Goal: Information Seeking & Learning: Learn about a topic

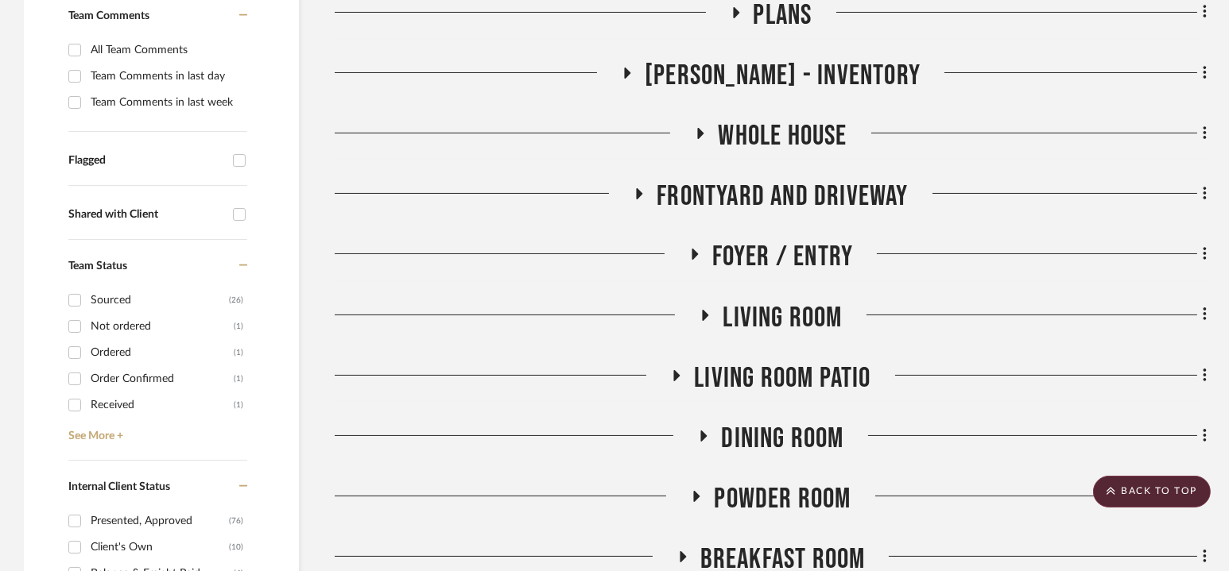
scroll to position [437, 0]
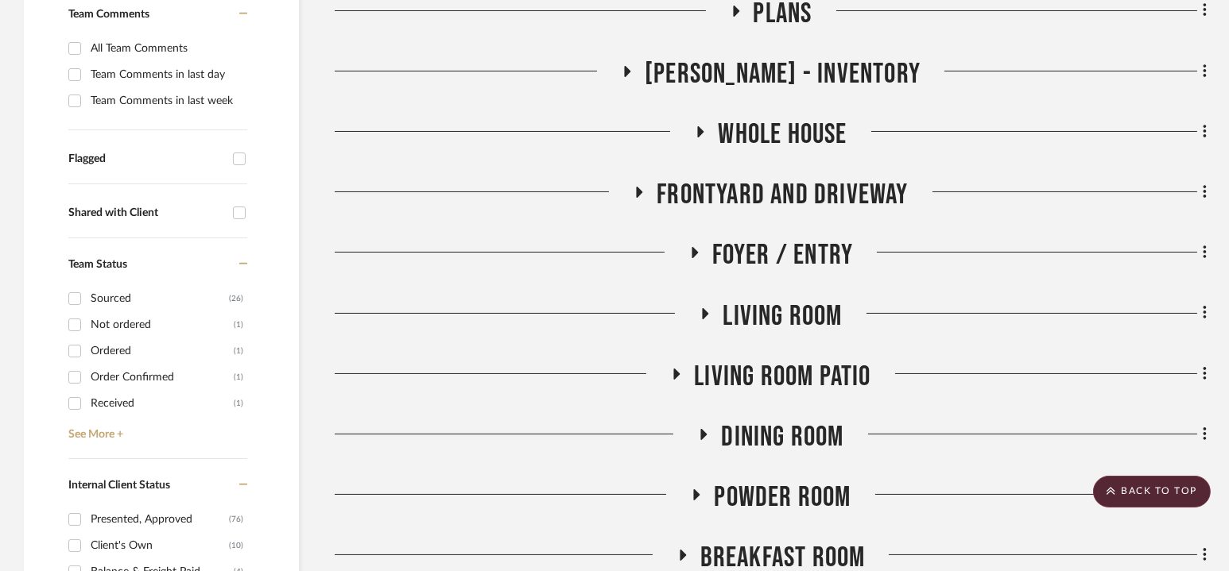
click at [773, 304] on span "Living Room" at bounding box center [781, 317] width 119 height 34
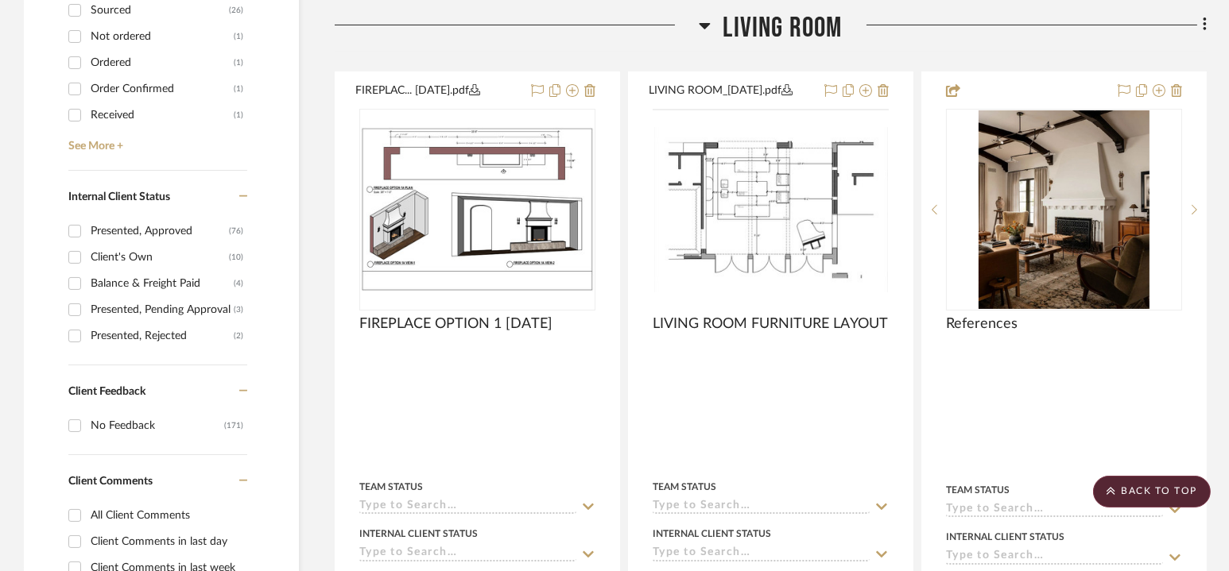
scroll to position [727, 0]
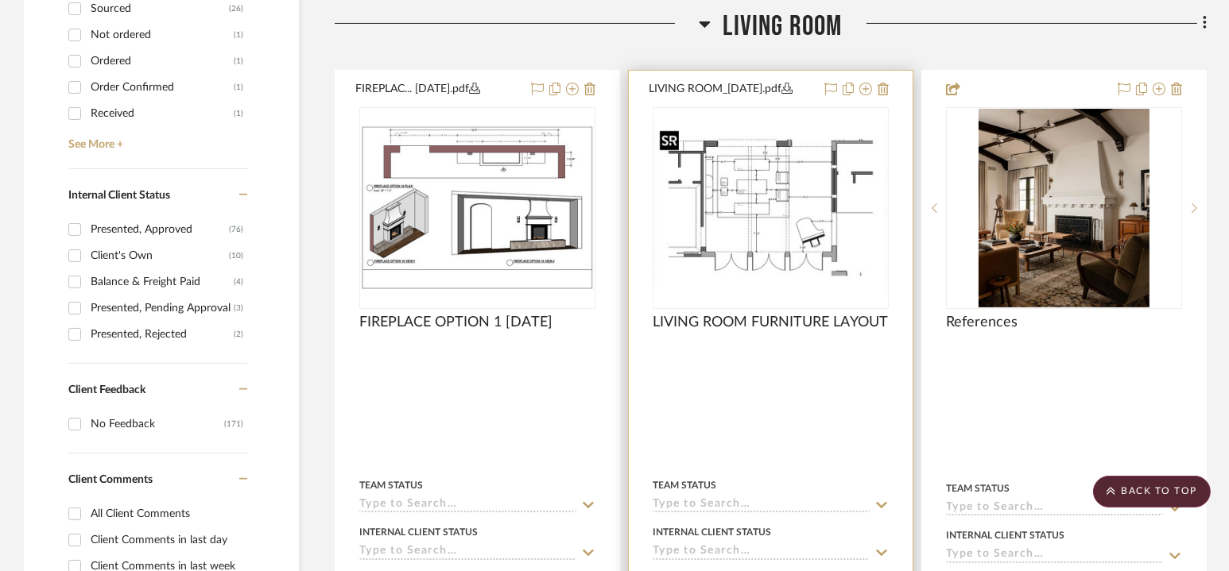
click at [763, 205] on img "0" at bounding box center [770, 208] width 233 height 164
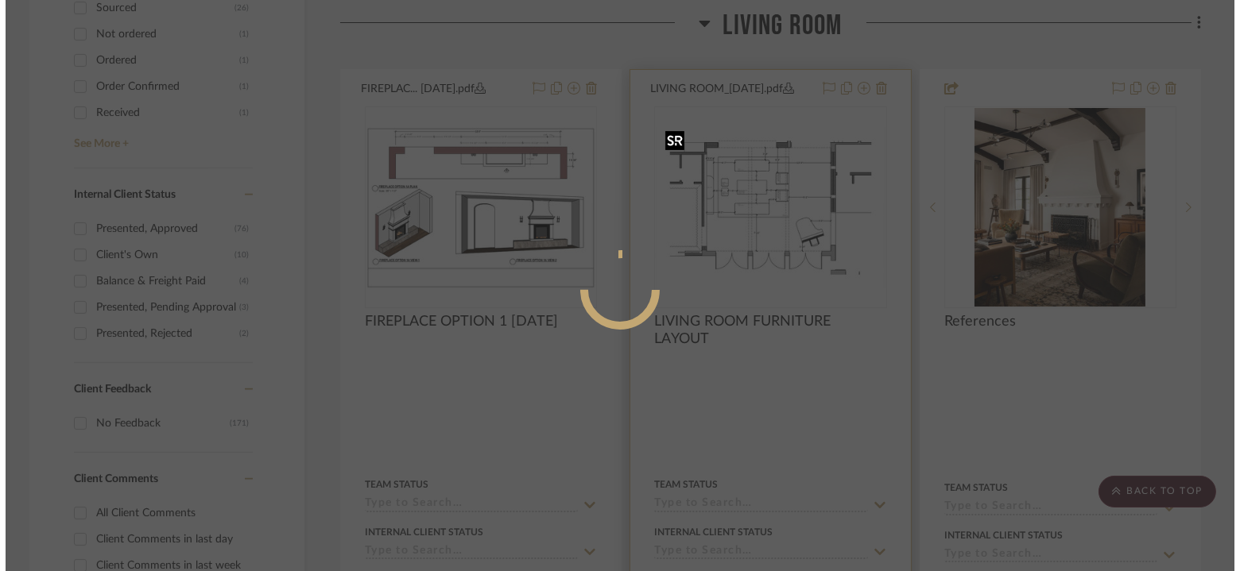
scroll to position [0, 0]
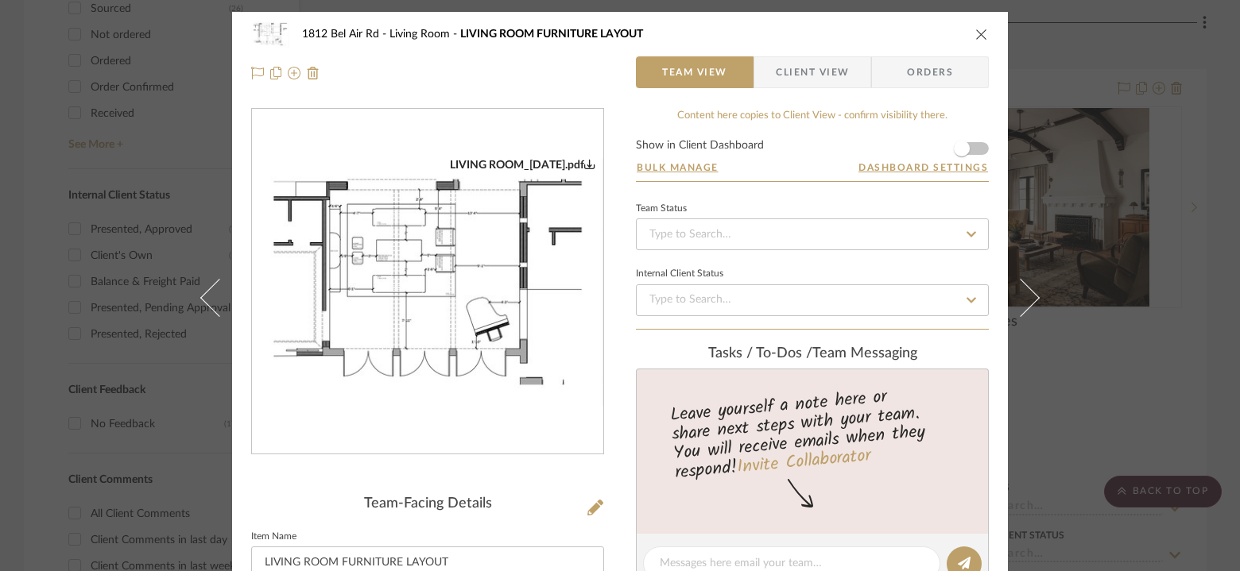
click at [412, 227] on img "0" at bounding box center [427, 282] width 351 height 248
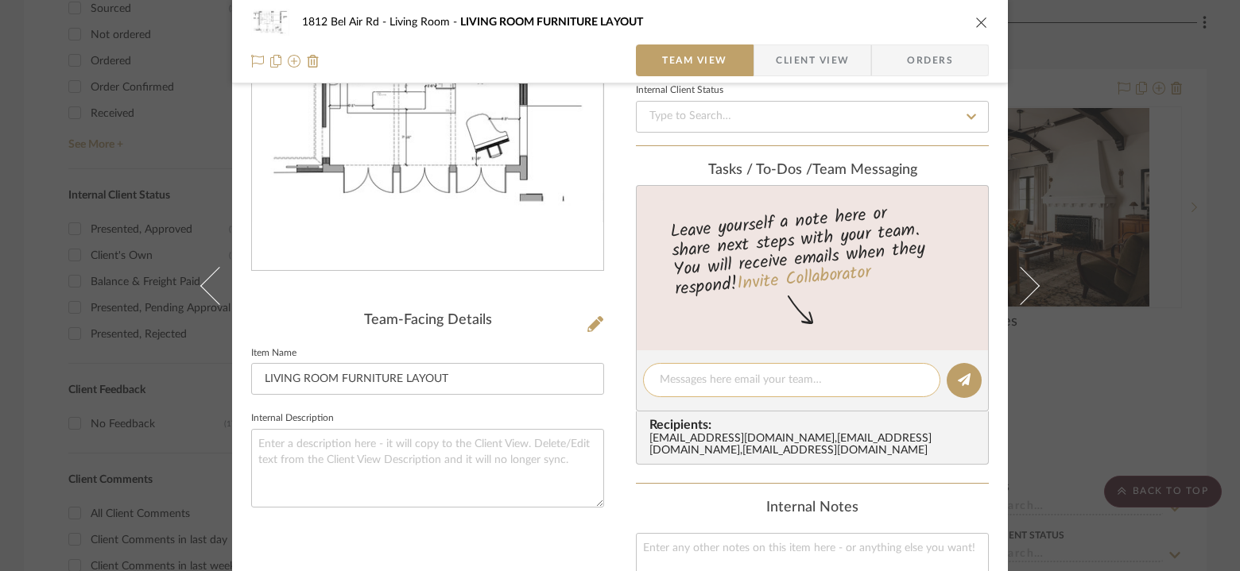
click at [713, 382] on textarea at bounding box center [792, 380] width 264 height 17
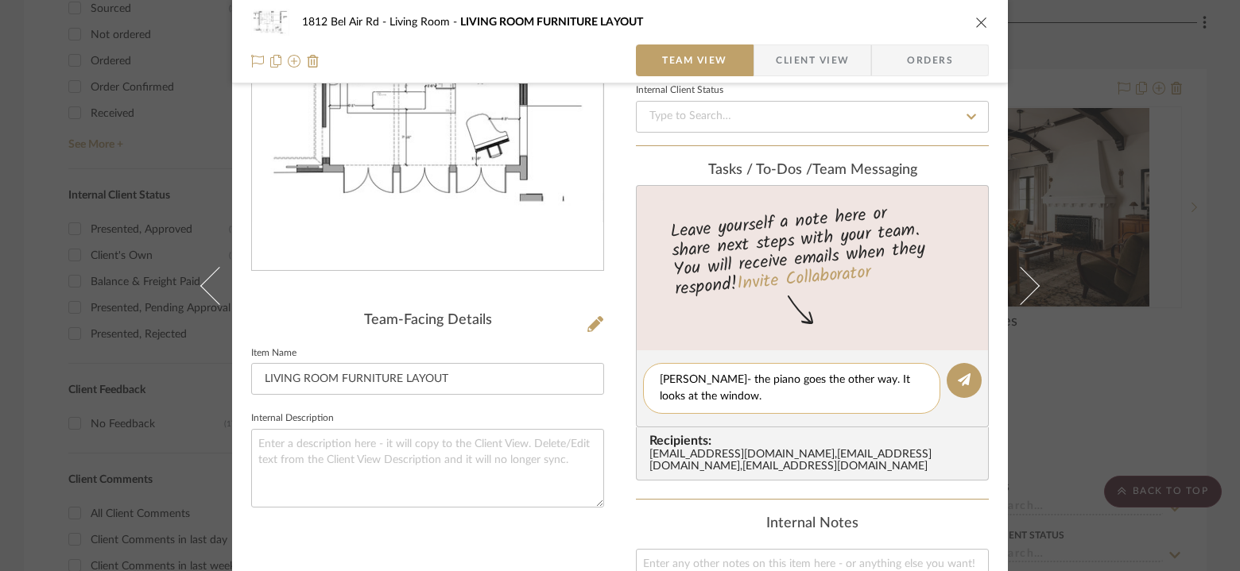
click at [893, 379] on textarea "Daniyal- the piano goes the other way. It looks at the window." at bounding box center [792, 388] width 264 height 33
type textarea "[PERSON_NAME]- the piano goes the other way. It looks out the window."
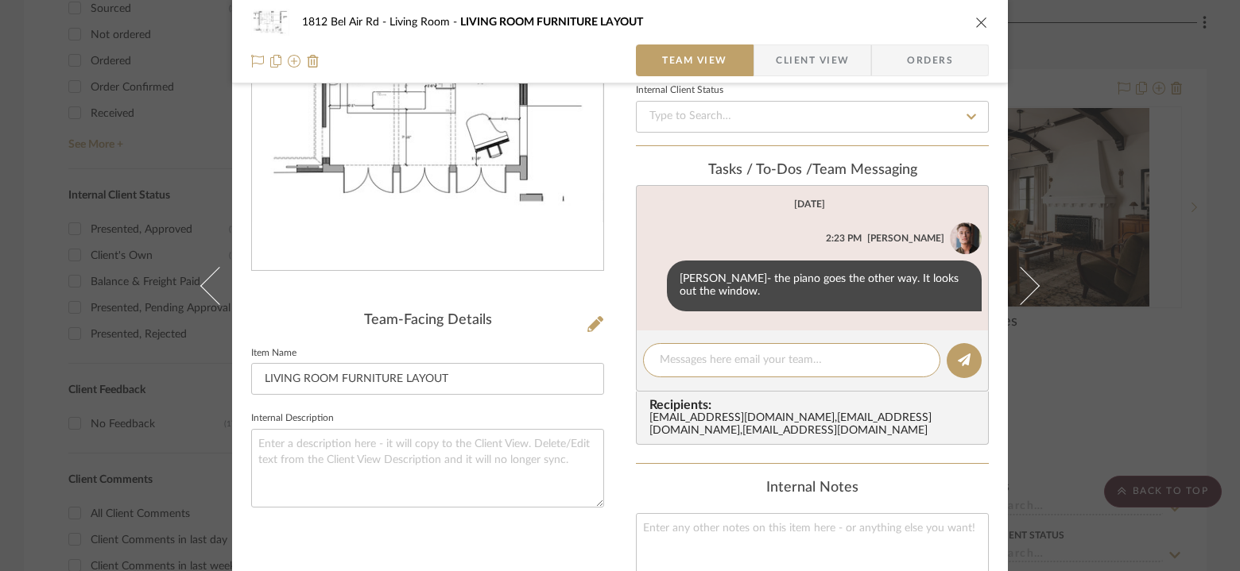
click at [977, 29] on div "1812 Bel Air Rd Living Room LIVING ROOM FURNITURE LAYOUT" at bounding box center [619, 22] width 737 height 32
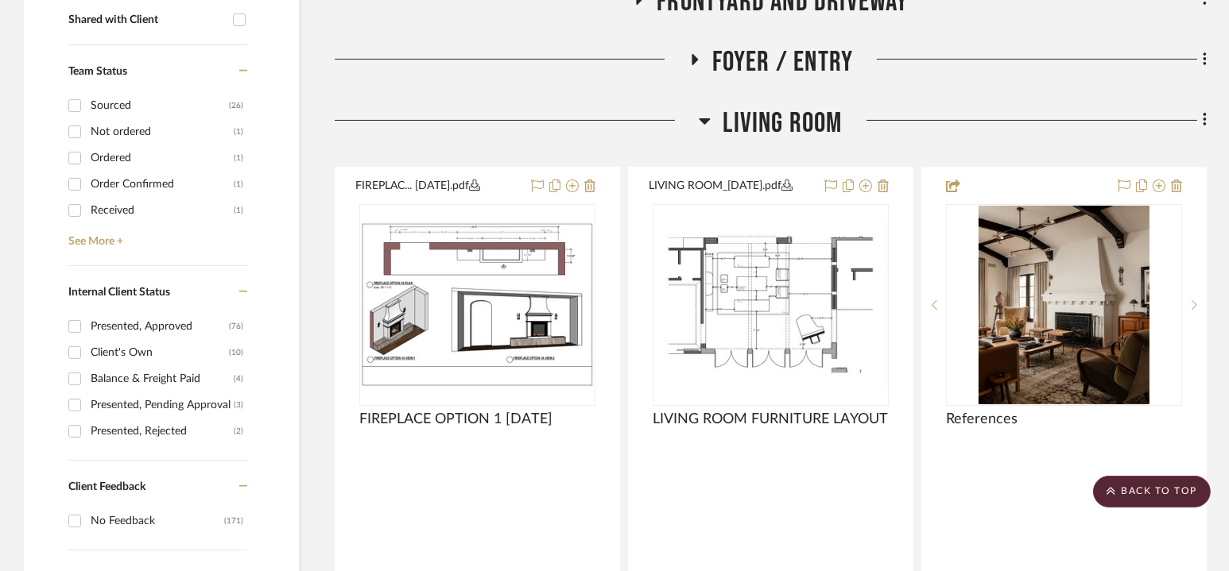
scroll to position [657, 0]
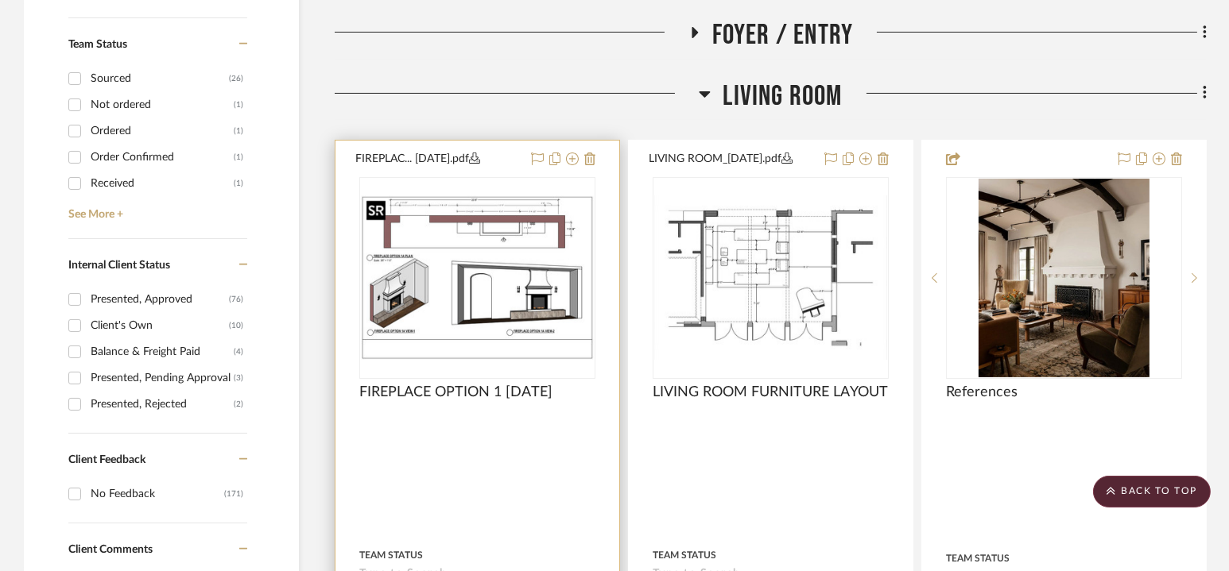
click at [0, 0] on img at bounding box center [0, 0] width 0 height 0
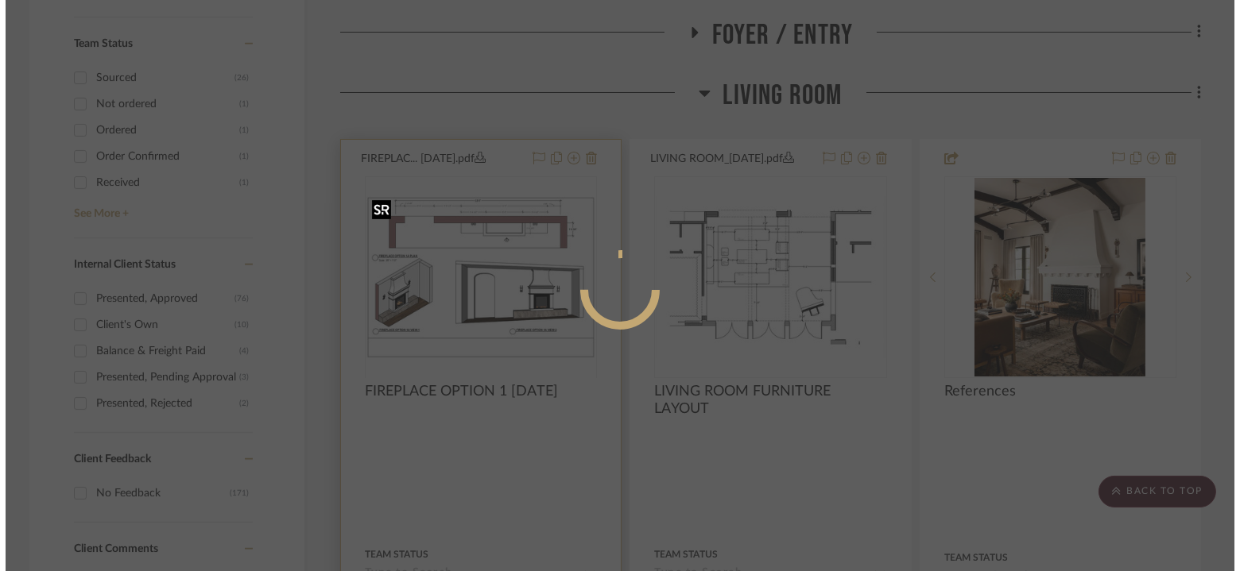
scroll to position [0, 0]
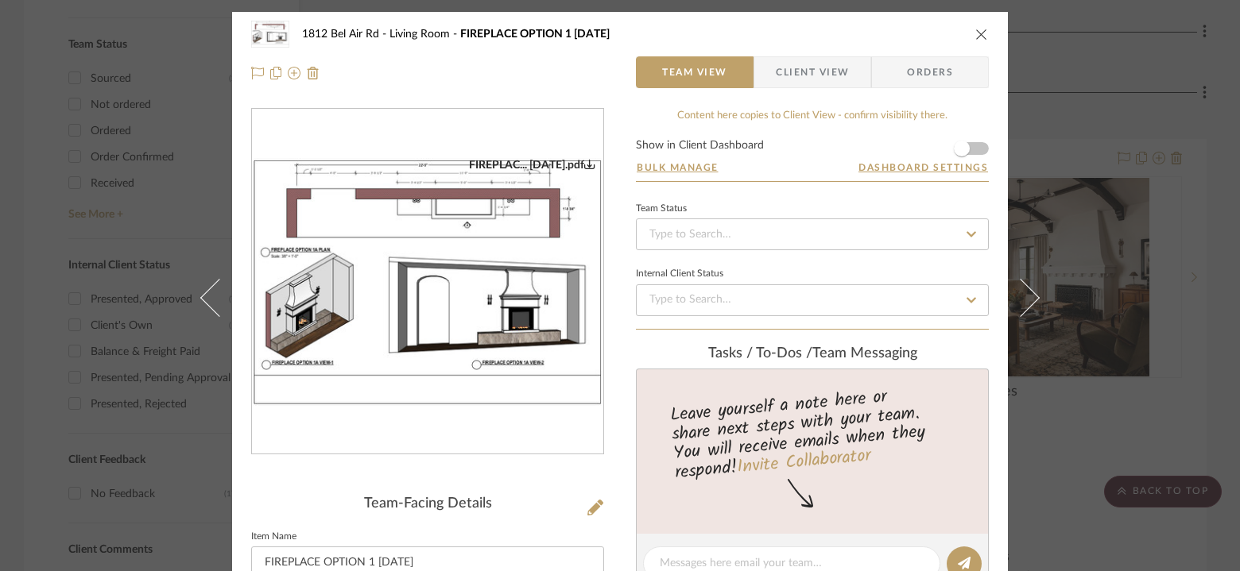
click at [477, 265] on img "0" at bounding box center [427, 282] width 351 height 248
click at [1110, 223] on div "1812 Bel Air Rd Living Room FIREPLACE OPTION 1 [DATE] Team View Client View Ord…" at bounding box center [620, 285] width 1240 height 571
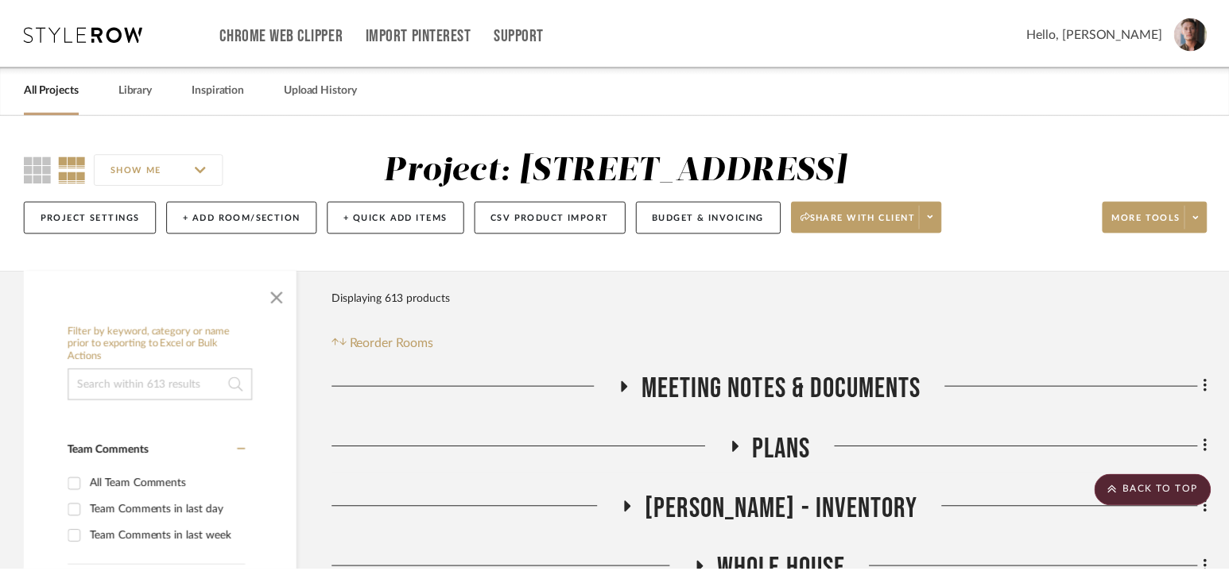
scroll to position [657, 0]
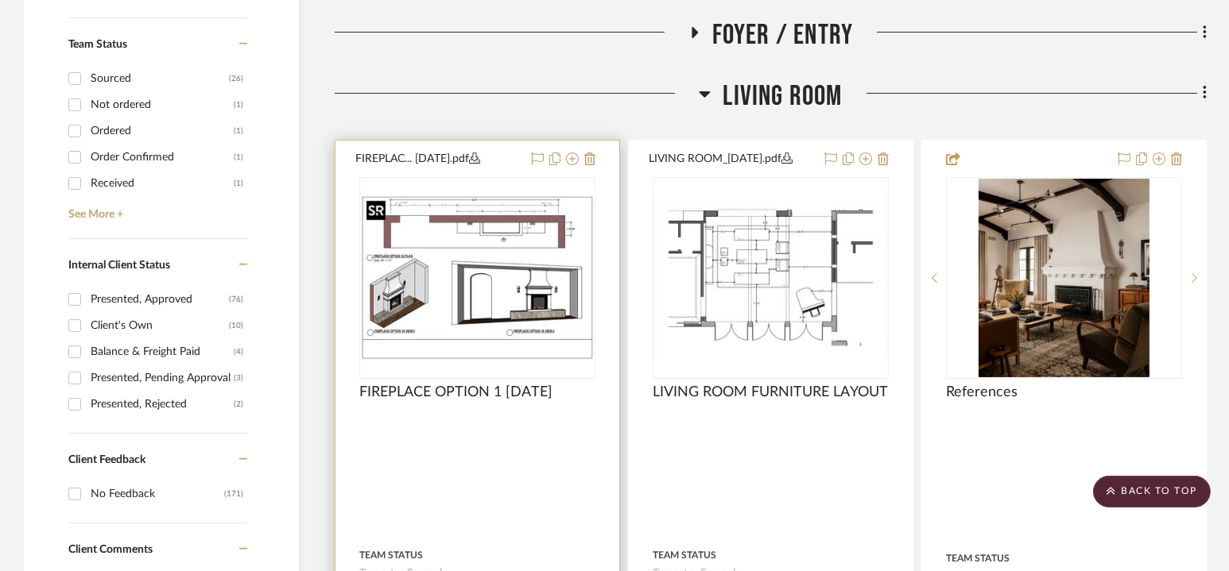
click at [483, 262] on img "0" at bounding box center [477, 277] width 233 height 164
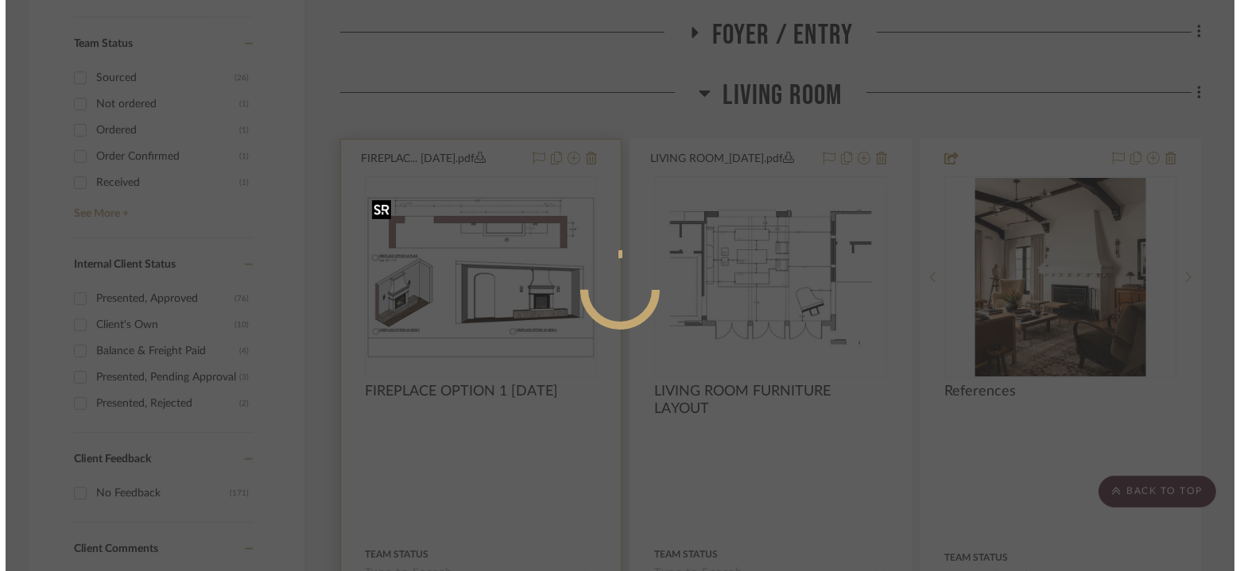
scroll to position [0, 0]
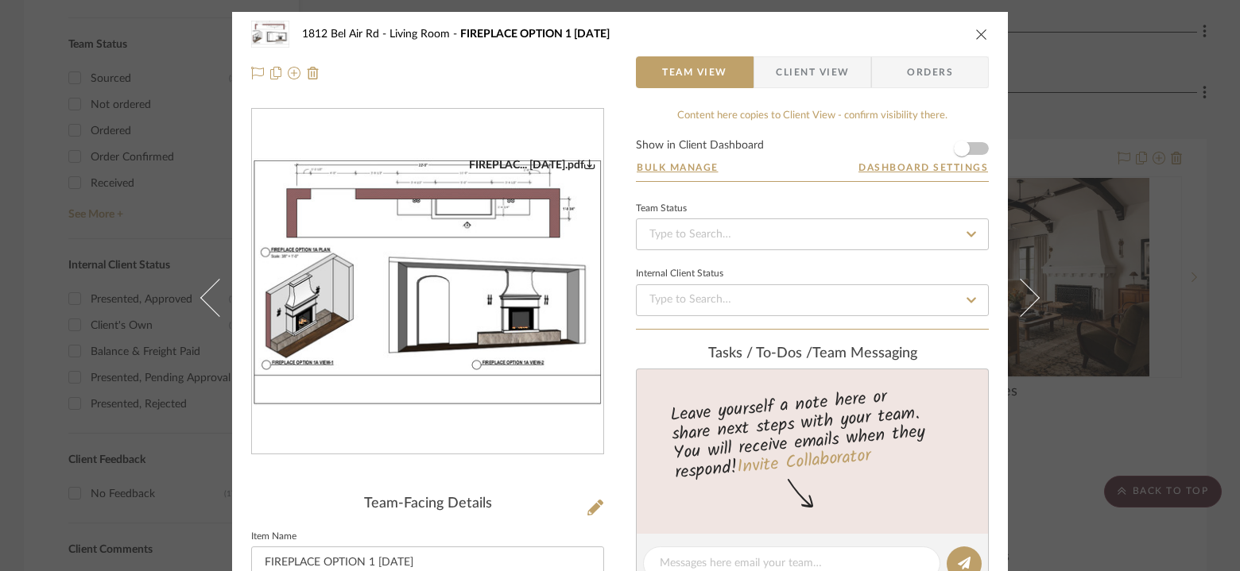
click at [439, 278] on img "0" at bounding box center [427, 282] width 351 height 248
click at [584, 164] on icon "0" at bounding box center [589, 163] width 11 height 11
click at [975, 36] on icon "close" at bounding box center [981, 34] width 13 height 13
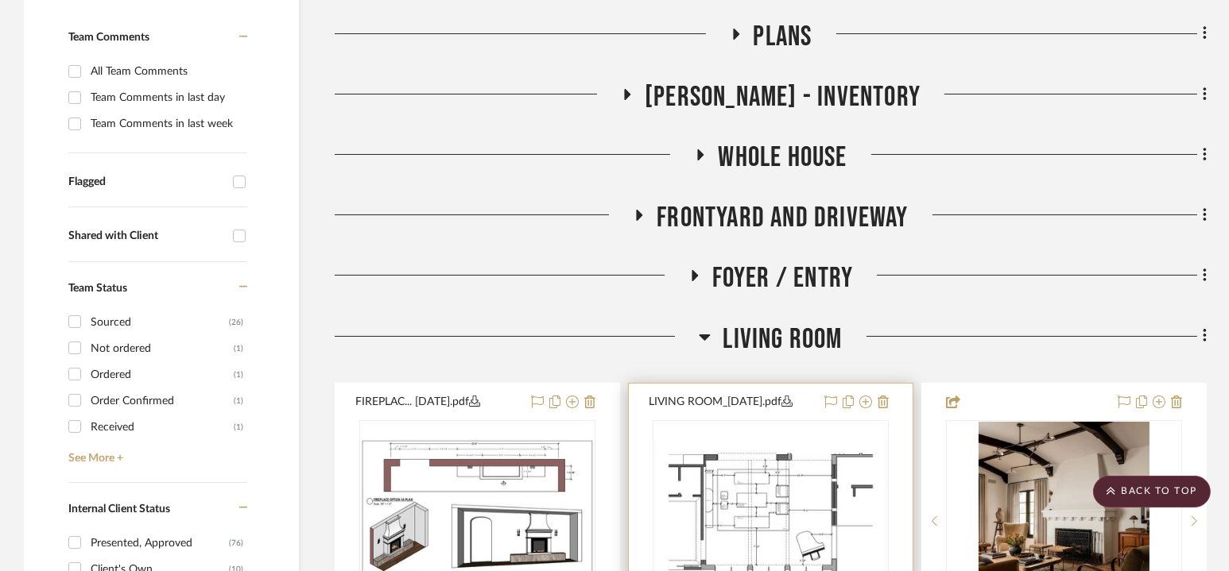
scroll to position [415, 0]
click at [780, 339] on span "Living Room" at bounding box center [781, 339] width 119 height 34
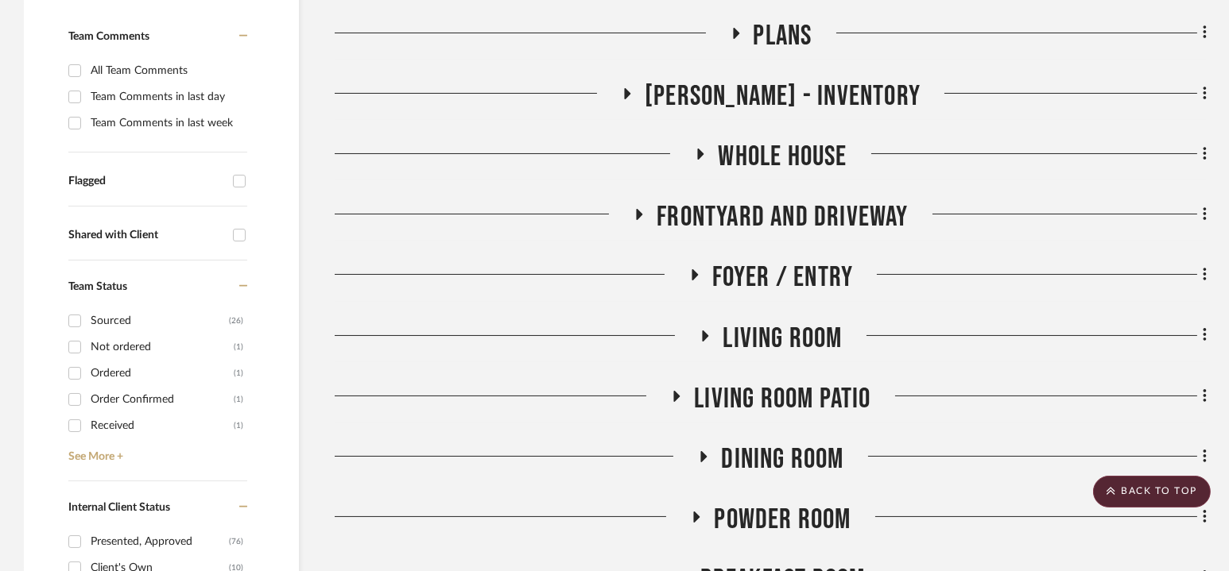
click at [779, 265] on span "Foyer / Entry" at bounding box center [782, 278] width 141 height 34
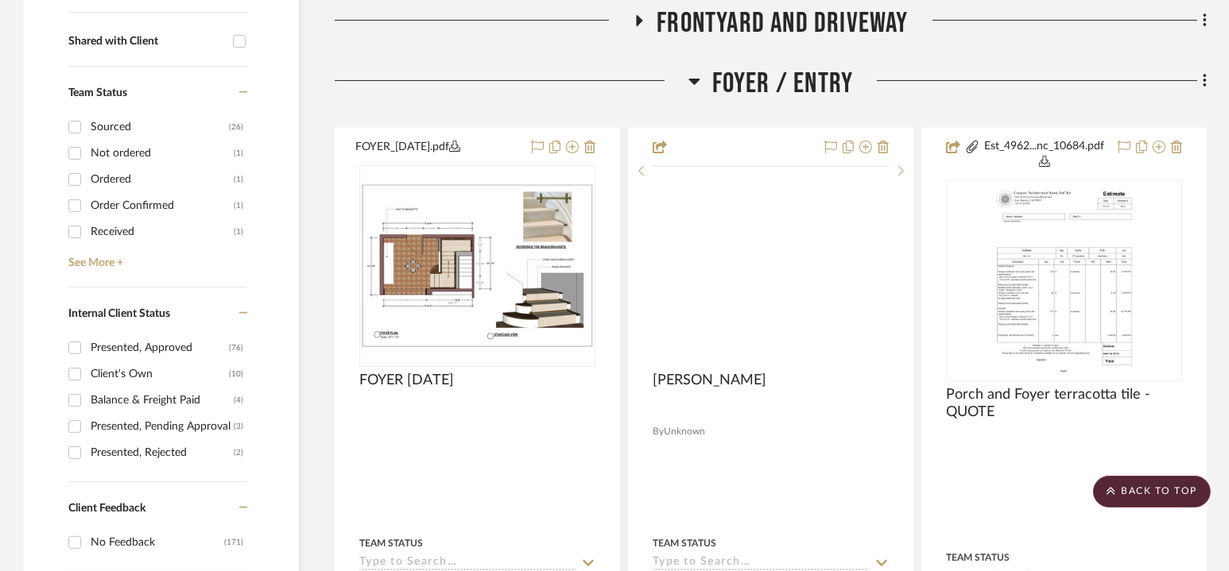
scroll to position [612, 0]
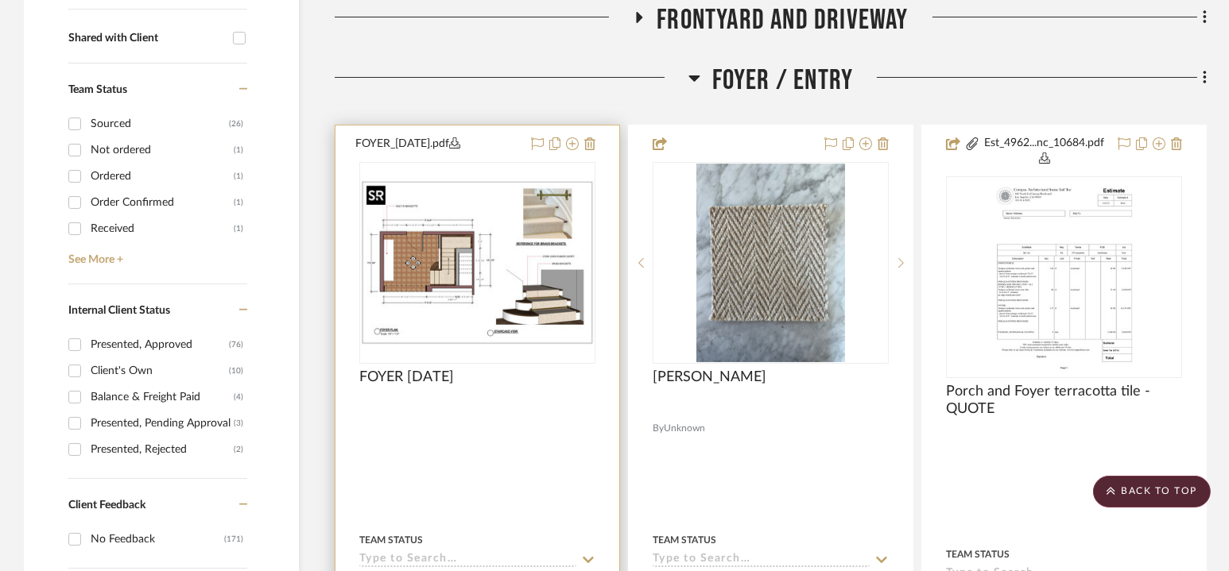
click at [0, 0] on img at bounding box center [0, 0] width 0 height 0
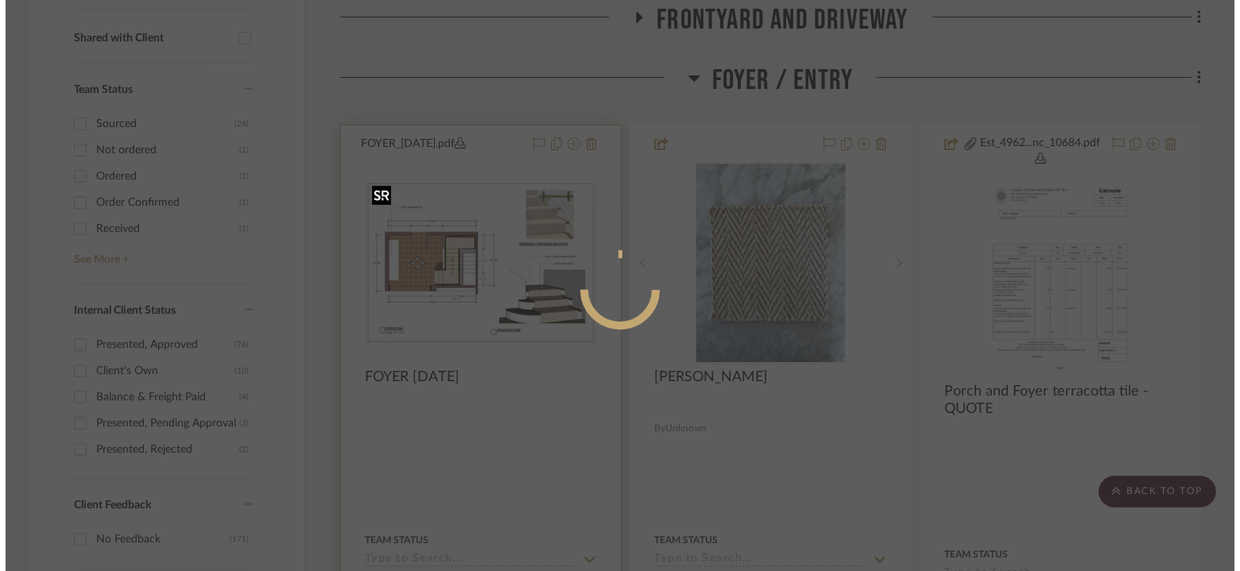
scroll to position [0, 0]
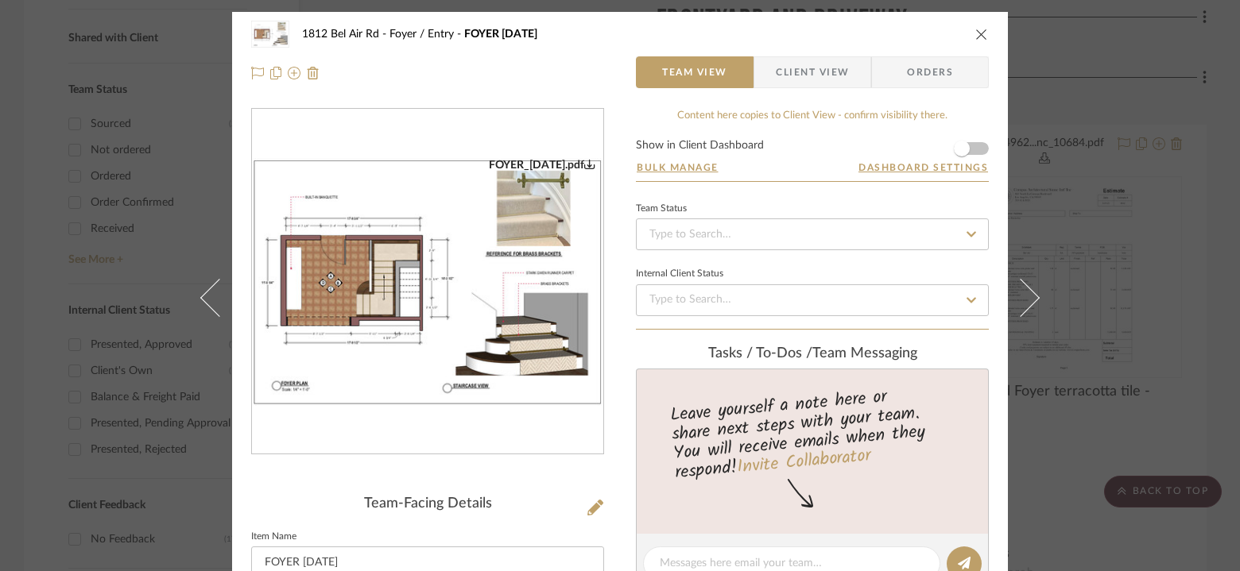
click at [480, 276] on img "0" at bounding box center [427, 282] width 351 height 248
click at [975, 36] on icon "close" at bounding box center [981, 34] width 13 height 13
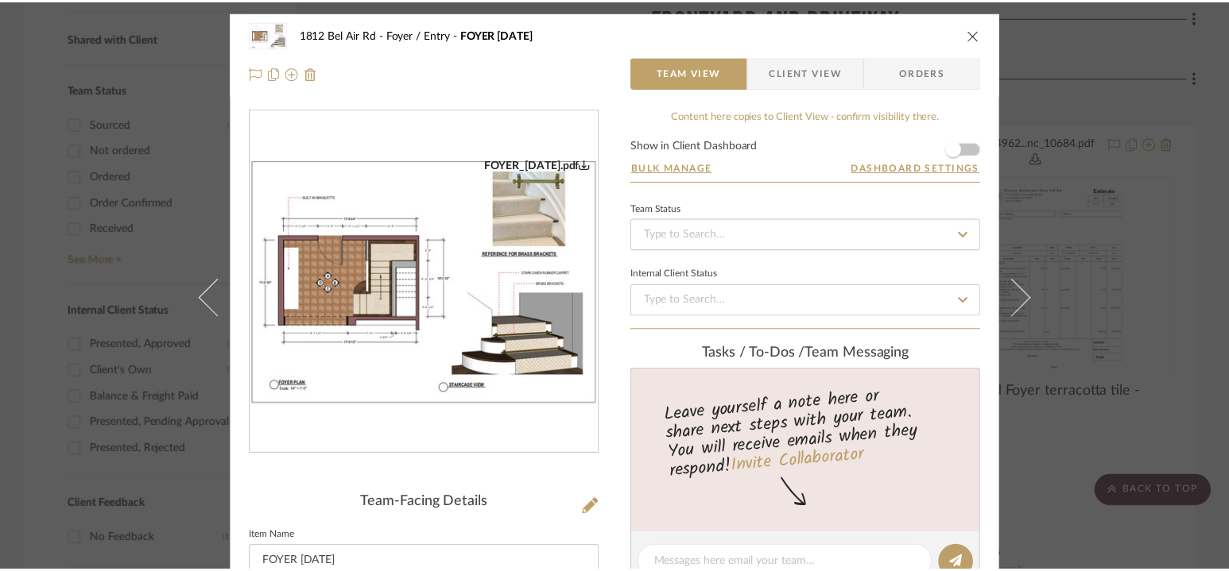
scroll to position [612, 0]
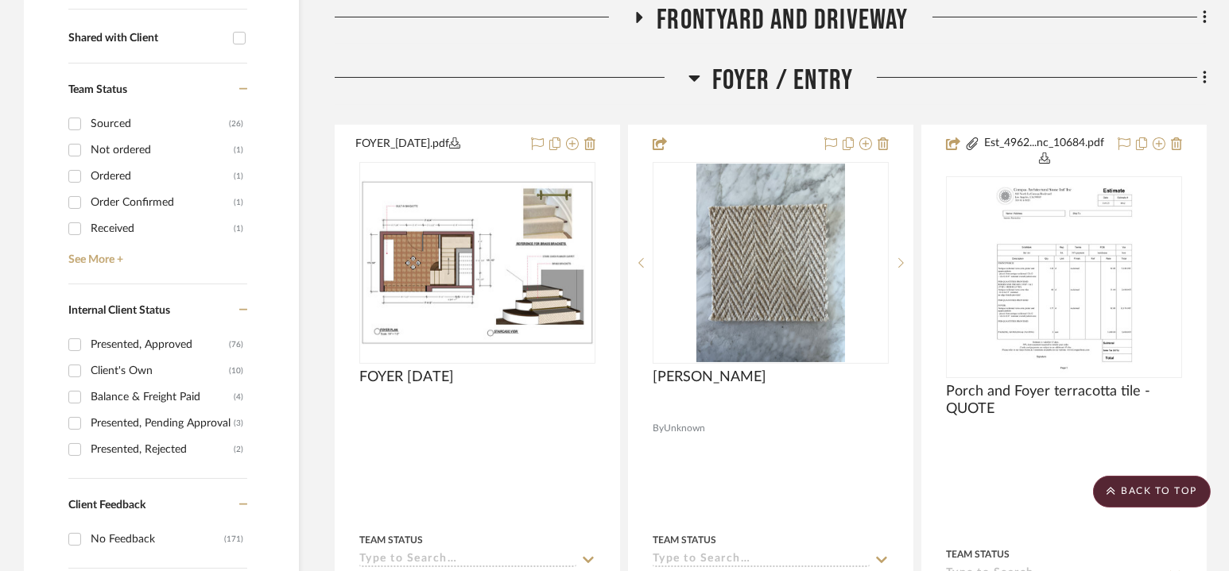
click at [751, 74] on span "Foyer / Entry" at bounding box center [782, 81] width 141 height 34
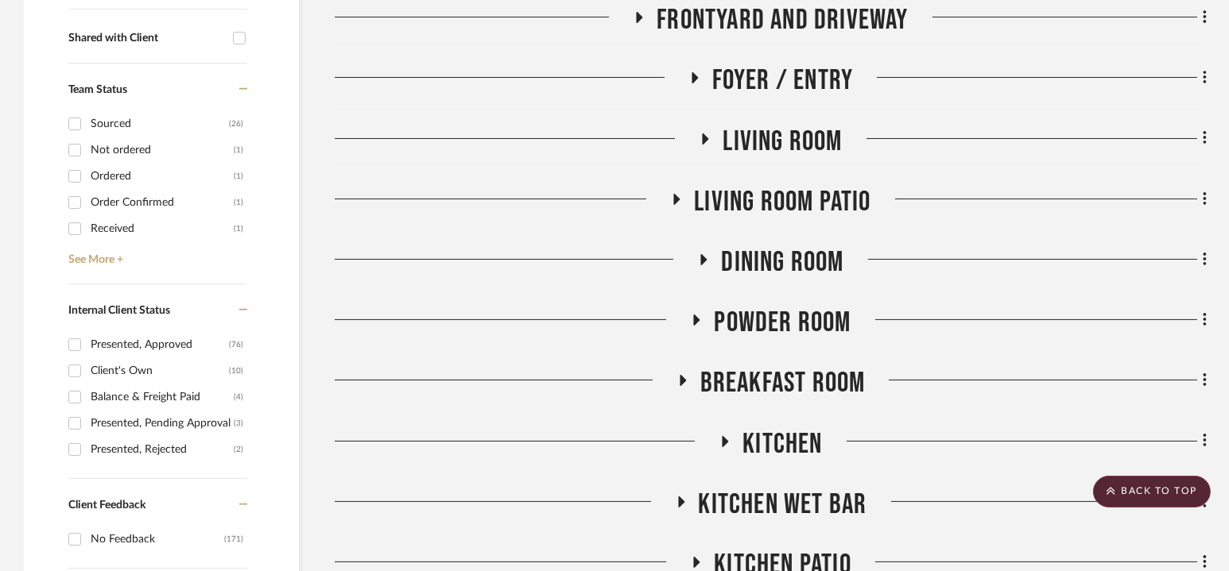
click at [768, 145] on span "Living Room" at bounding box center [781, 142] width 119 height 34
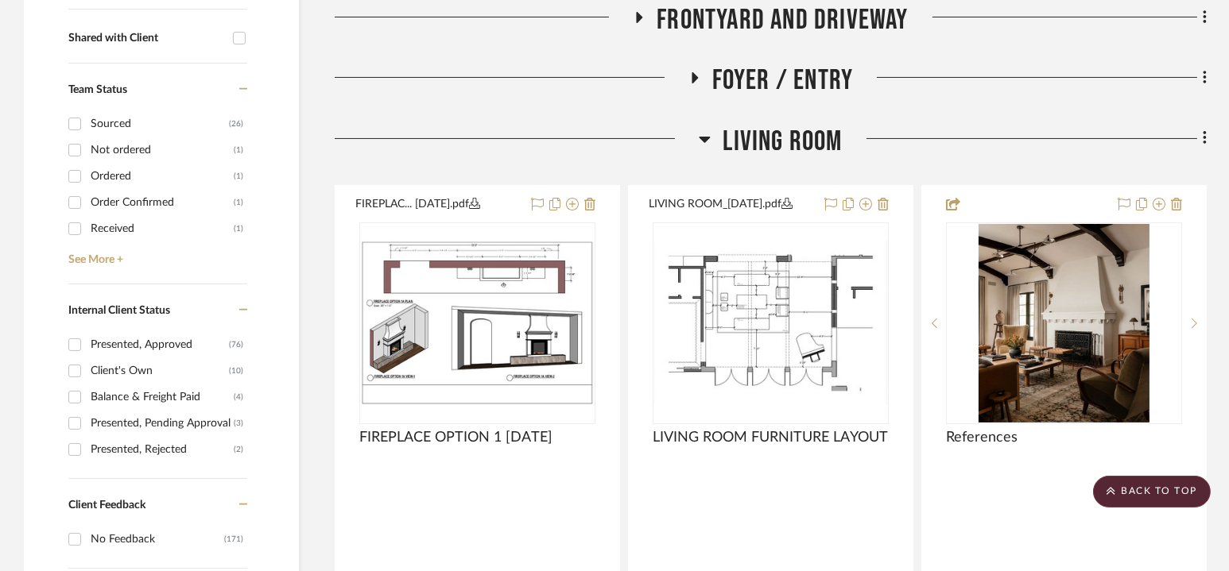
click at [772, 141] on span "Living Room" at bounding box center [781, 142] width 119 height 34
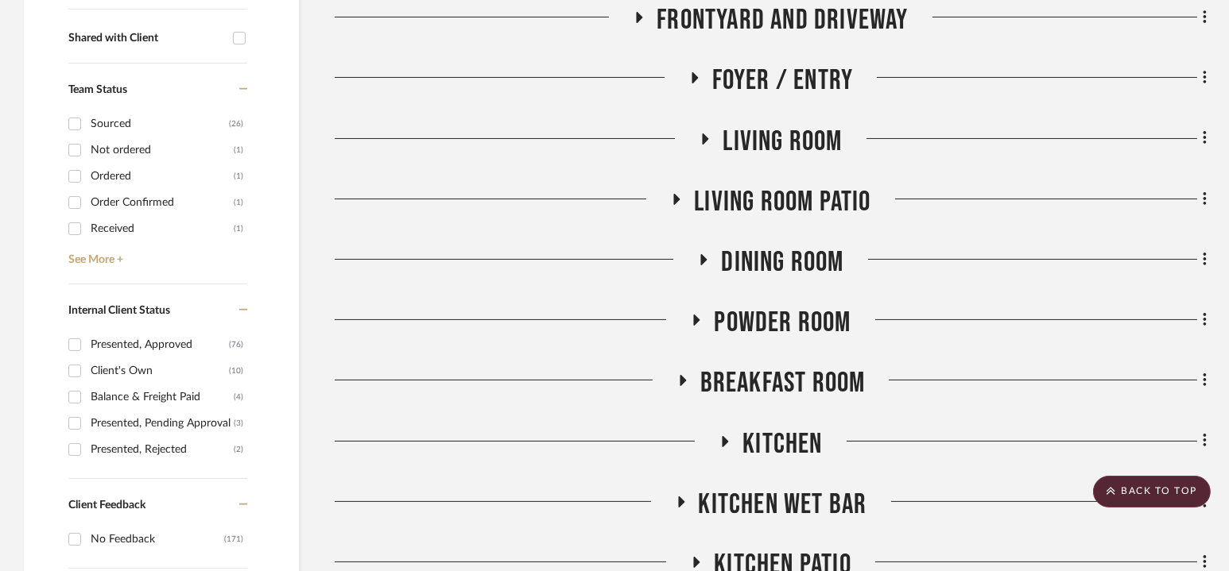
click at [779, 215] on span "Living room Patio" at bounding box center [782, 202] width 176 height 34
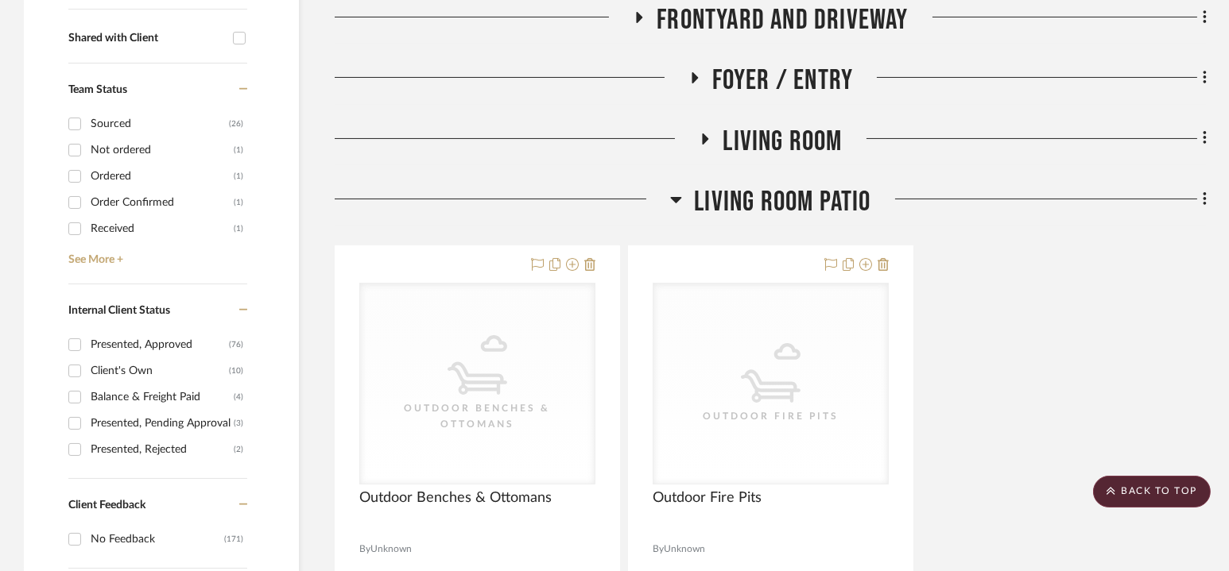
click at [776, 202] on span "Living room Patio" at bounding box center [782, 202] width 176 height 34
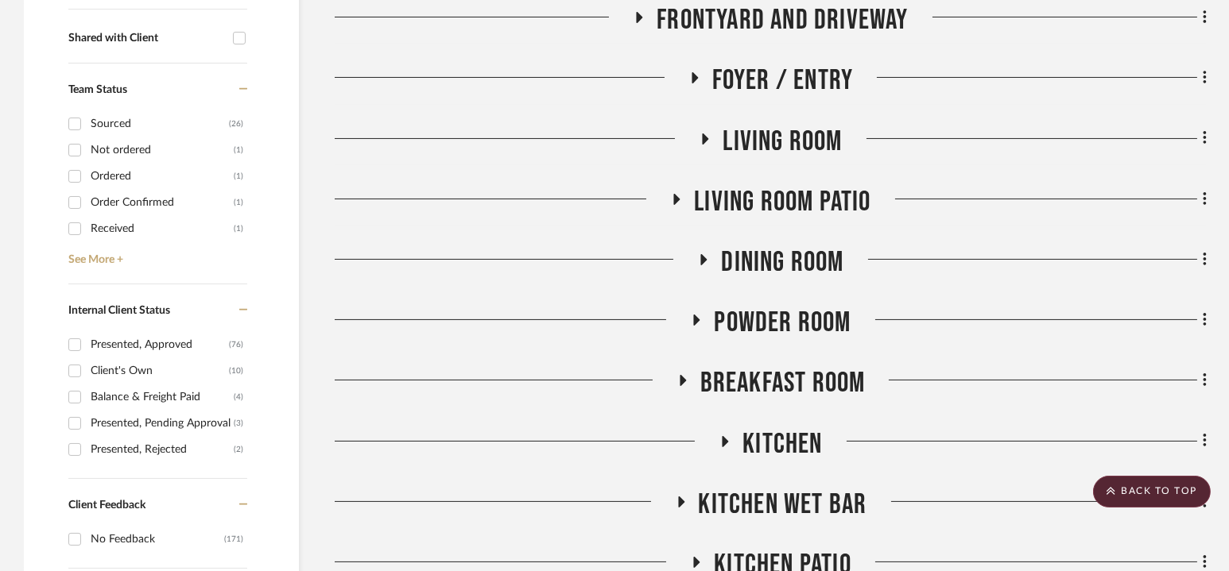
click at [776, 257] on span "Dining Room" at bounding box center [782, 263] width 122 height 34
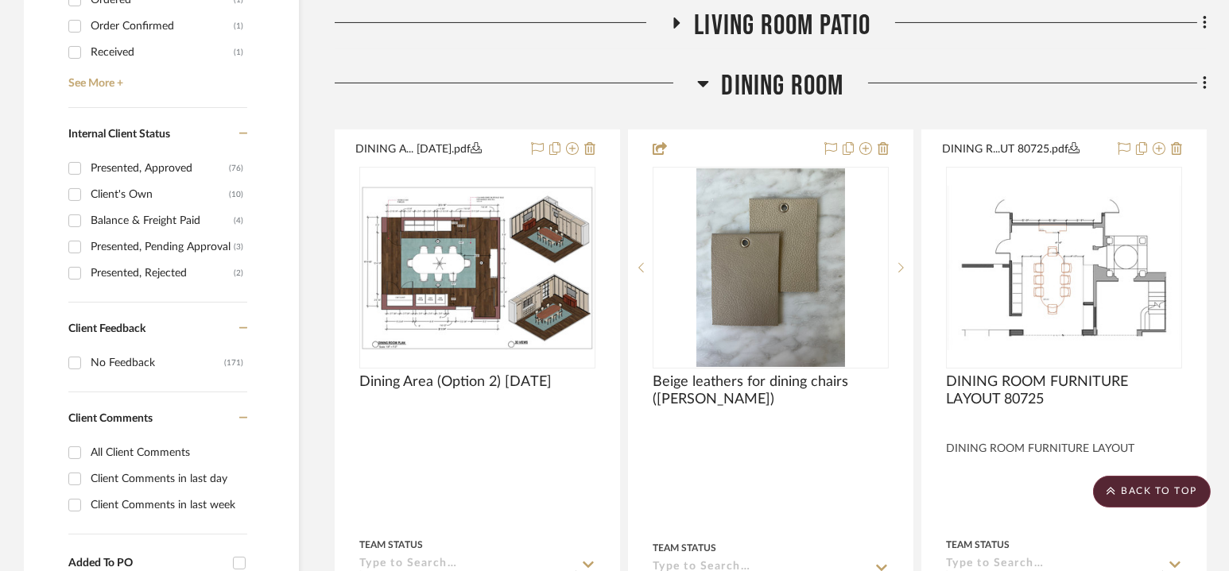
scroll to position [828, 0]
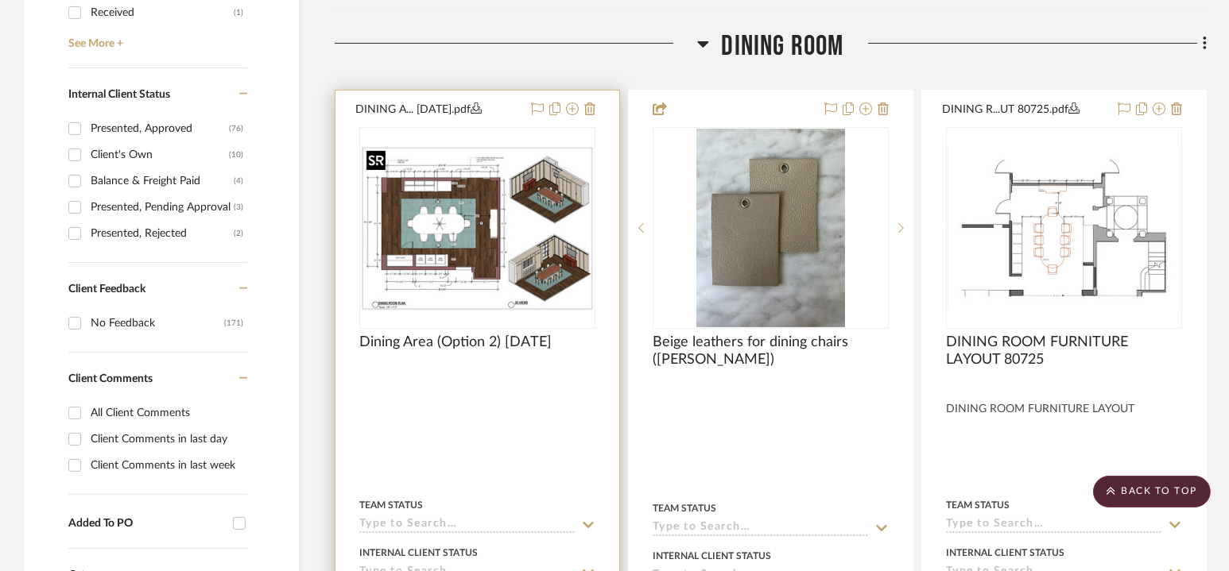
click at [0, 0] on img at bounding box center [0, 0] width 0 height 0
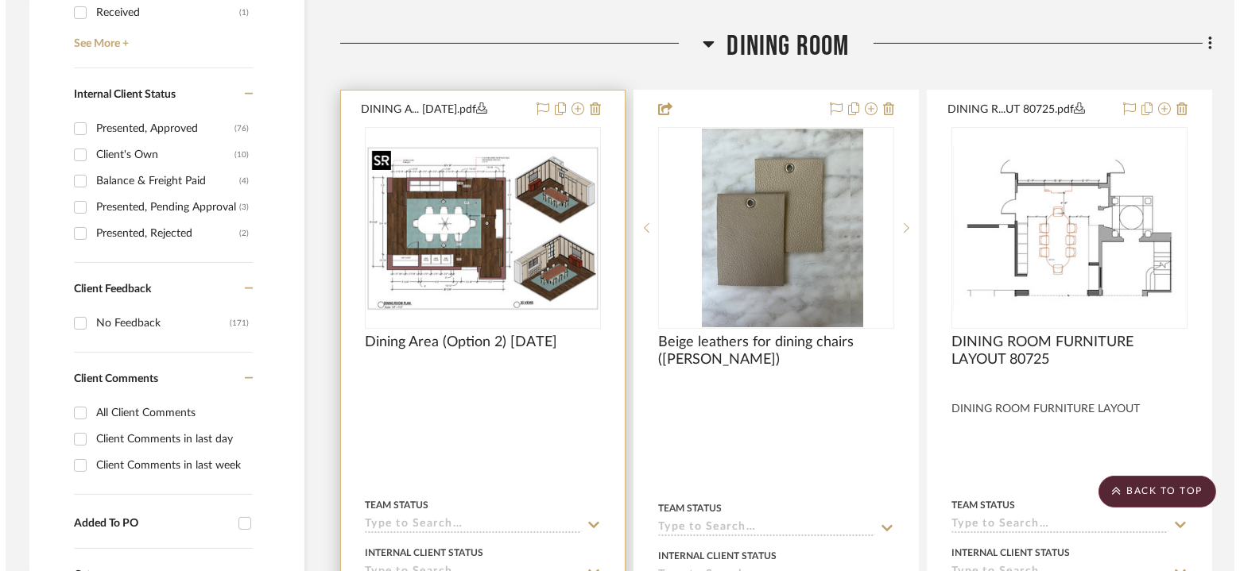
scroll to position [0, 0]
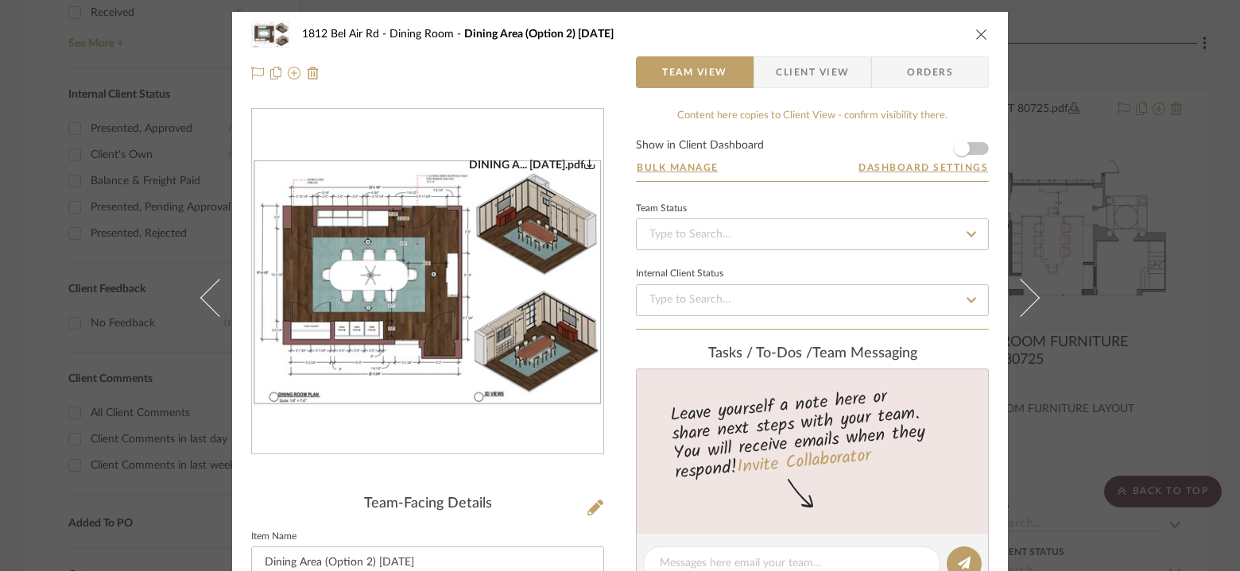
click at [413, 283] on img "0" at bounding box center [427, 282] width 351 height 248
click at [981, 32] on icon "close" at bounding box center [981, 34] width 13 height 13
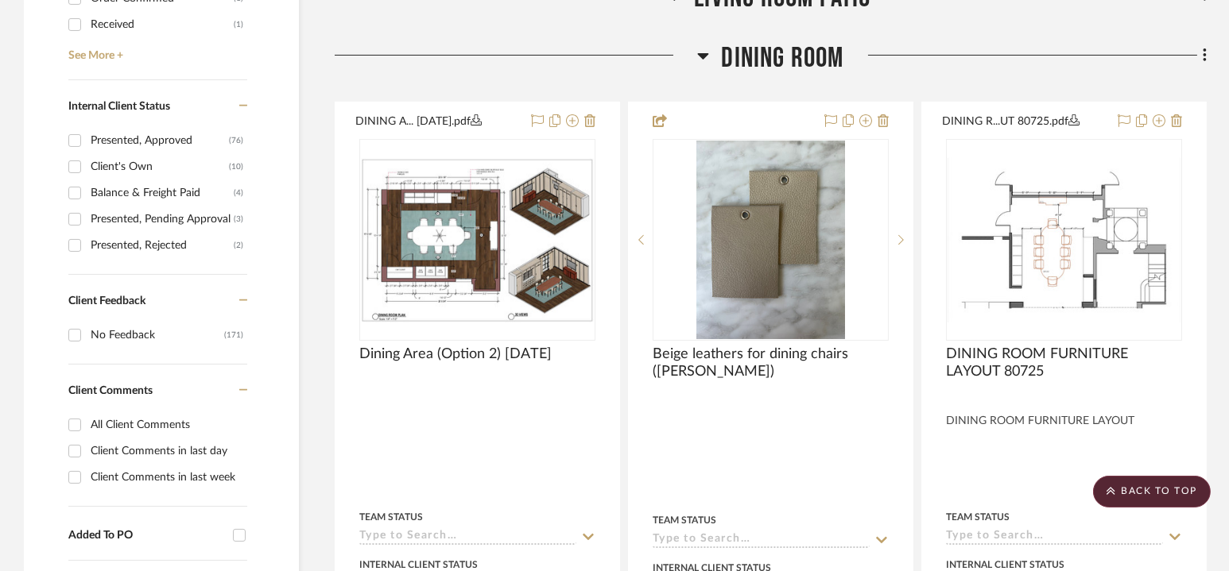
click at [770, 64] on span "Dining Room" at bounding box center [782, 58] width 122 height 34
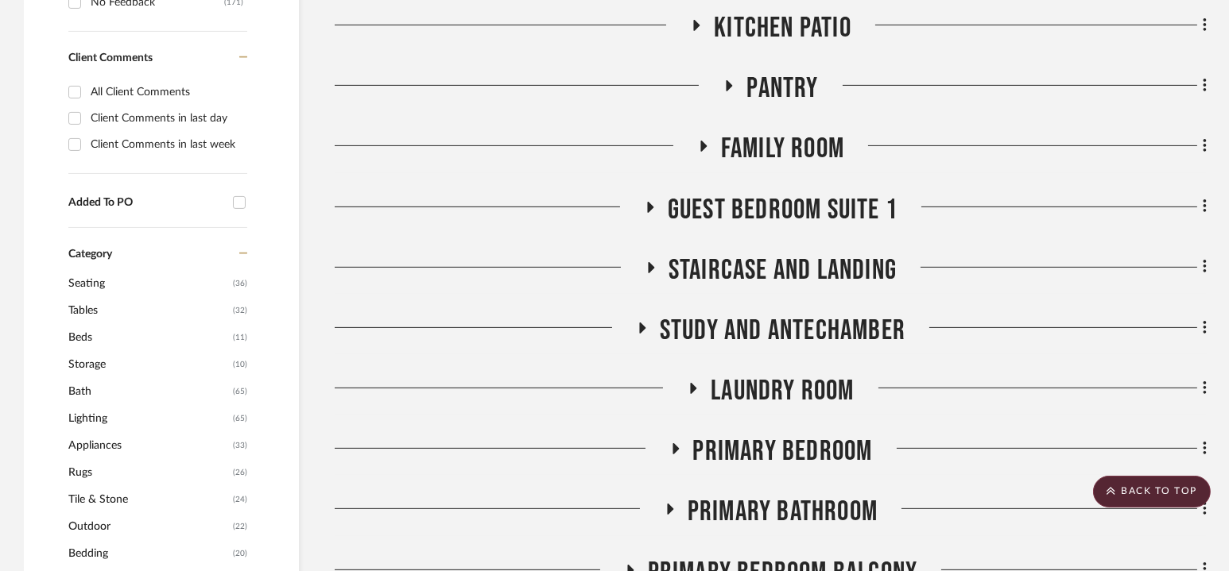
scroll to position [1185, 0]
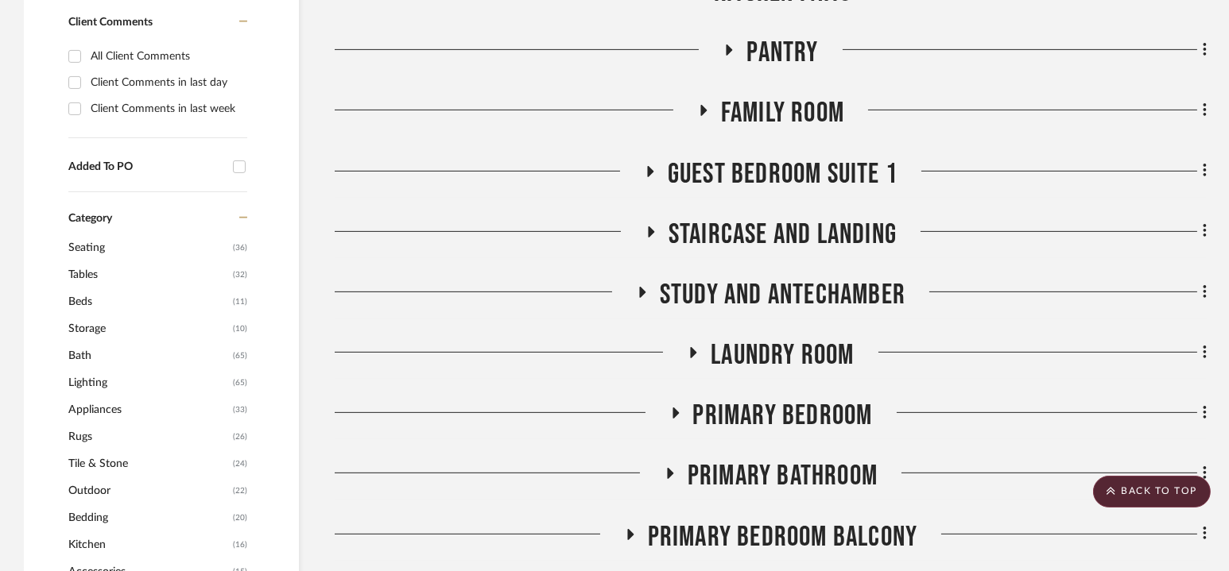
click at [783, 179] on span "Guest Bedroom Suite 1" at bounding box center [783, 174] width 230 height 34
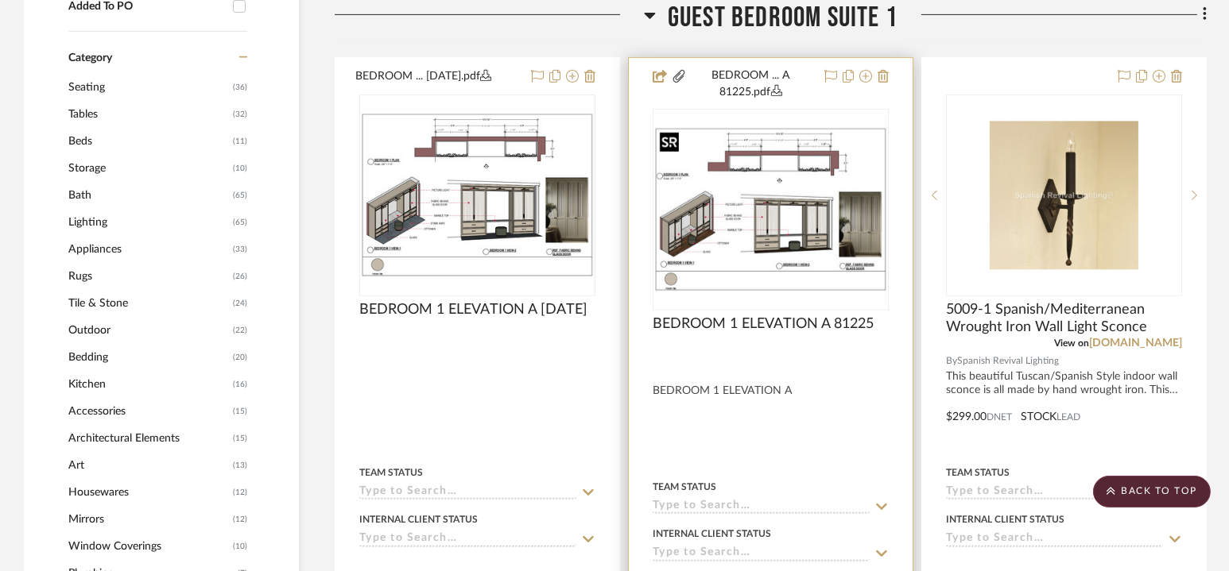
scroll to position [1349, 0]
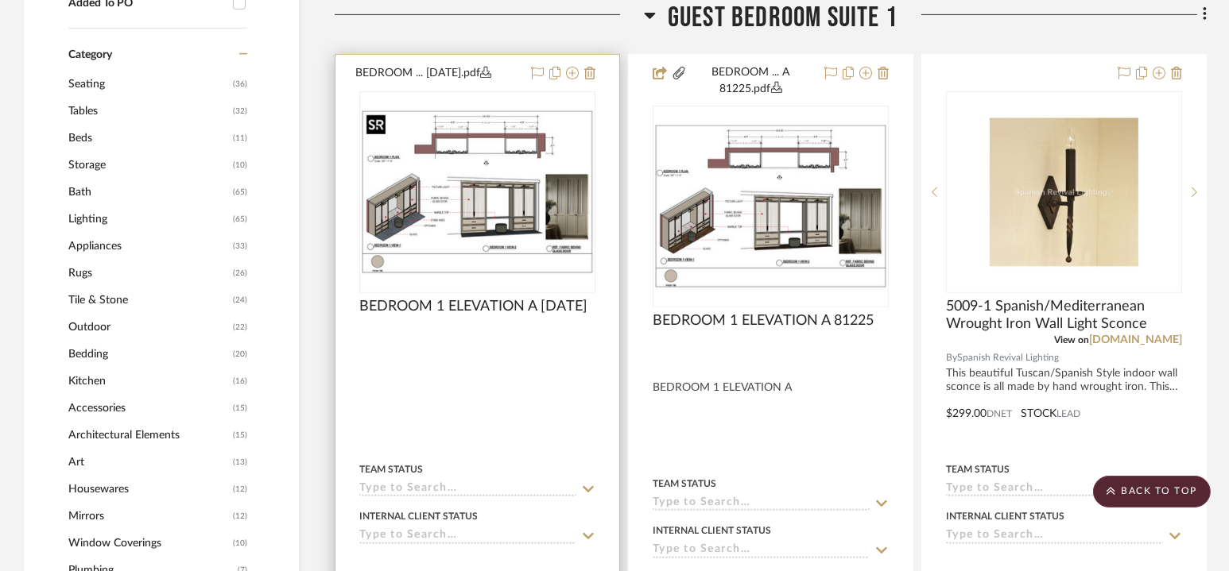
click at [515, 181] on img "0" at bounding box center [477, 192] width 233 height 164
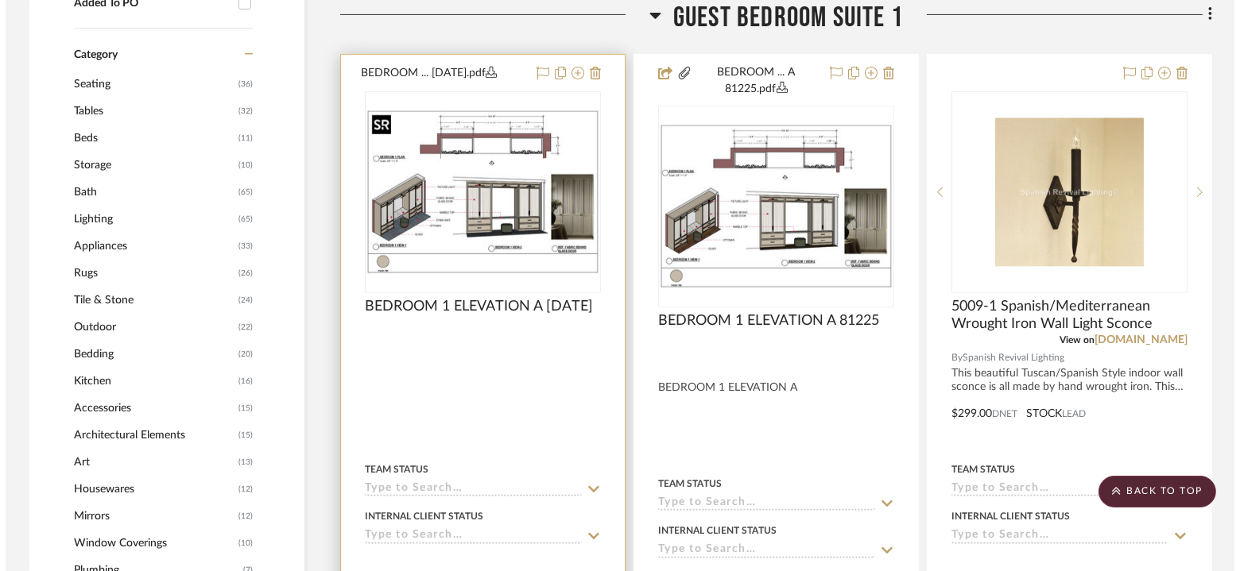
scroll to position [0, 0]
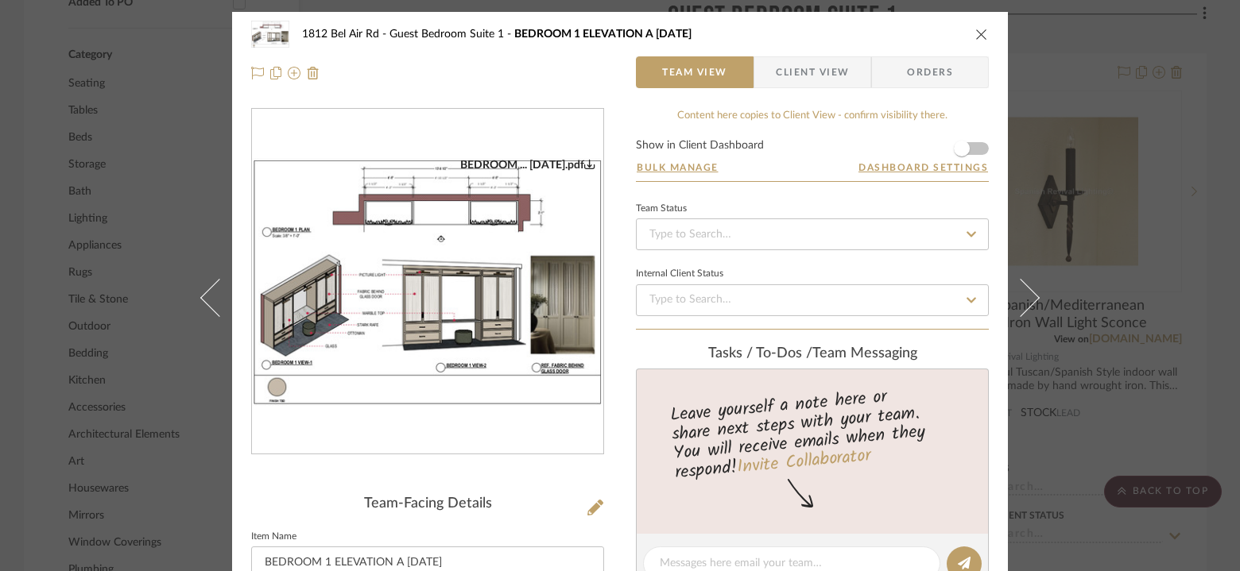
click at [444, 265] on img "0" at bounding box center [427, 282] width 351 height 248
click at [975, 35] on icon "close" at bounding box center [981, 34] width 13 height 13
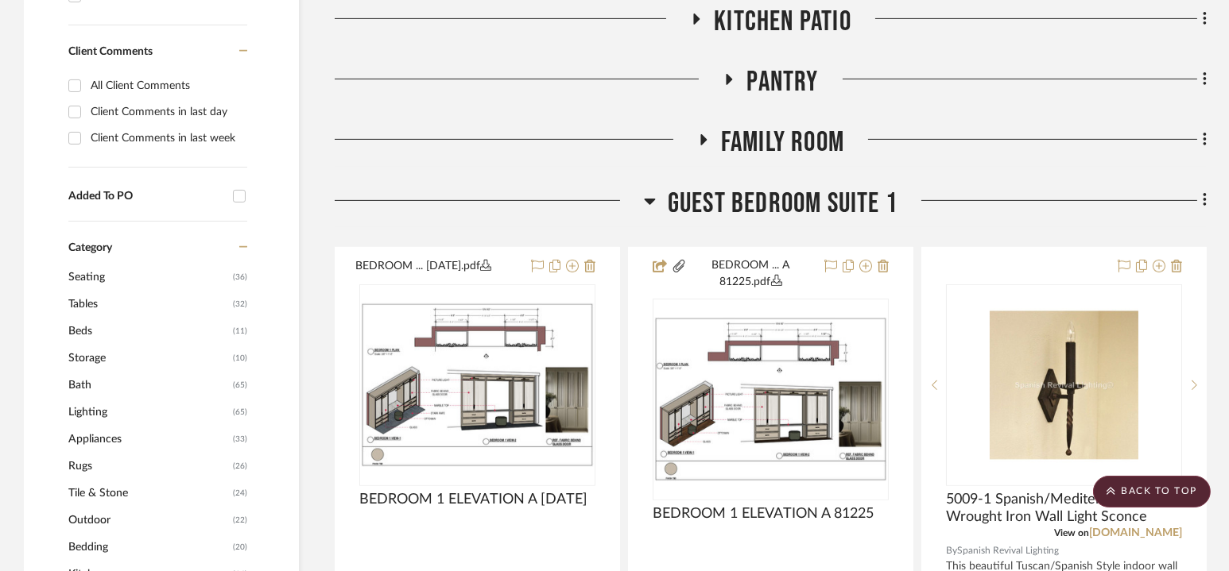
scroll to position [1157, 0]
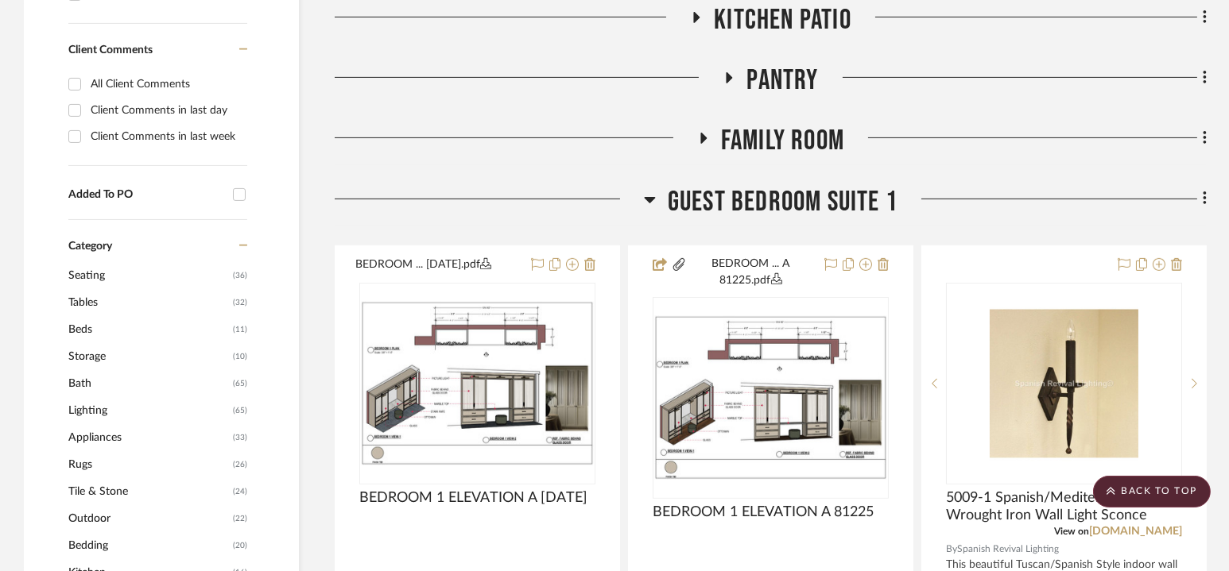
click at [773, 188] on span "Guest Bedroom Suite 1" at bounding box center [783, 202] width 230 height 34
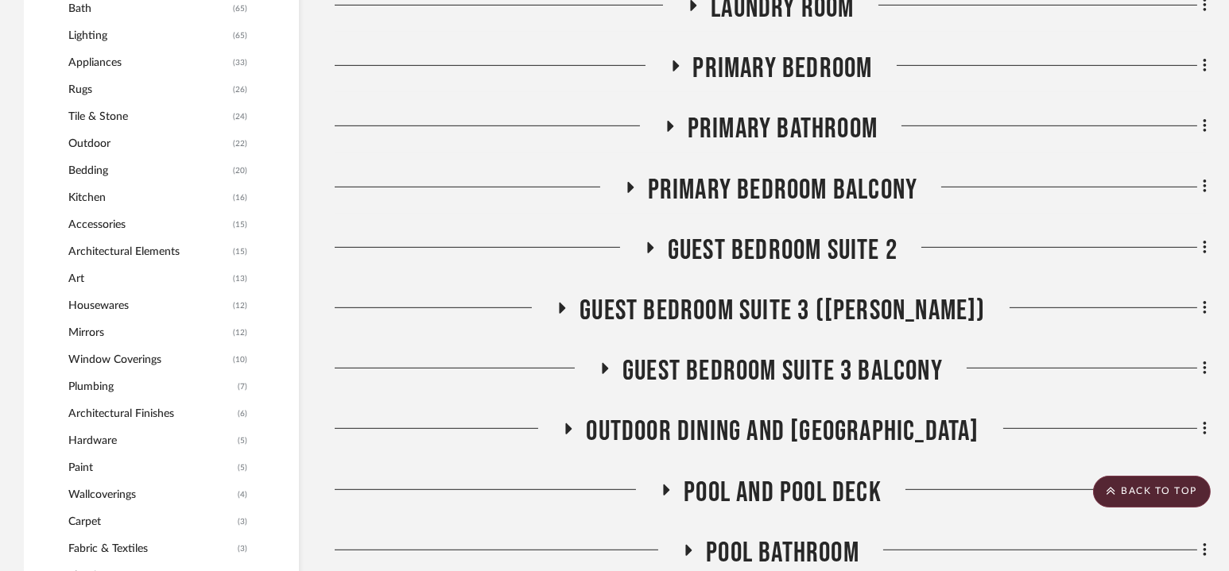
scroll to position [1545, 0]
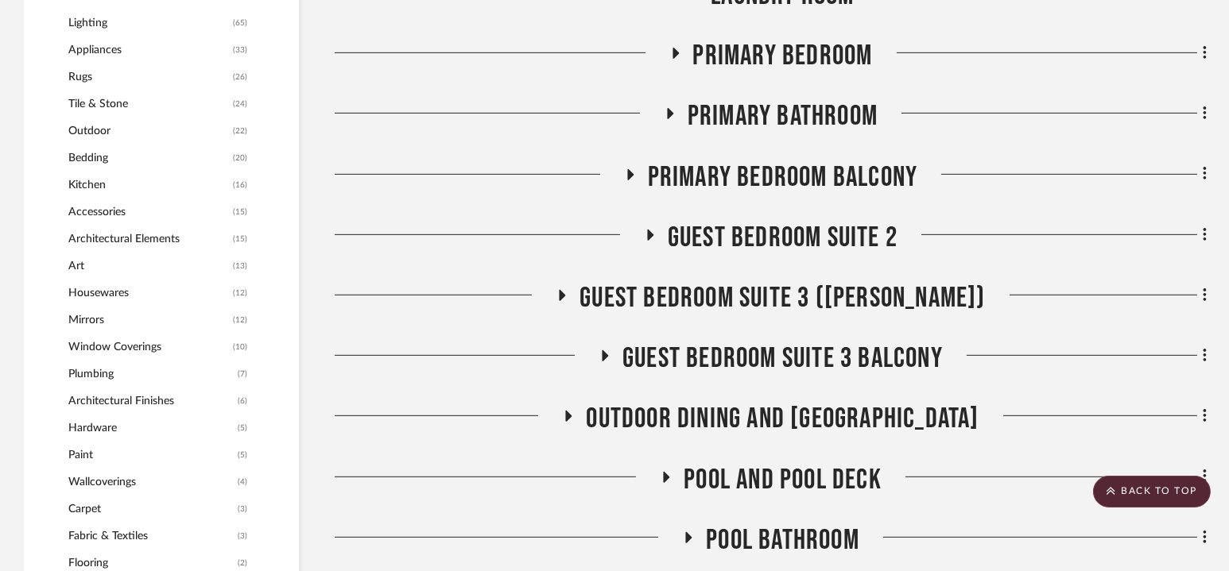
click at [774, 233] on span "Guest Bedroom Suite 2" at bounding box center [783, 238] width 230 height 34
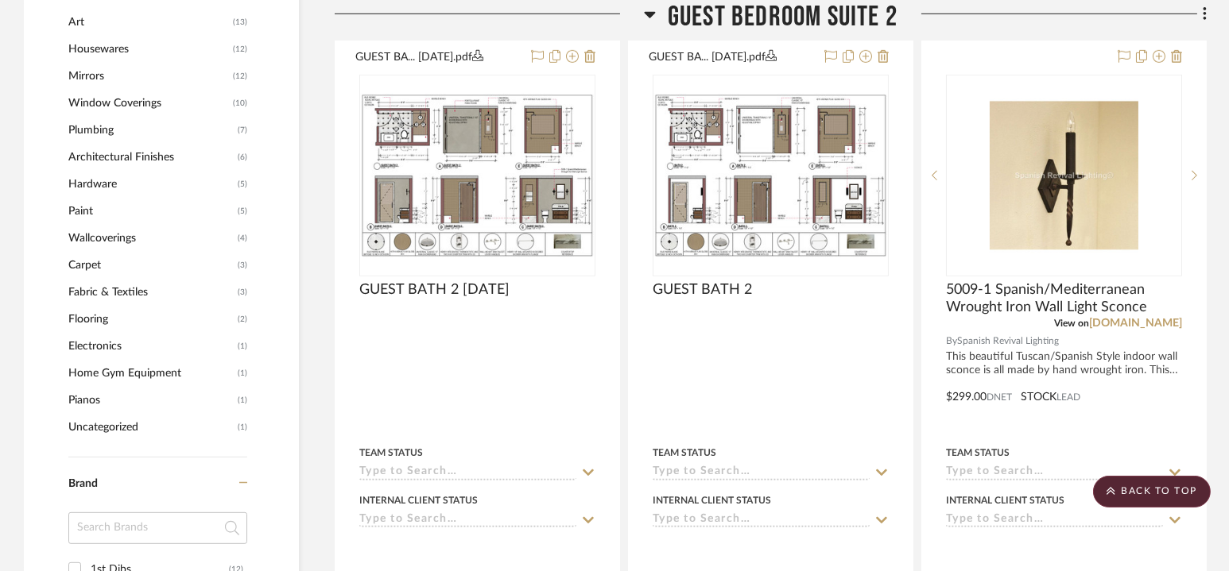
scroll to position [1762, 0]
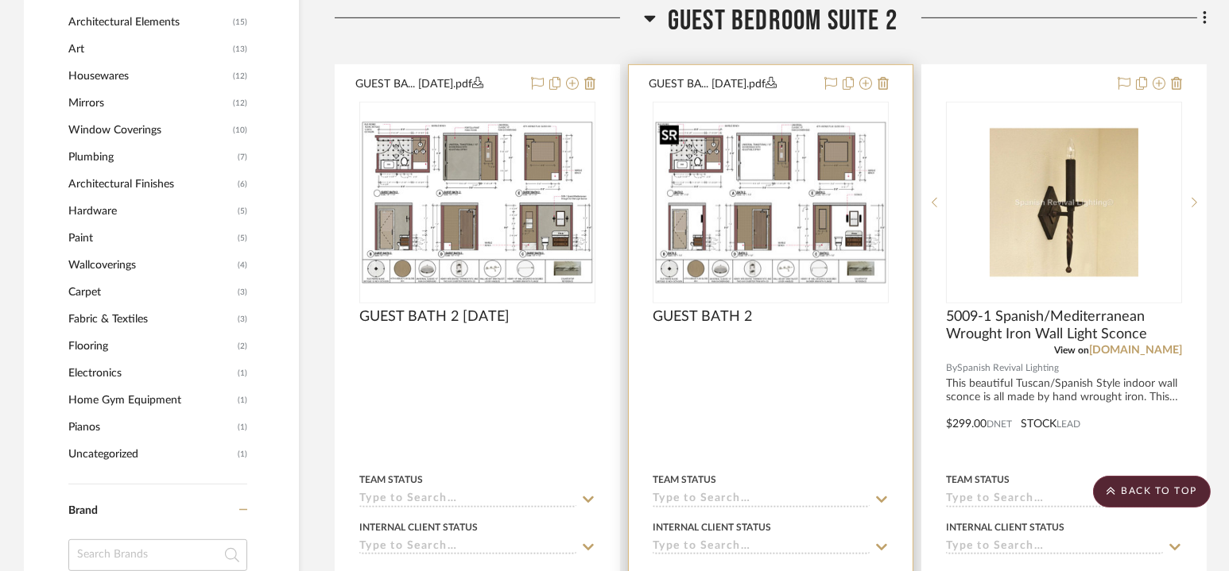
click at [737, 188] on img "0" at bounding box center [770, 203] width 233 height 164
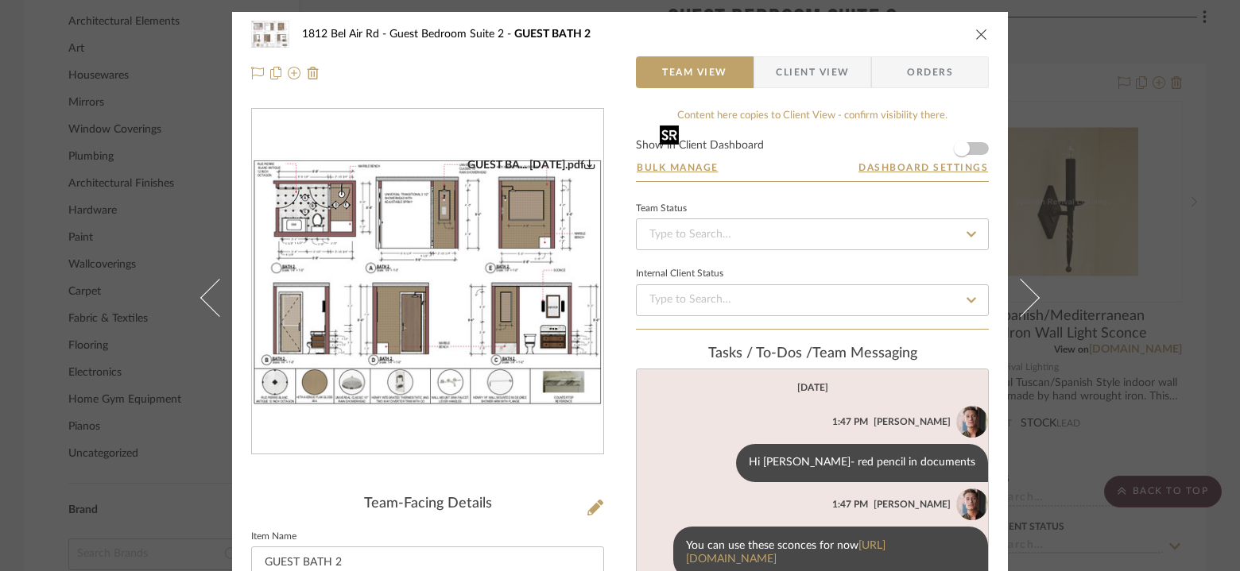
scroll to position [46, 0]
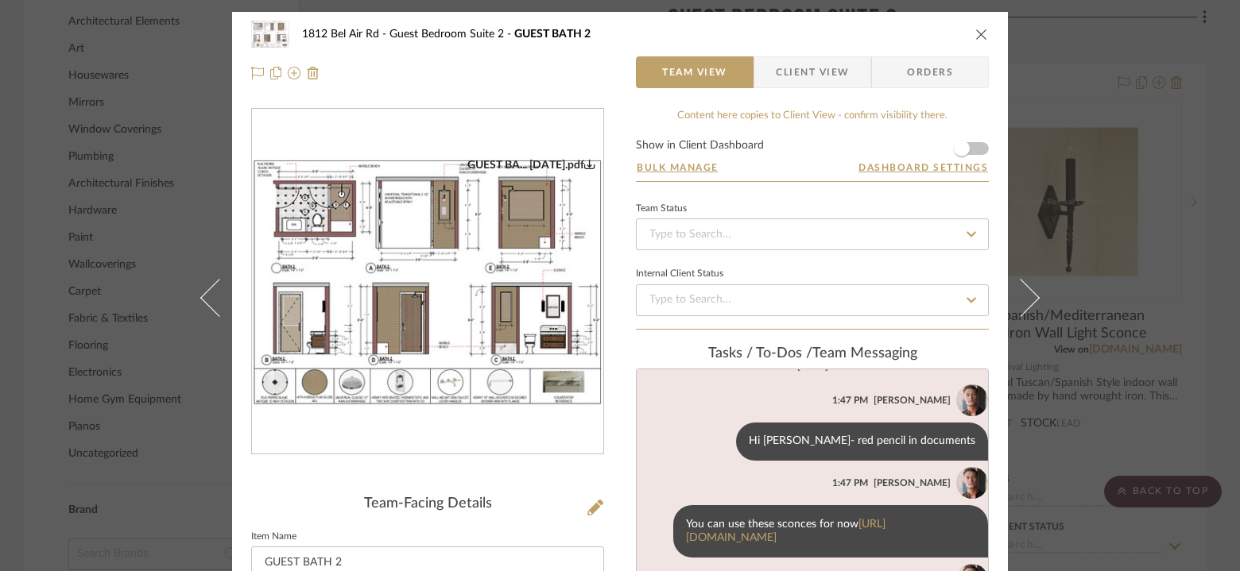
click at [488, 281] on img "0" at bounding box center [427, 282] width 351 height 248
click at [981, 33] on icon "close" at bounding box center [981, 34] width 13 height 13
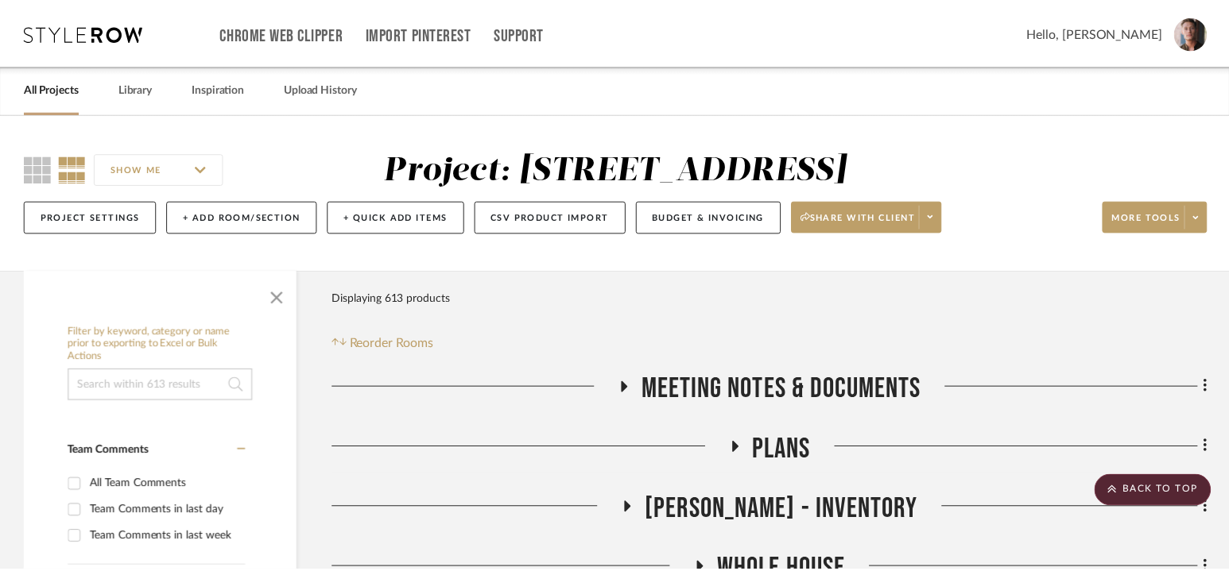
scroll to position [1762, 0]
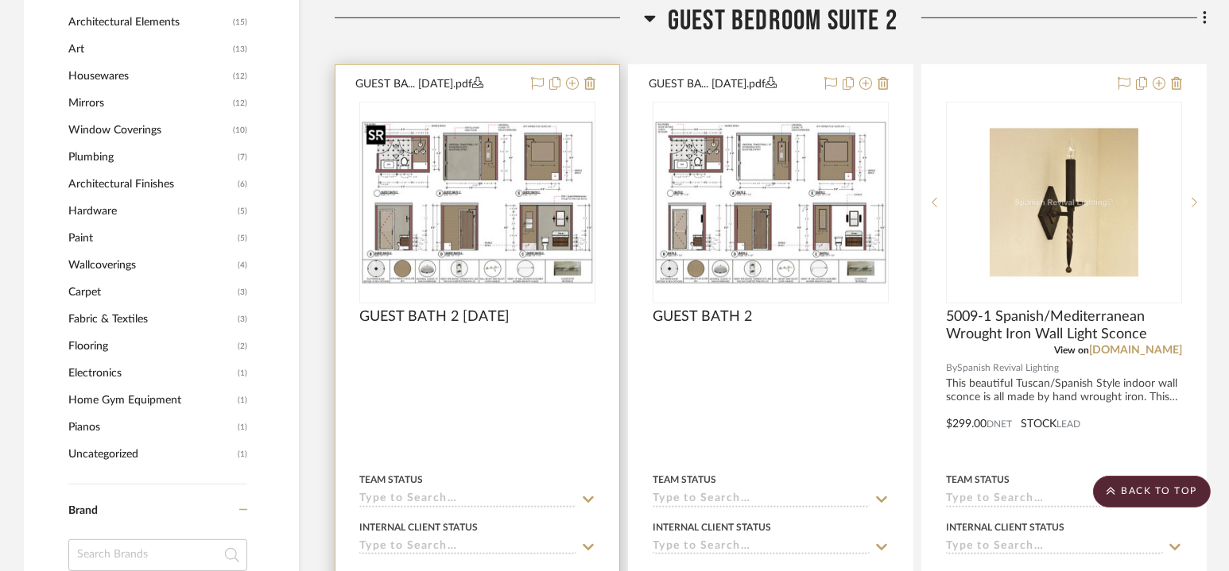
click at [521, 183] on img "0" at bounding box center [477, 203] width 233 height 164
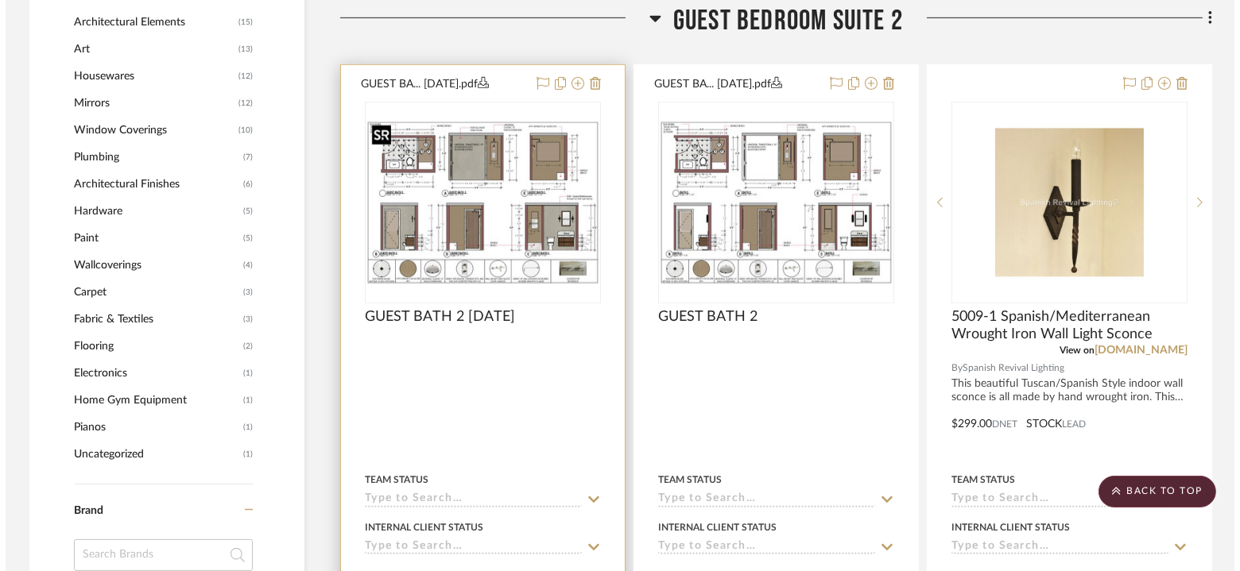
scroll to position [0, 0]
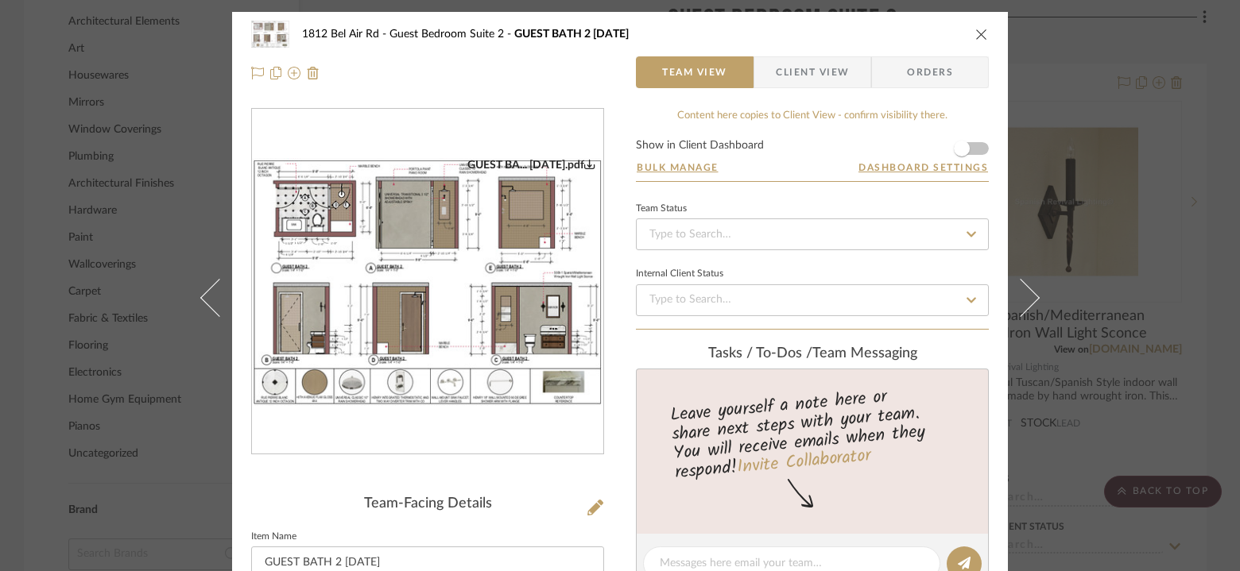
click at [445, 246] on img "0" at bounding box center [427, 282] width 351 height 248
click at [157, 114] on div "1812 Bel Air Rd Guest Bedroom Suite 2 GUEST BATH 2 [DATE] Team View Client View…" at bounding box center [620, 285] width 1240 height 571
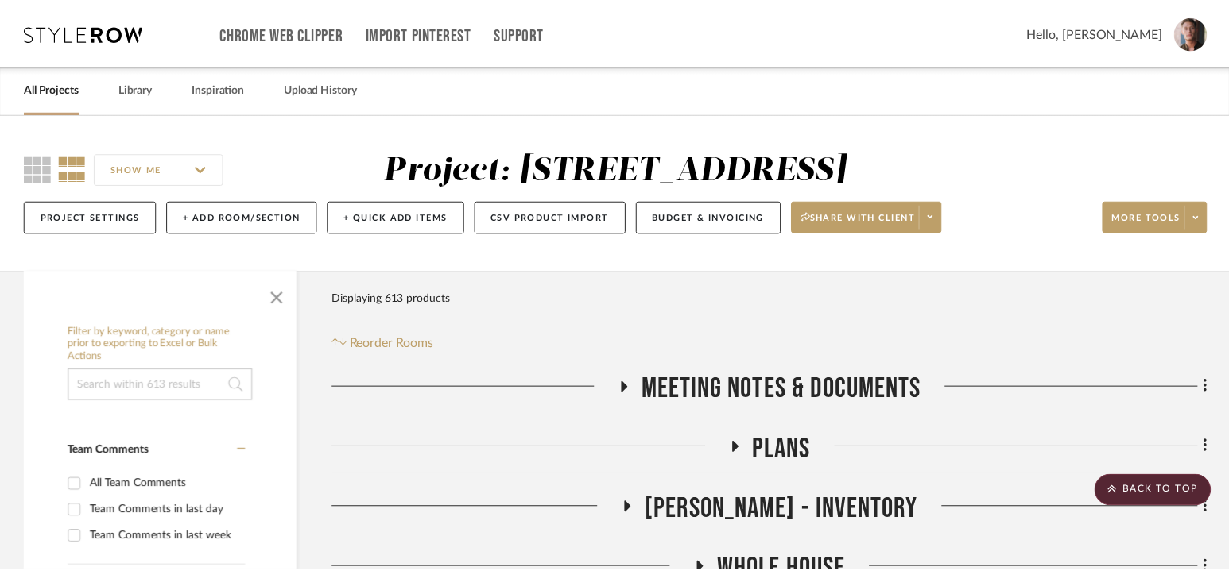
scroll to position [1762, 0]
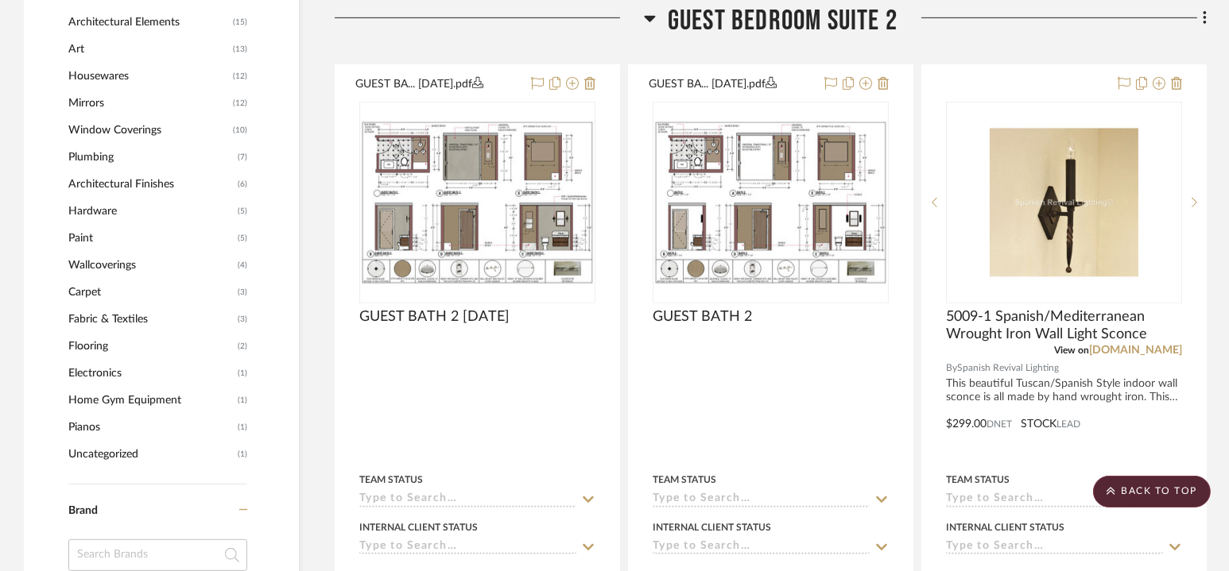
click at [776, 21] on span "Guest Bedroom Suite 2" at bounding box center [783, 21] width 230 height 34
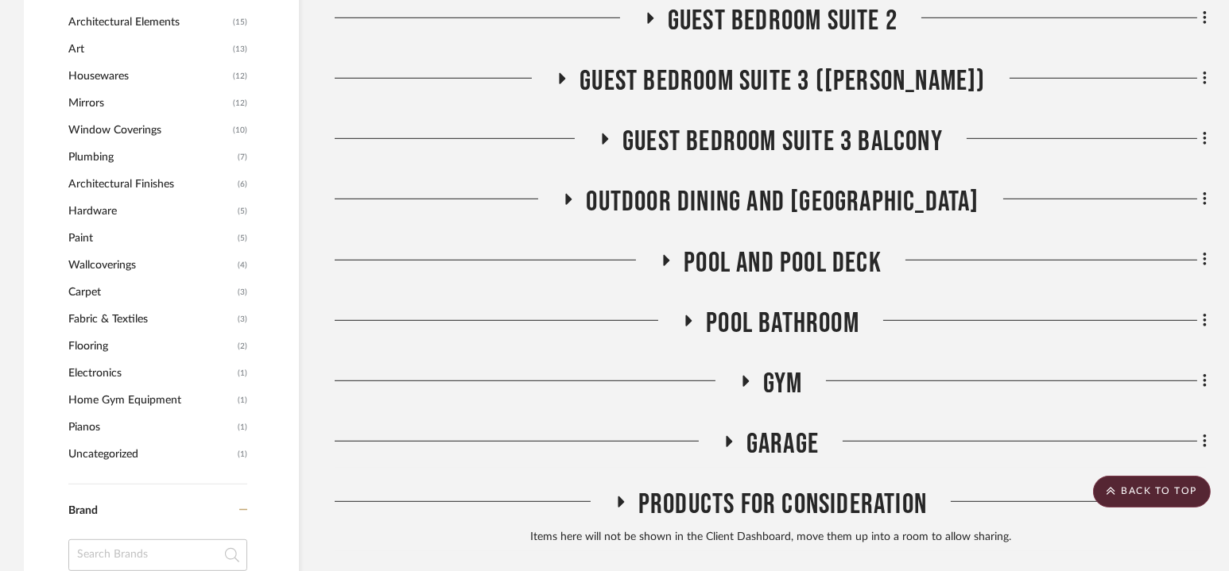
click at [780, 65] on span "Guest Bedroom Suite 3 ([PERSON_NAME])" at bounding box center [781, 81] width 405 height 34
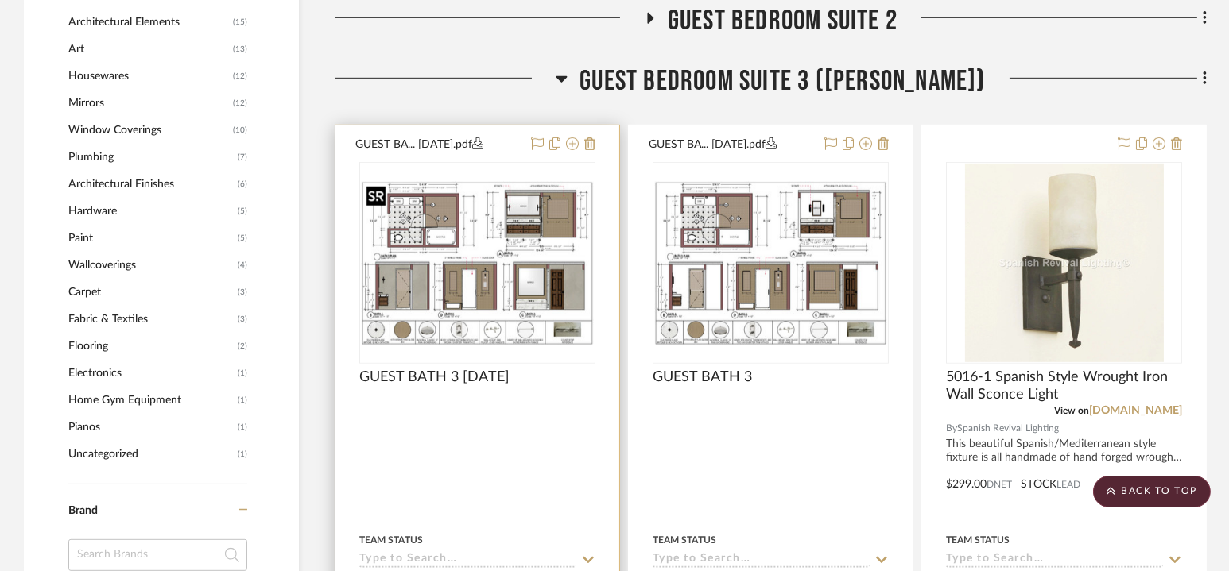
click at [507, 233] on img "0" at bounding box center [477, 263] width 233 height 164
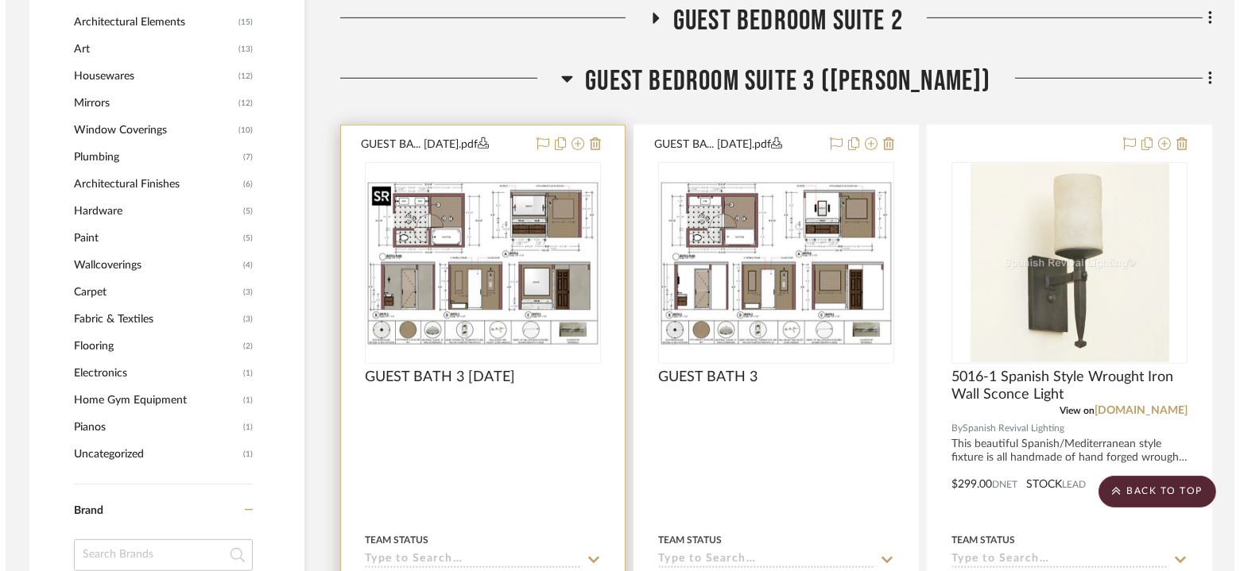
scroll to position [0, 0]
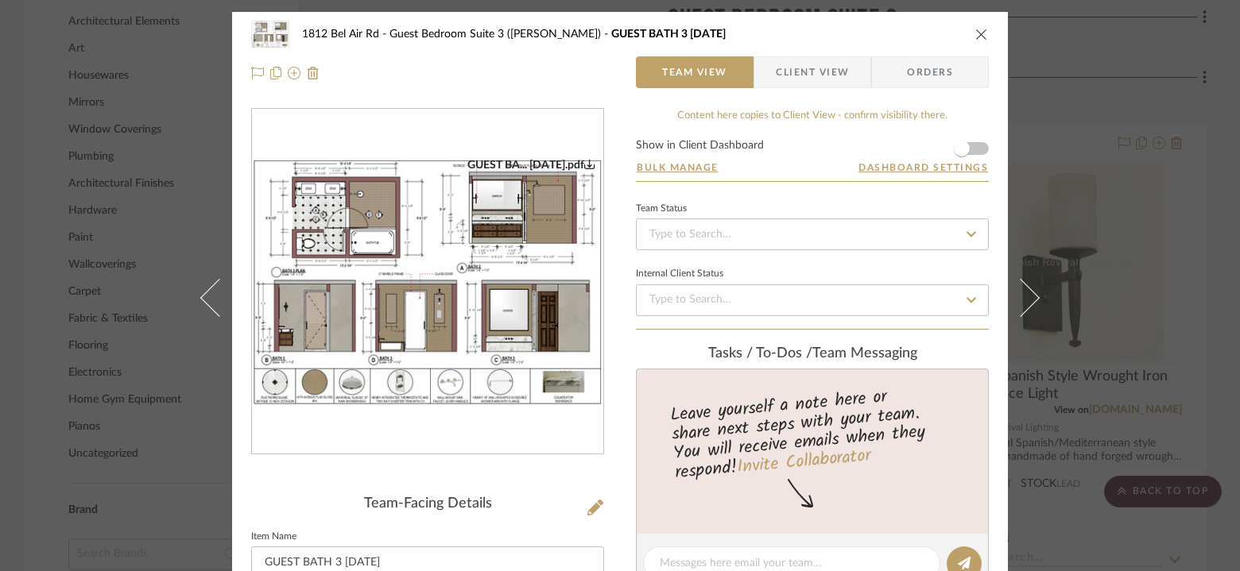
click at [447, 256] on img "0" at bounding box center [427, 282] width 351 height 248
click at [966, 21] on div "1812 [GEOGRAPHIC_DATA] Guest Bedroom Suite 3 ([PERSON_NAME]) GUEST BATH 3 [DATE]" at bounding box center [619, 34] width 737 height 32
click at [975, 29] on icon "close" at bounding box center [981, 34] width 13 height 13
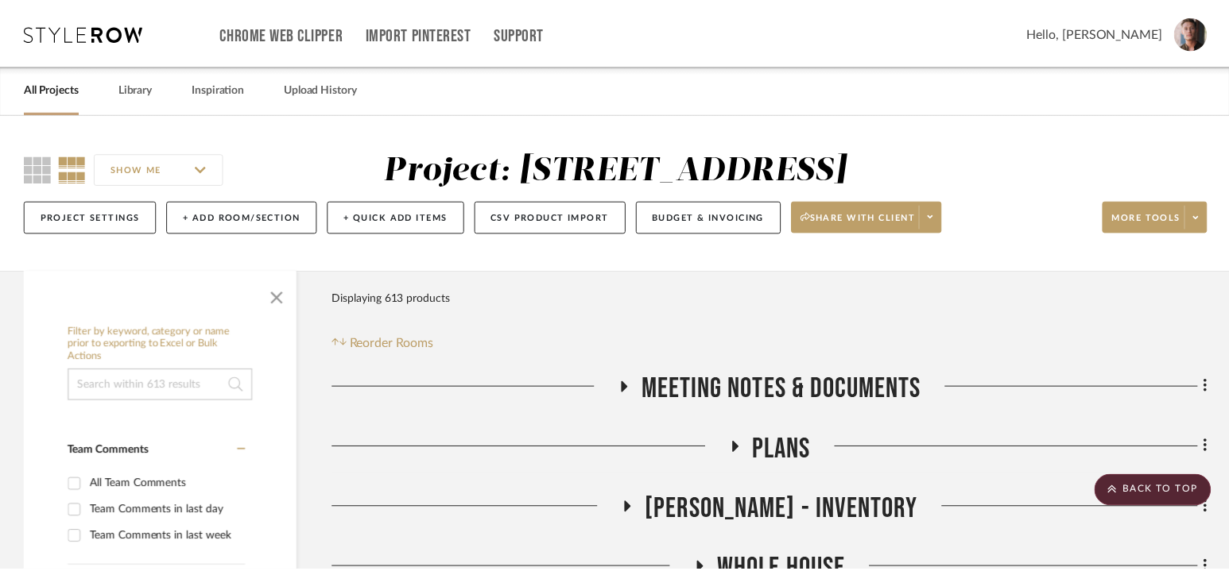
scroll to position [1762, 0]
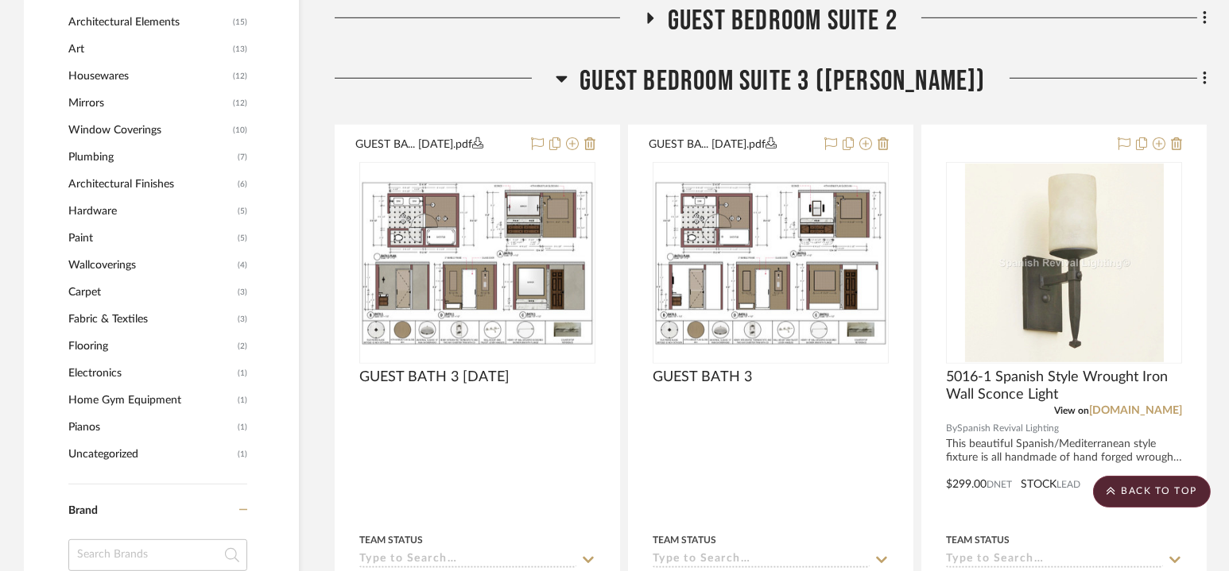
click at [776, 79] on span "Guest Bedroom Suite 3 ([PERSON_NAME])" at bounding box center [781, 81] width 405 height 34
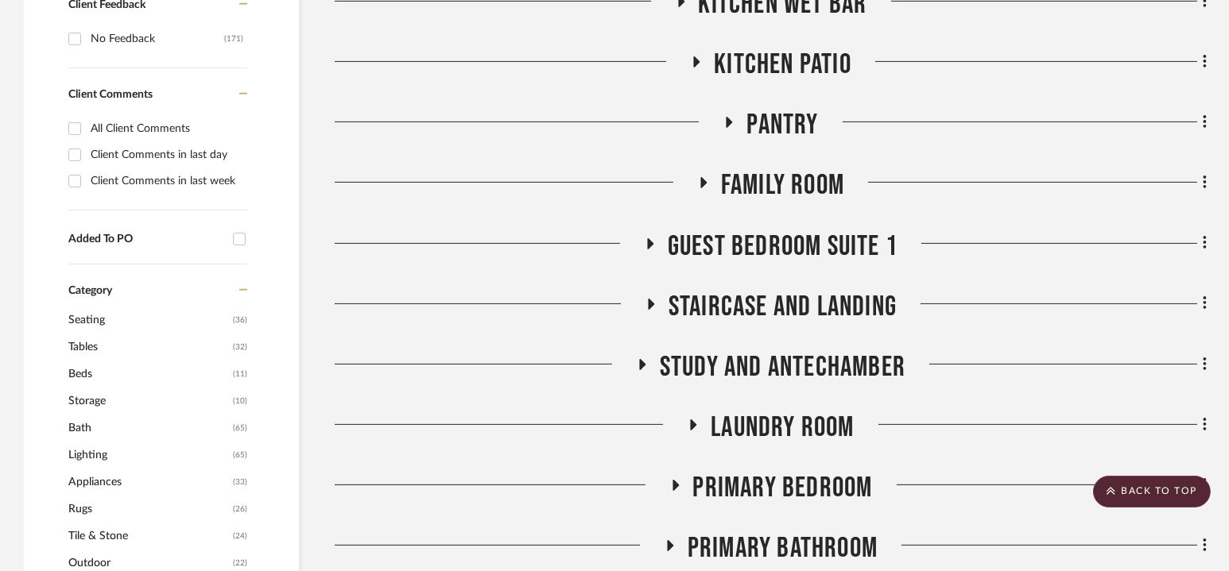
scroll to position [1111, 0]
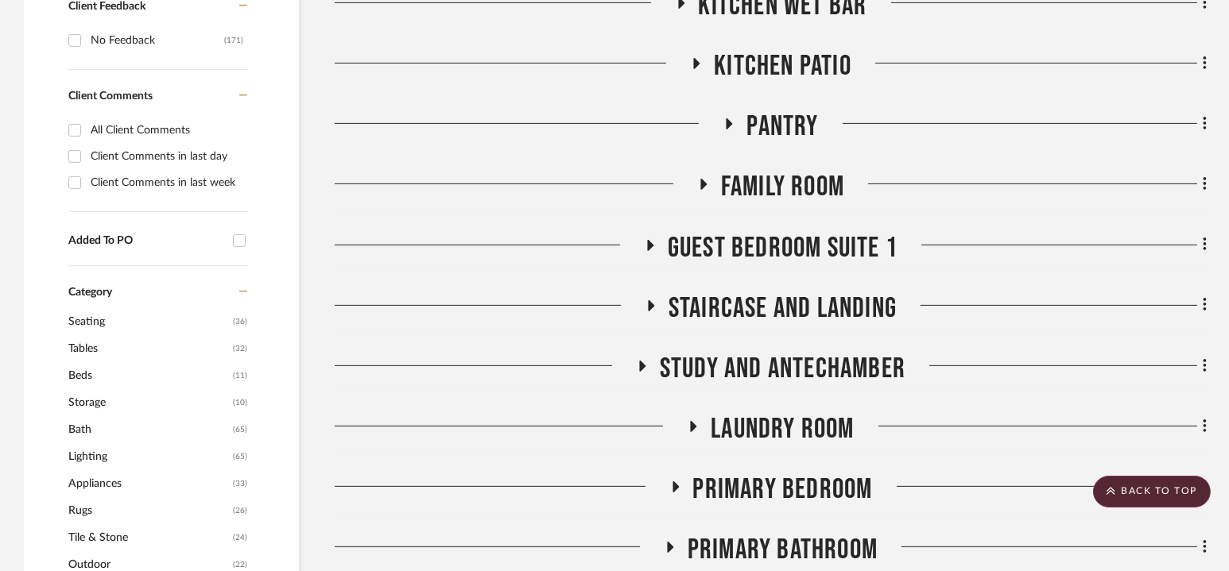
click at [780, 190] on span "Family Room" at bounding box center [782, 187] width 123 height 34
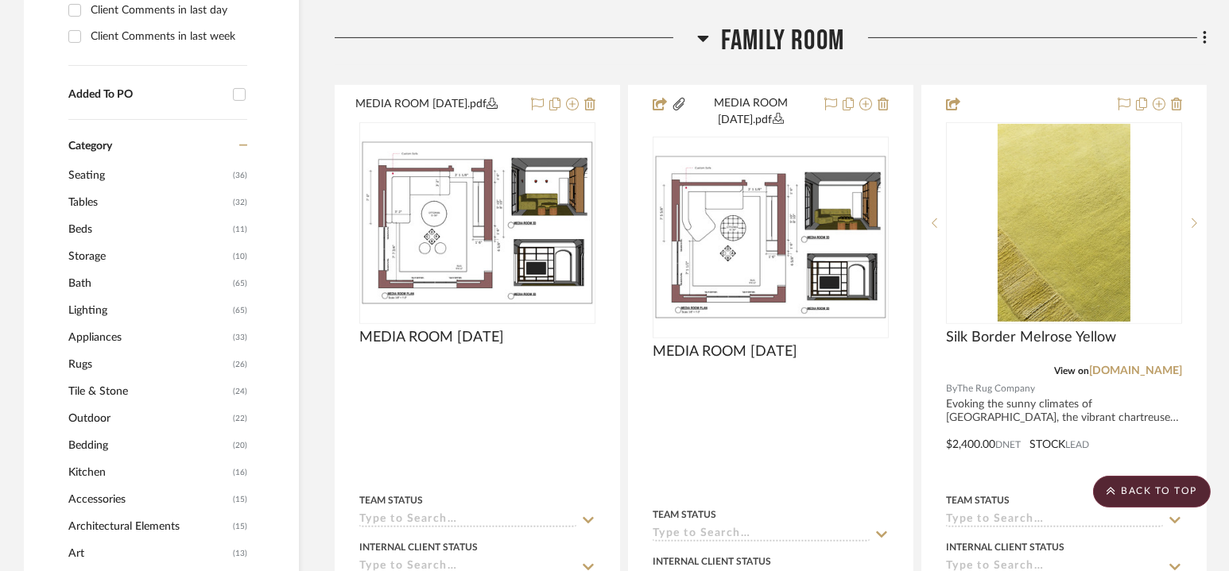
scroll to position [1278, 0]
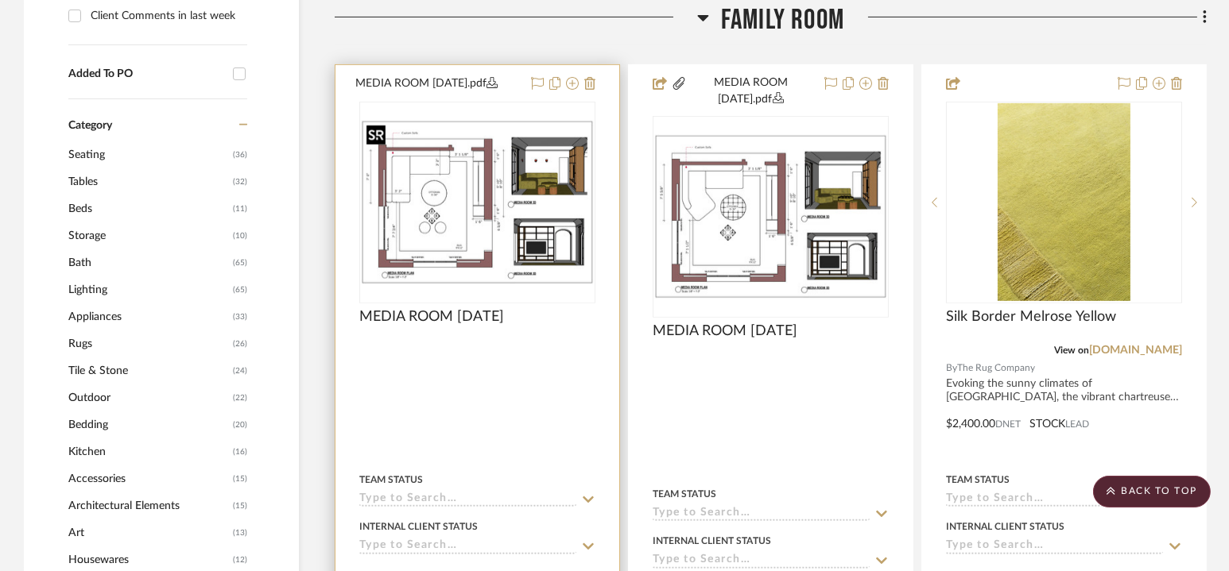
click at [475, 191] on img "0" at bounding box center [477, 202] width 233 height 164
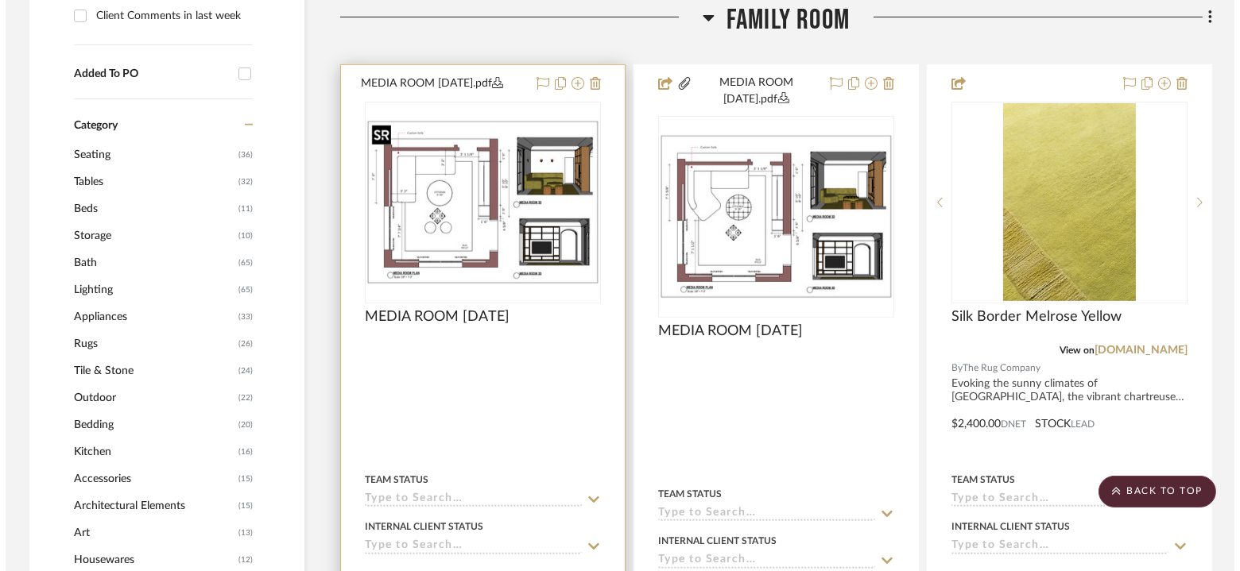
scroll to position [0, 0]
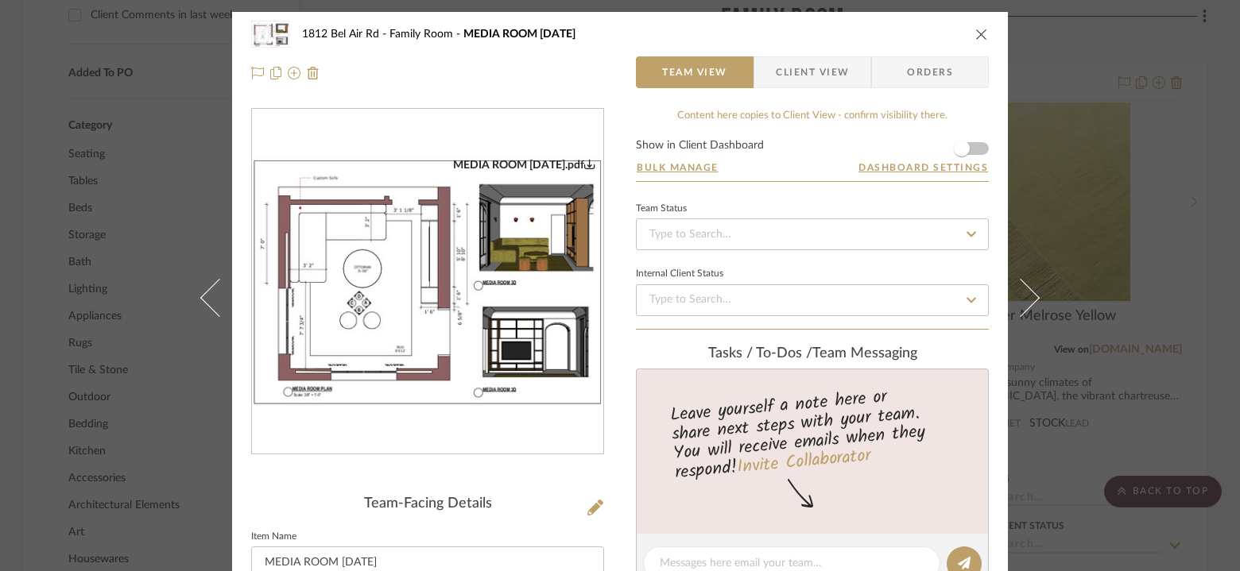
click at [482, 315] on img "0" at bounding box center [427, 282] width 351 height 248
click at [976, 35] on icon "close" at bounding box center [981, 34] width 13 height 13
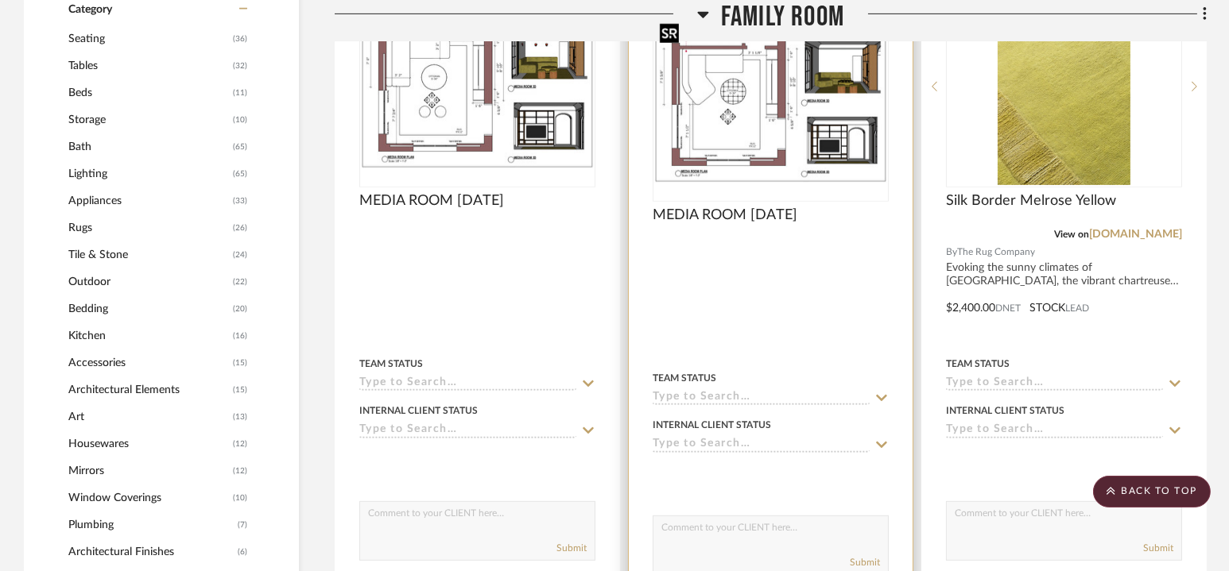
scroll to position [1163, 0]
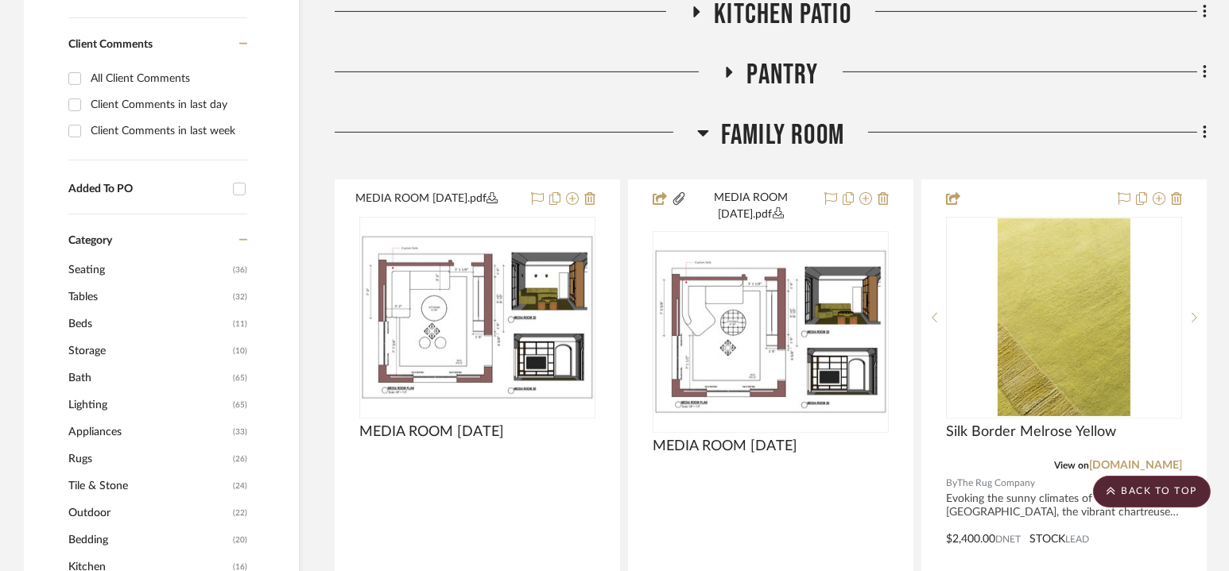
click at [772, 130] on span "Family Room" at bounding box center [782, 135] width 123 height 34
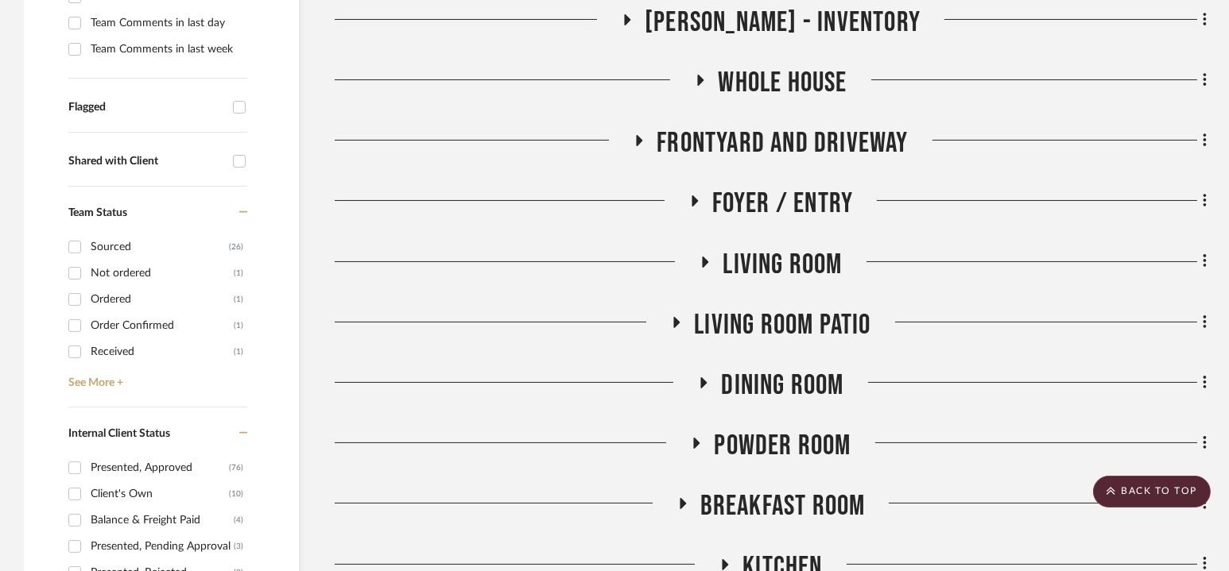
scroll to position [440, 0]
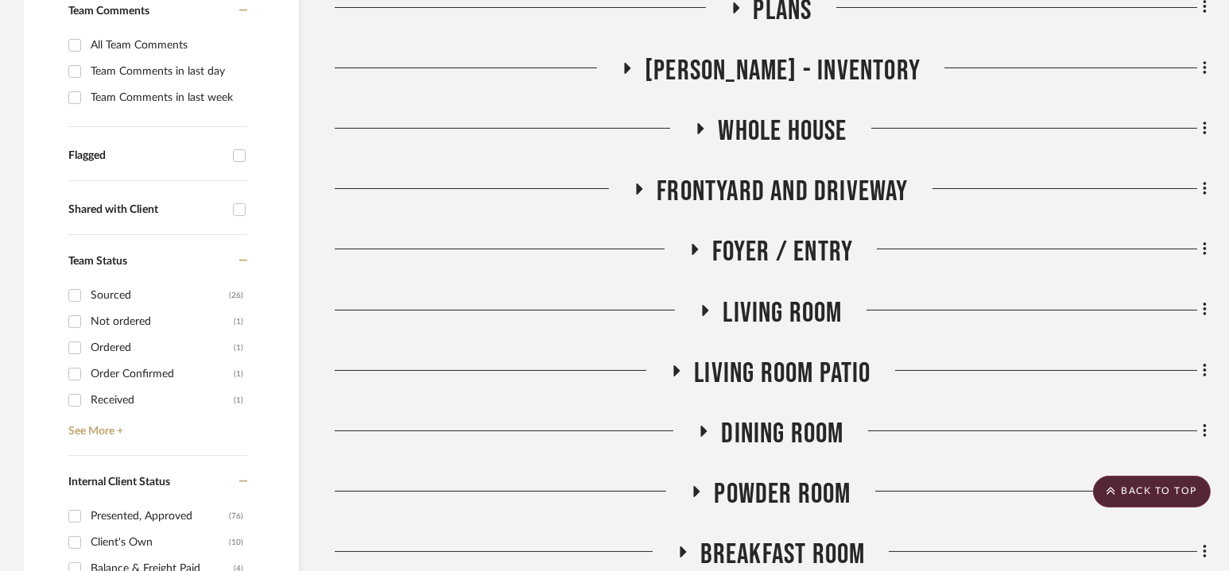
click at [774, 321] on span "Living Room" at bounding box center [781, 313] width 119 height 34
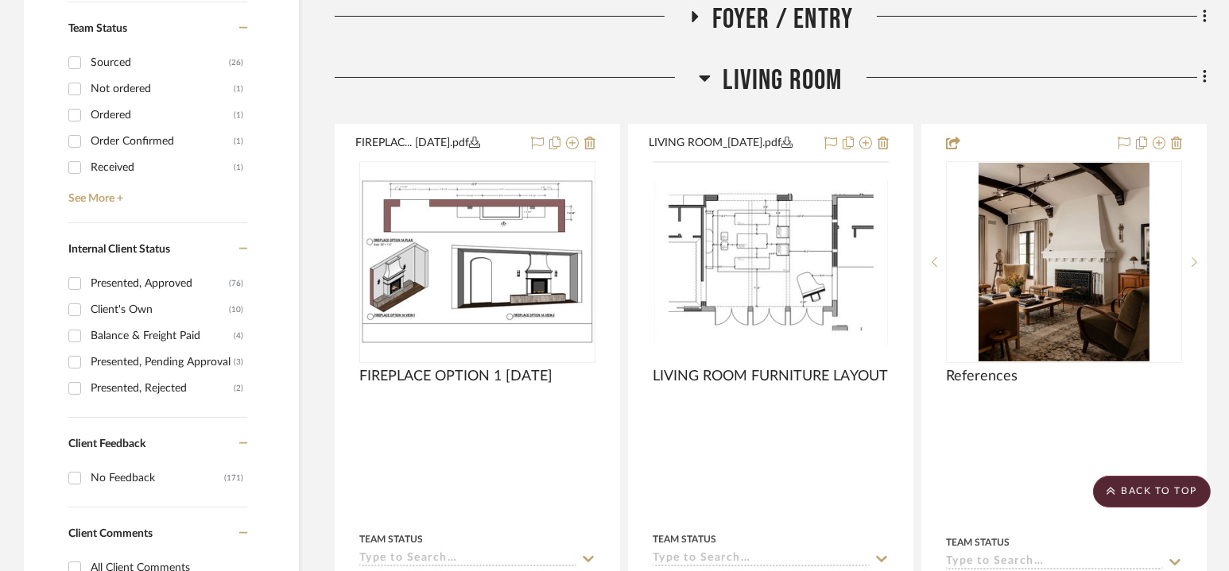
scroll to position [698, 0]
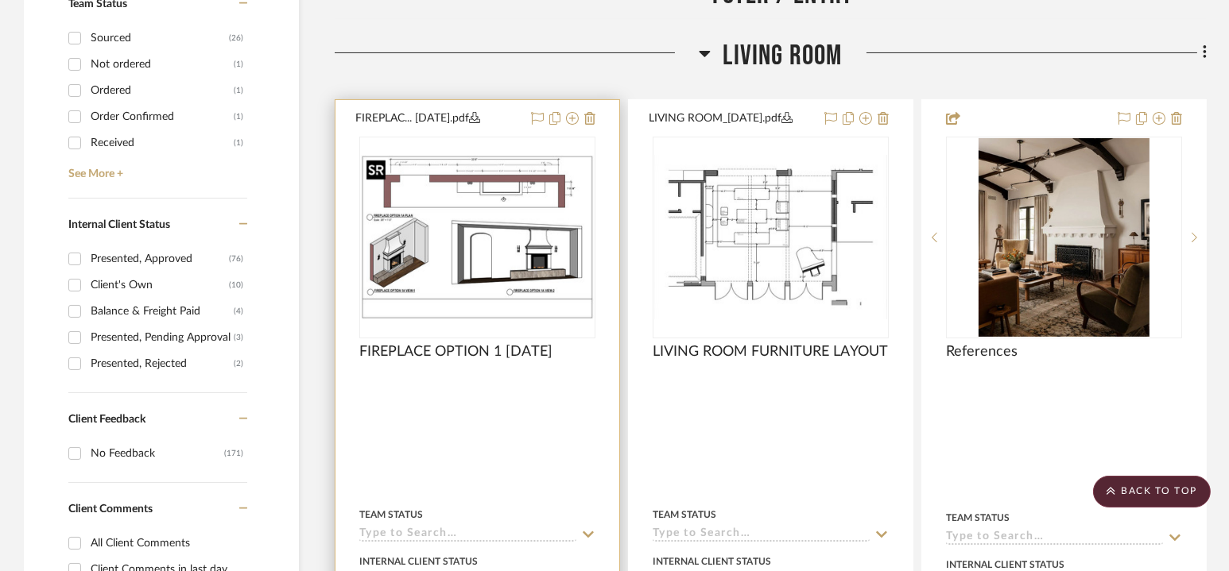
click at [0, 0] on img at bounding box center [0, 0] width 0 height 0
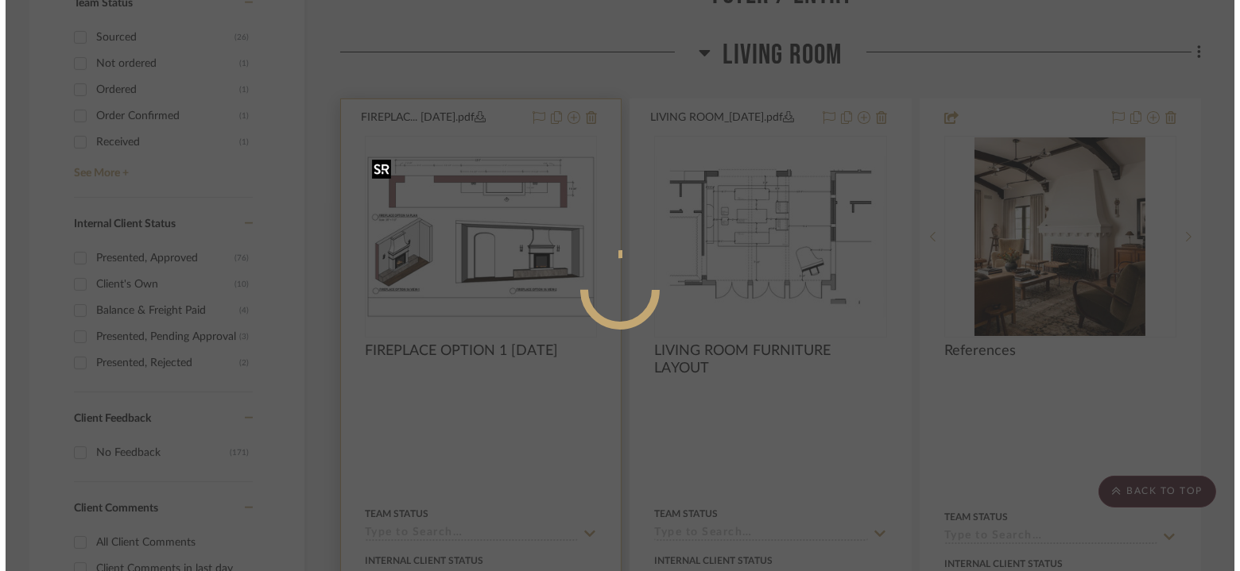
scroll to position [0, 0]
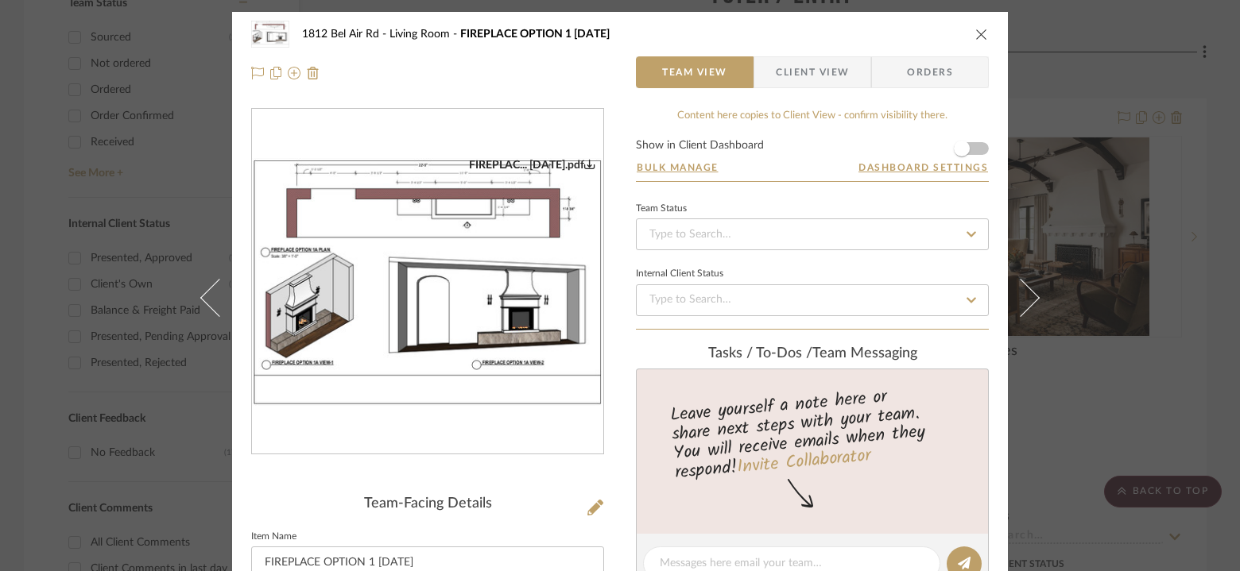
click at [544, 281] on img "0" at bounding box center [427, 282] width 351 height 248
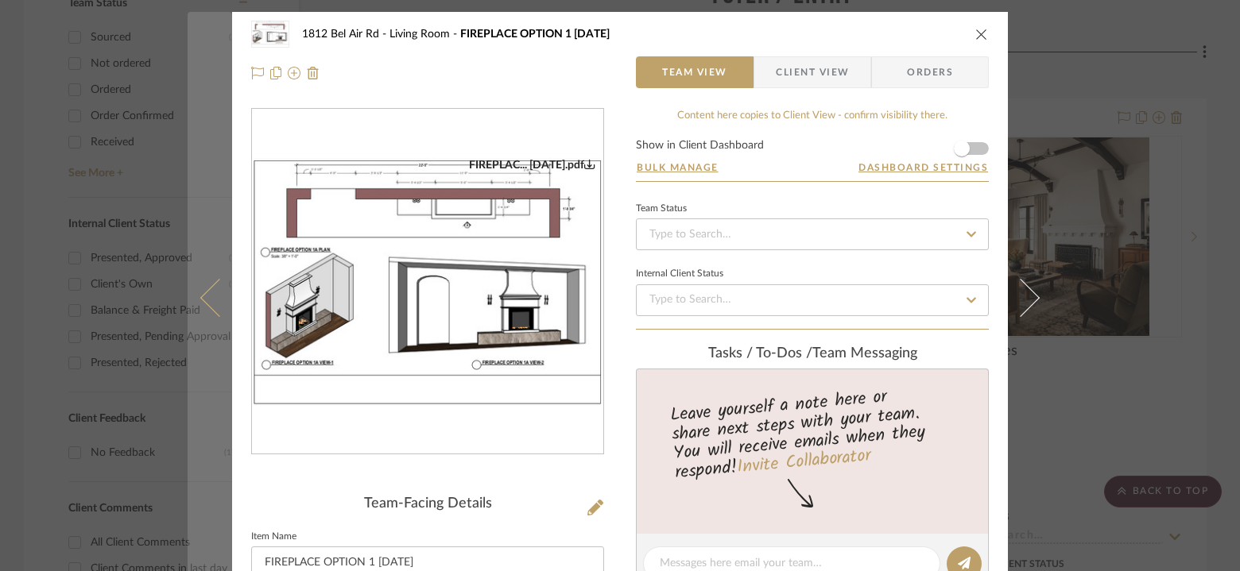
click at [207, 62] on button at bounding box center [210, 297] width 45 height 571
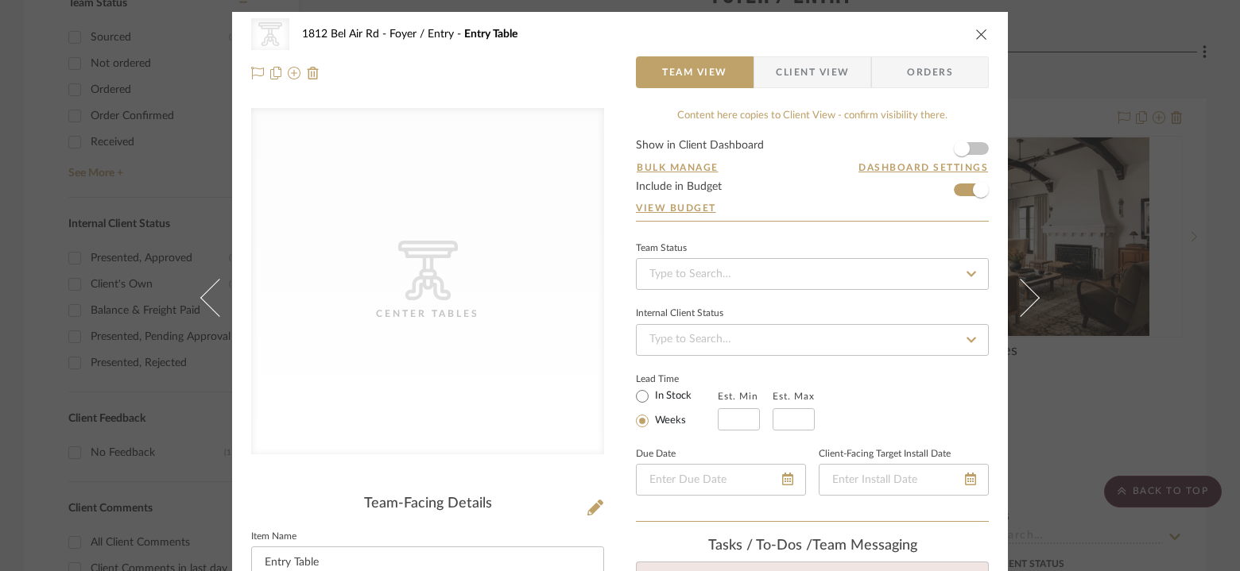
click at [975, 33] on icon "close" at bounding box center [981, 34] width 13 height 13
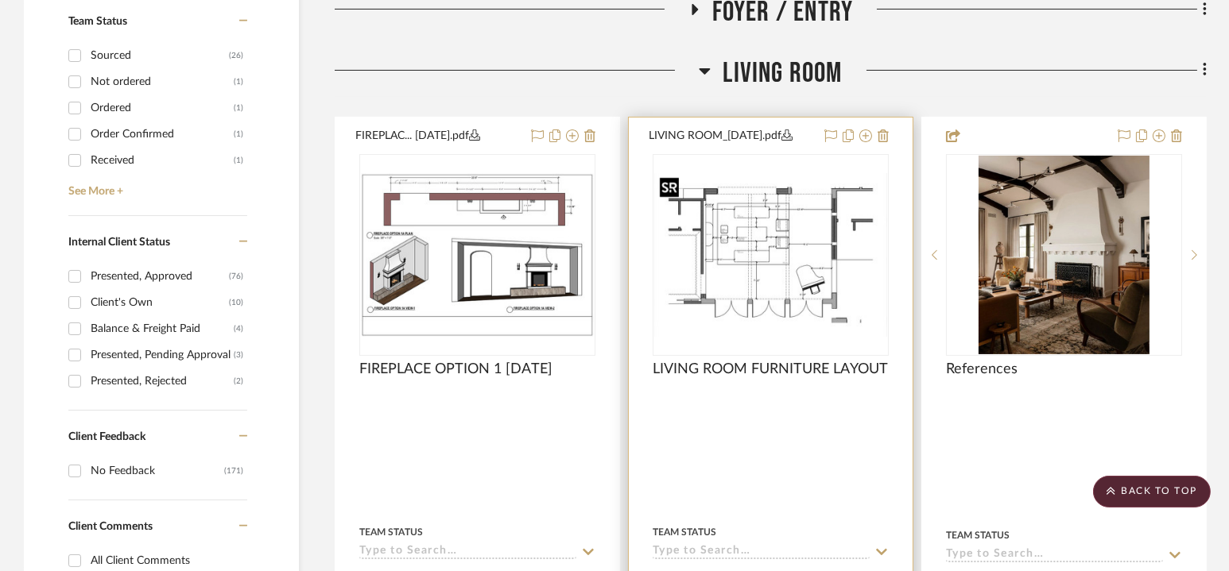
scroll to position [676, 0]
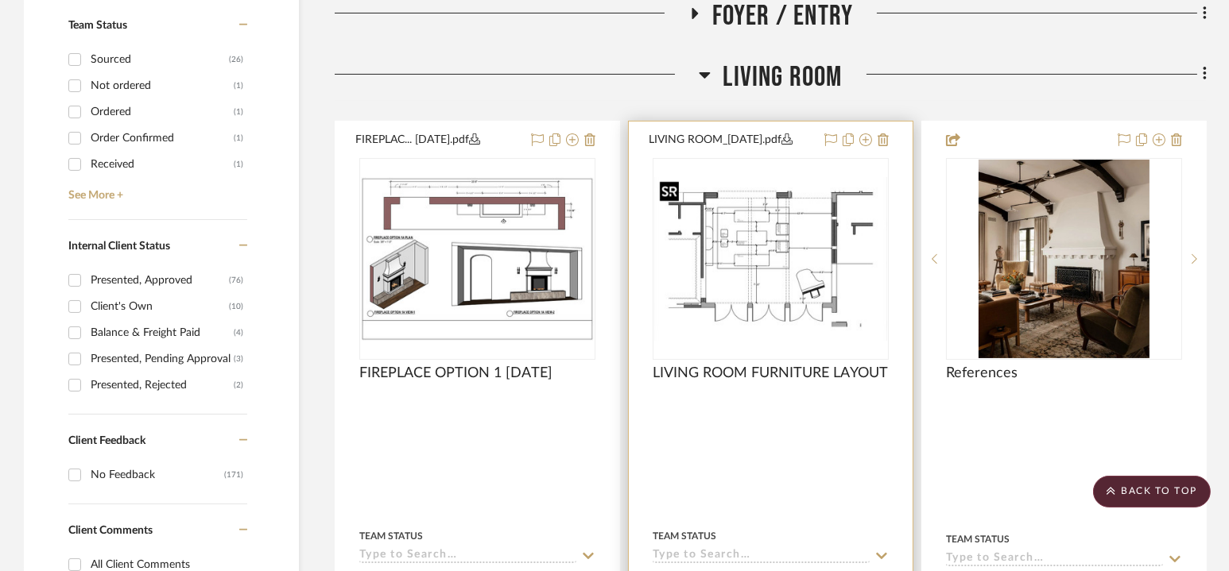
click at [776, 236] on img "0" at bounding box center [770, 258] width 233 height 164
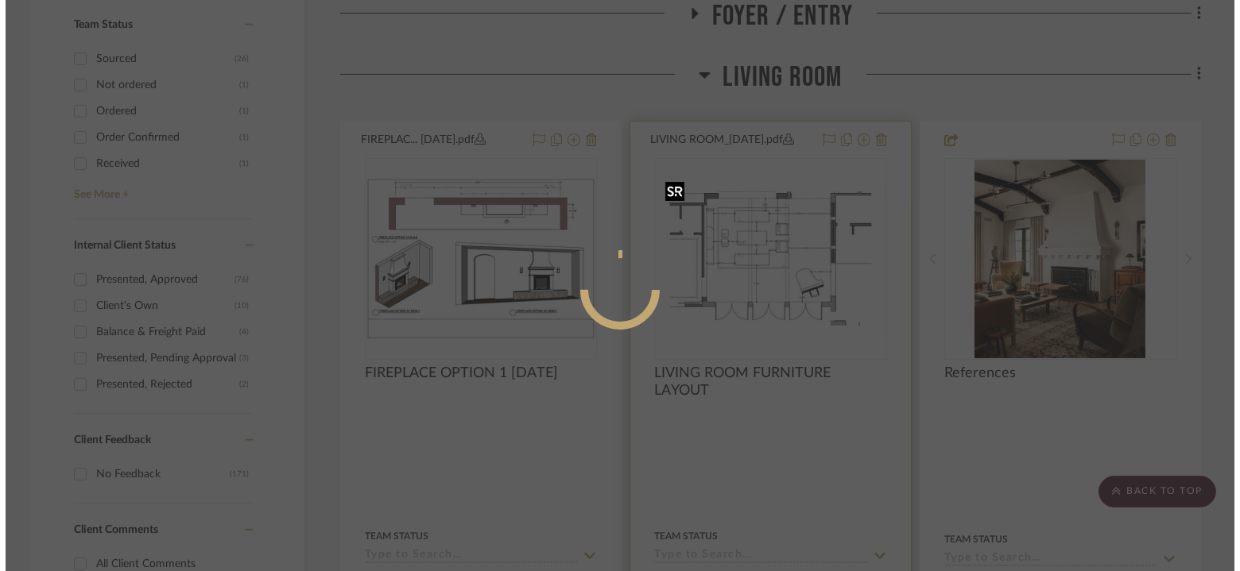
scroll to position [0, 0]
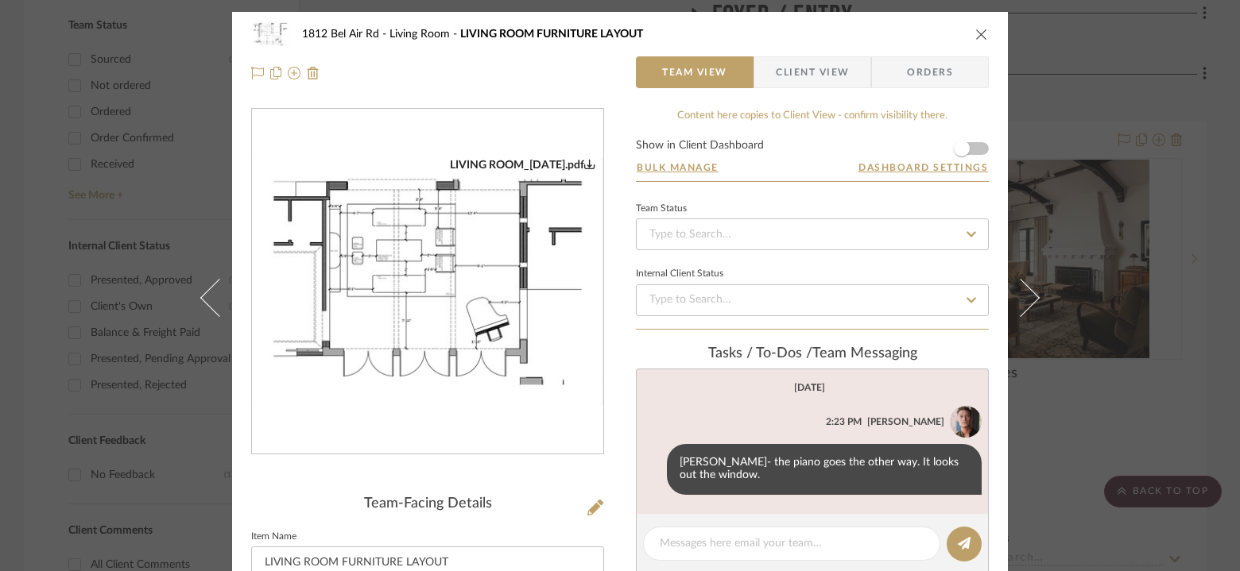
click at [343, 315] on img "0" at bounding box center [427, 282] width 351 height 248
click at [151, 104] on div "1812 Bel Air Rd Living Room LIVING ROOM FURNITURE LAYOUT Team View Client View …" at bounding box center [620, 285] width 1240 height 571
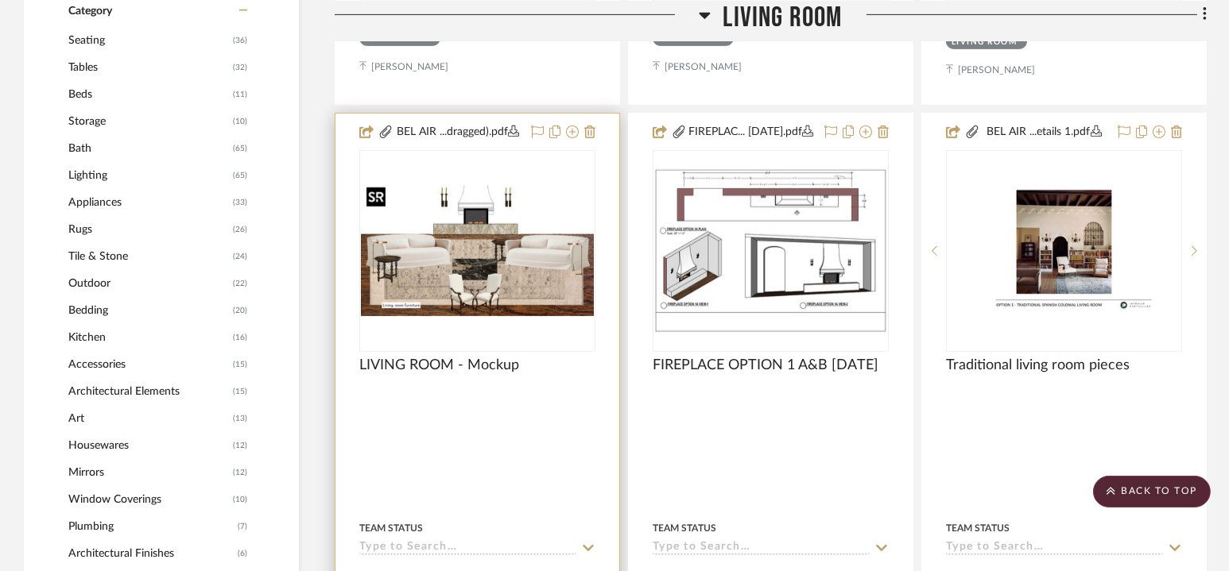
scroll to position [1387, 0]
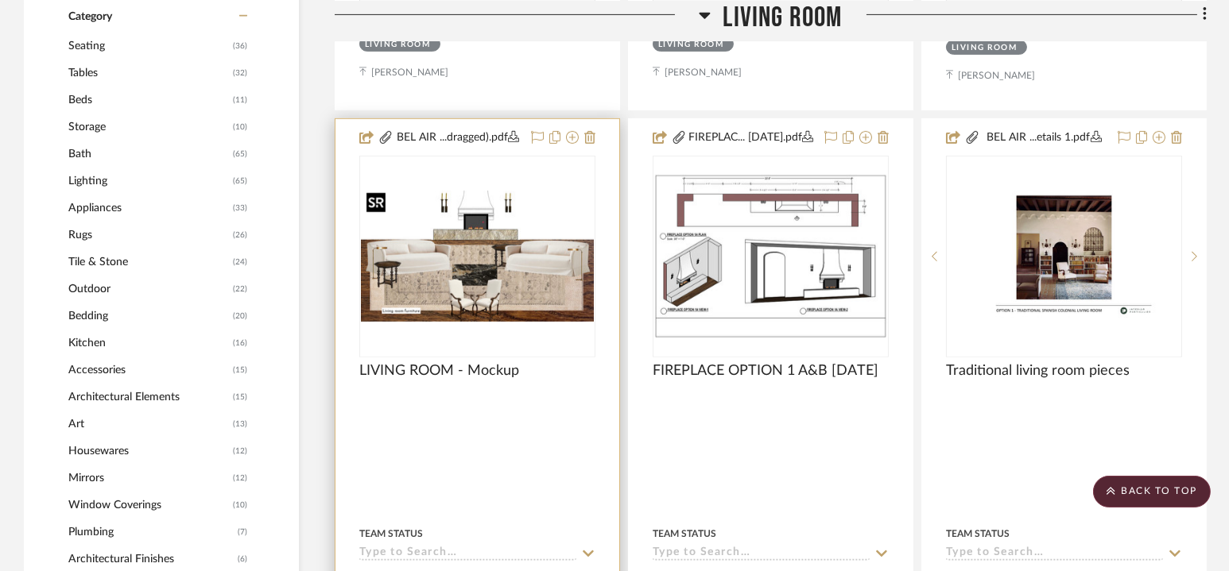
click at [488, 231] on img "0" at bounding box center [477, 256] width 233 height 131
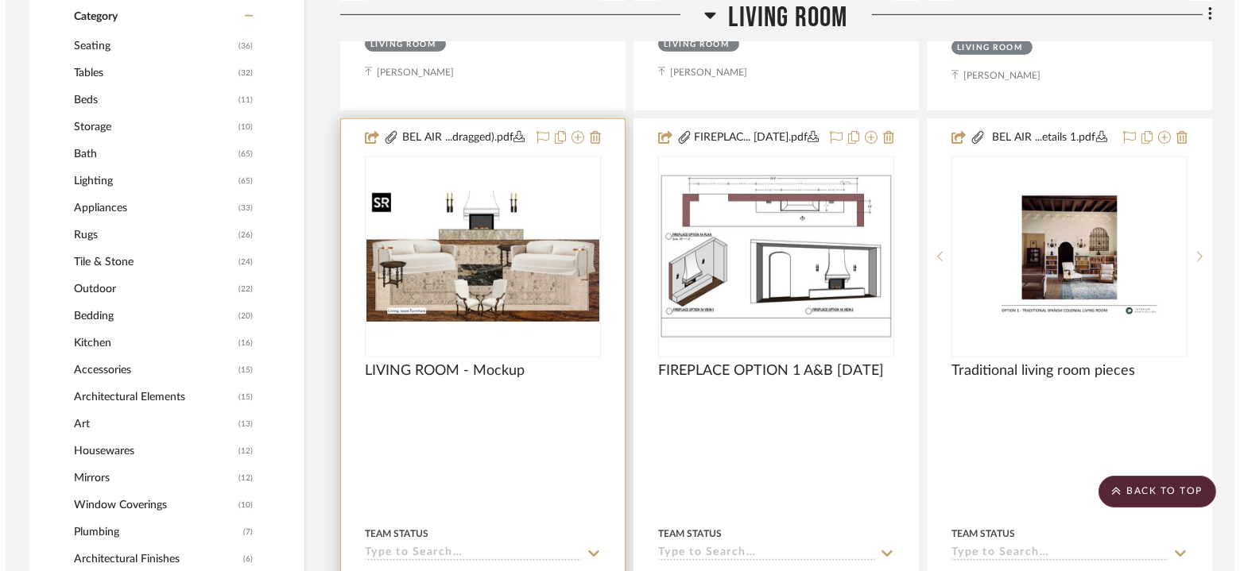
scroll to position [0, 0]
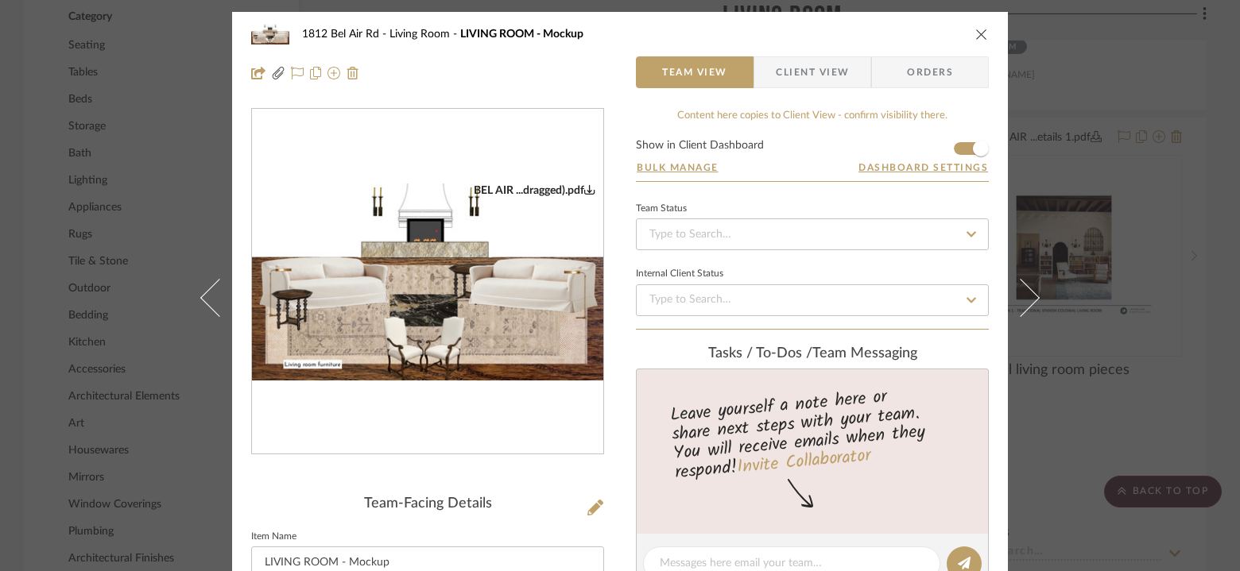
click at [447, 242] on img "0" at bounding box center [427, 283] width 351 height 198
click at [975, 36] on icon "close" at bounding box center [981, 34] width 13 height 13
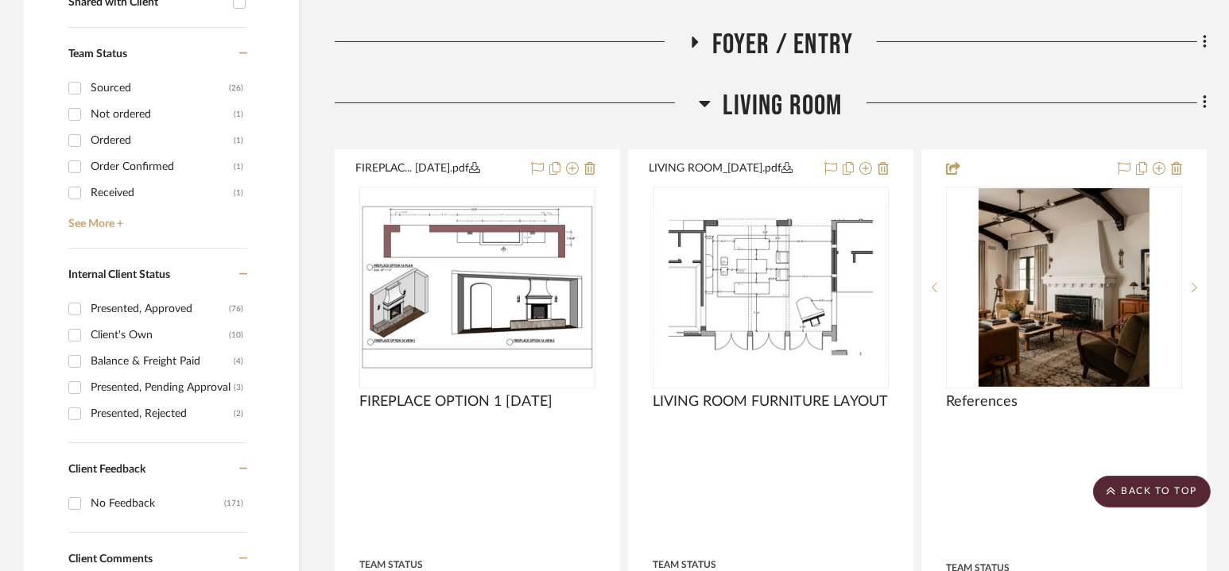
scroll to position [613, 0]
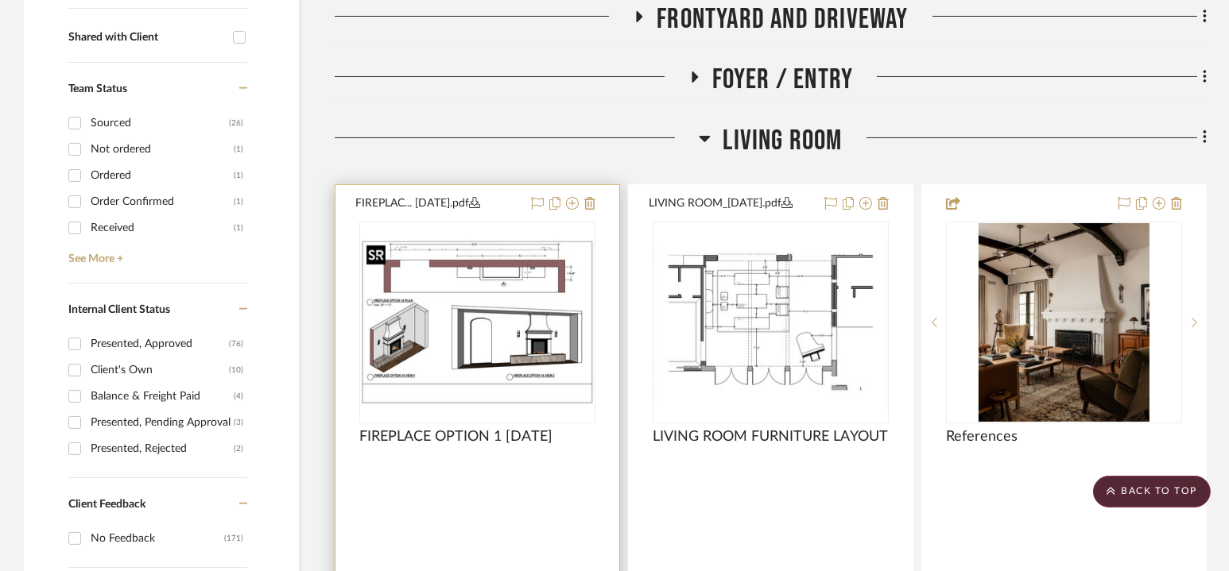
click at [496, 332] on img "0" at bounding box center [477, 322] width 233 height 164
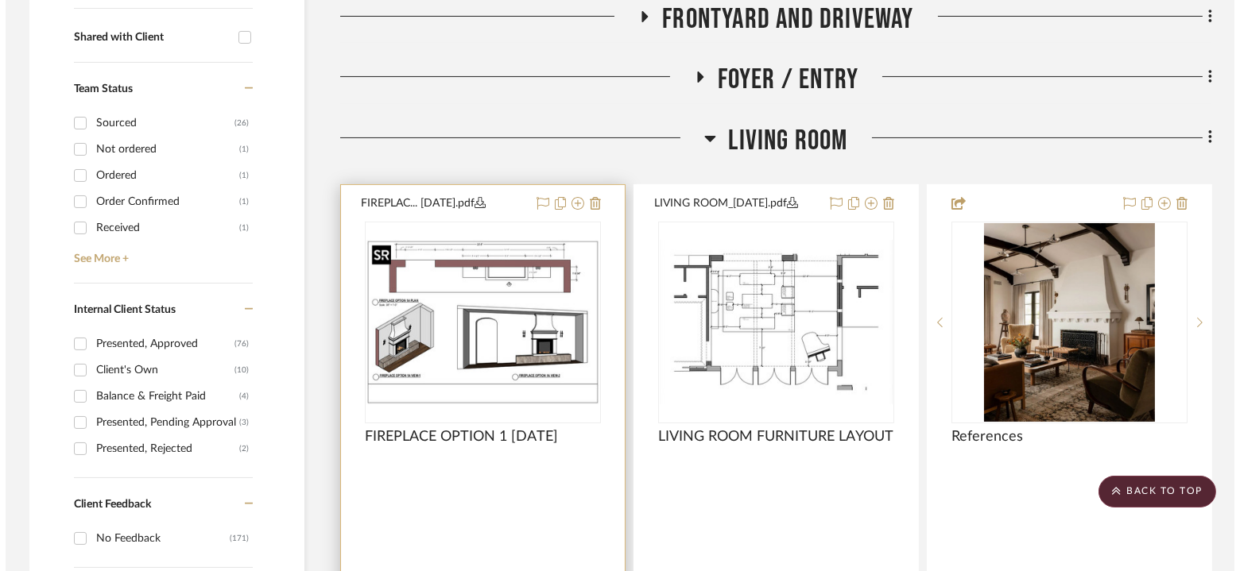
scroll to position [0, 0]
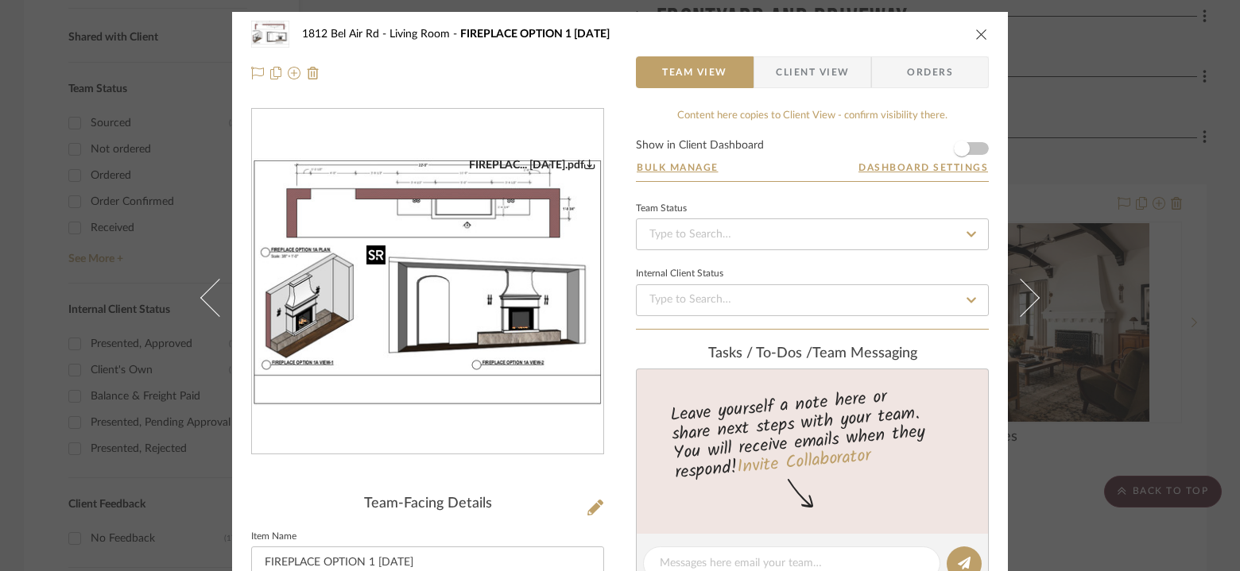
click at [496, 332] on img "0" at bounding box center [427, 282] width 351 height 248
click at [515, 272] on img "0" at bounding box center [427, 282] width 351 height 248
click at [41, 87] on div "1812 Bel Air Rd Living Room FIREPLACE OPTION 1 [DATE] Team View Client View Ord…" at bounding box center [620, 285] width 1240 height 571
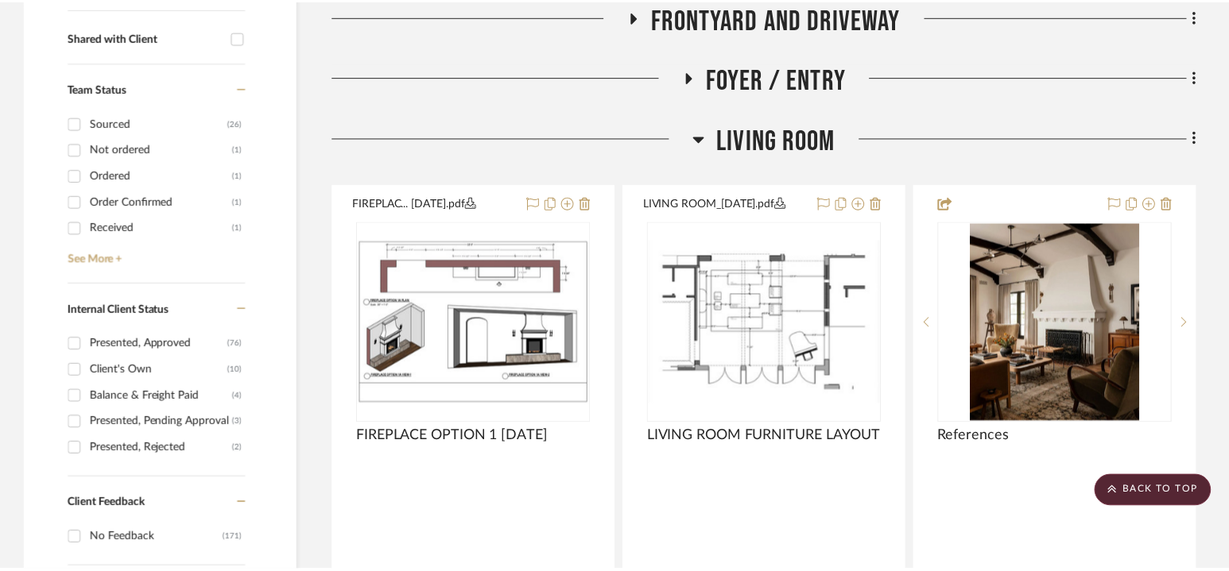
scroll to position [613, 0]
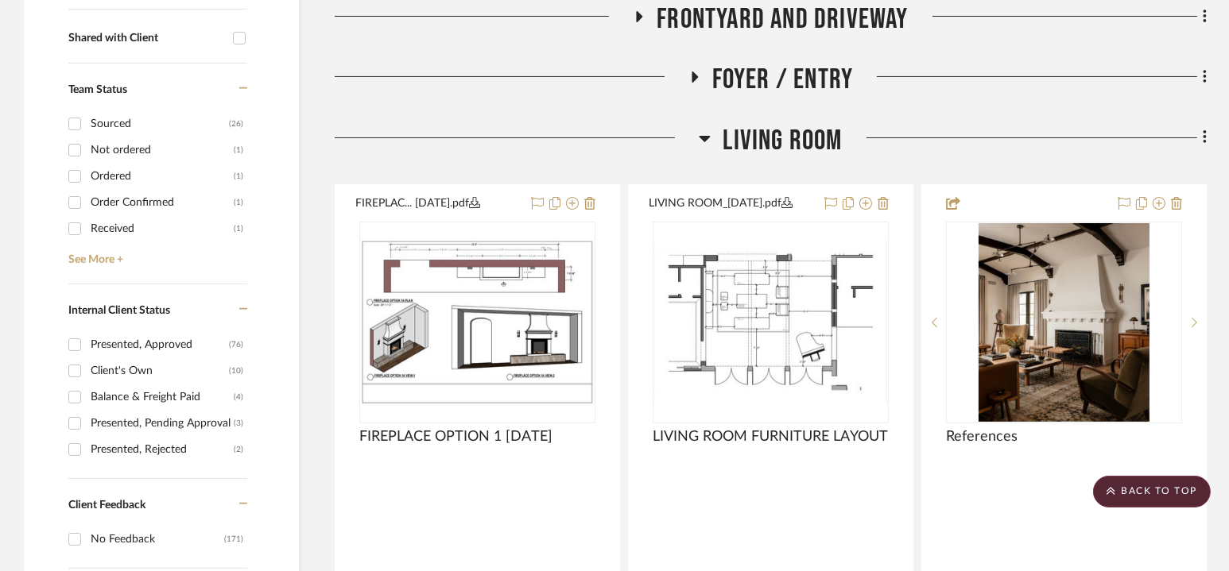
click at [771, 124] on span "Living Room" at bounding box center [781, 141] width 119 height 34
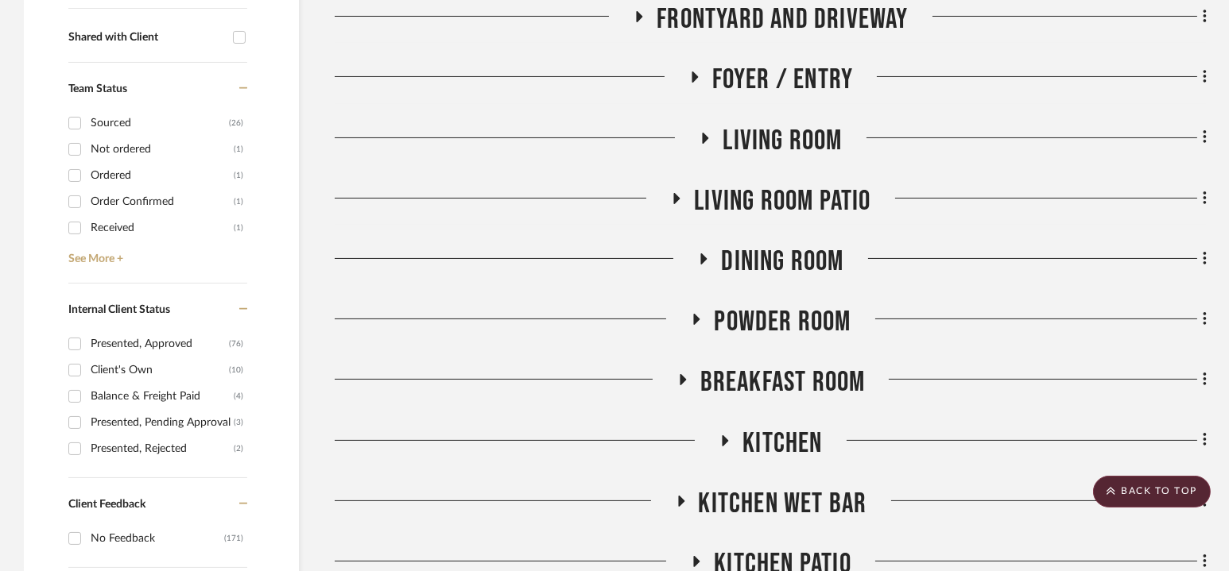
click at [772, 137] on span "Living Room" at bounding box center [781, 141] width 119 height 34
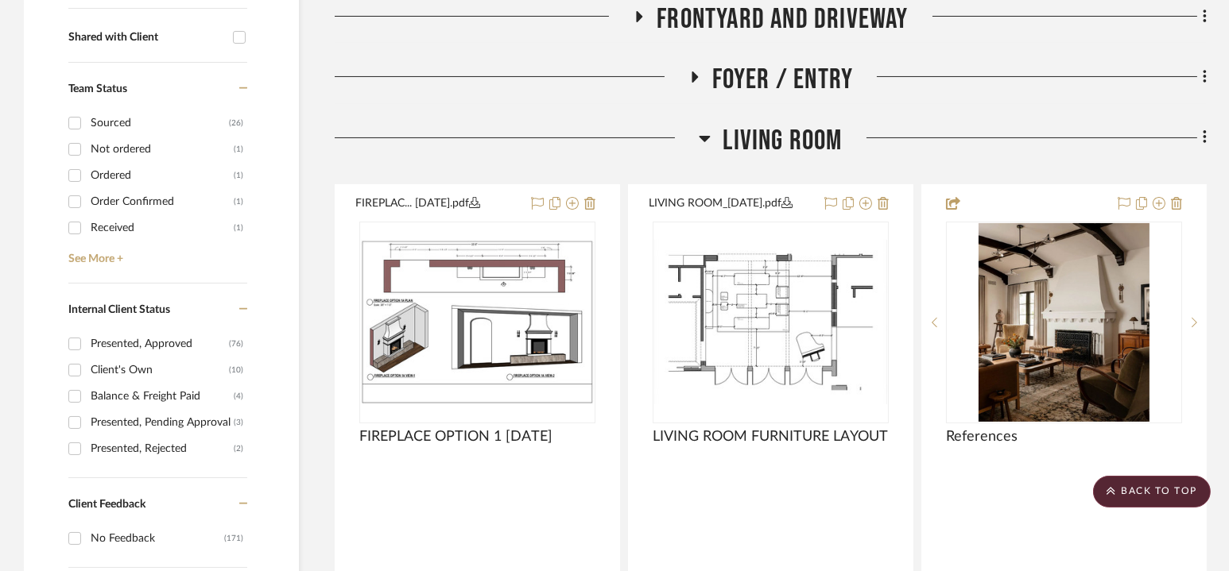
click at [776, 137] on span "Living Room" at bounding box center [781, 141] width 119 height 34
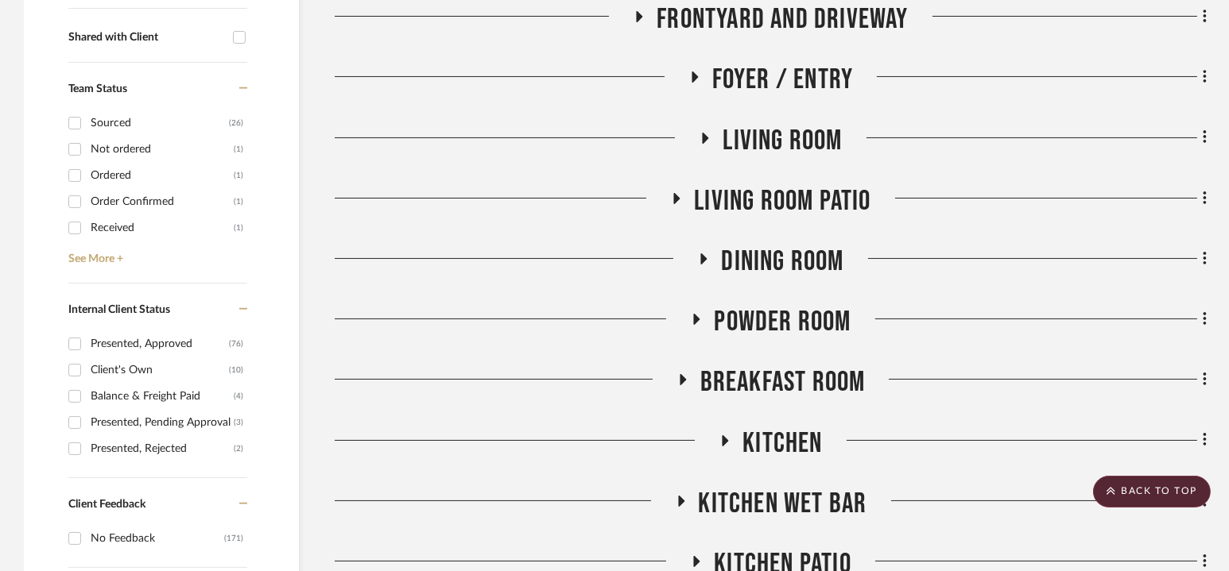
click at [776, 200] on span "Living room Patio" at bounding box center [782, 201] width 176 height 34
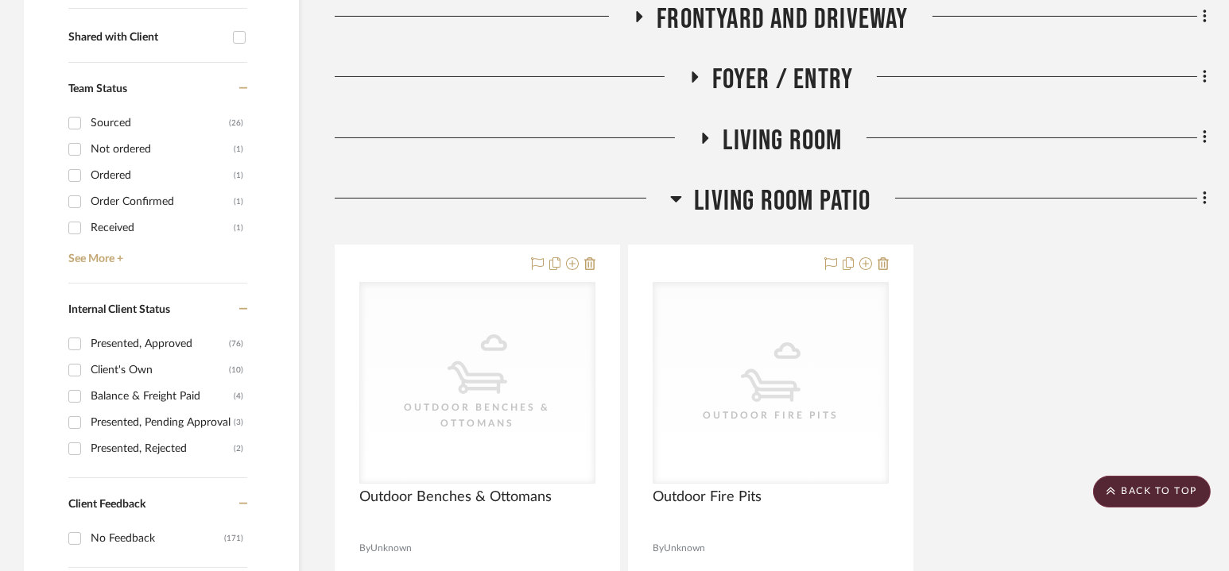
click at [776, 200] on span "Living room Patio" at bounding box center [782, 201] width 176 height 34
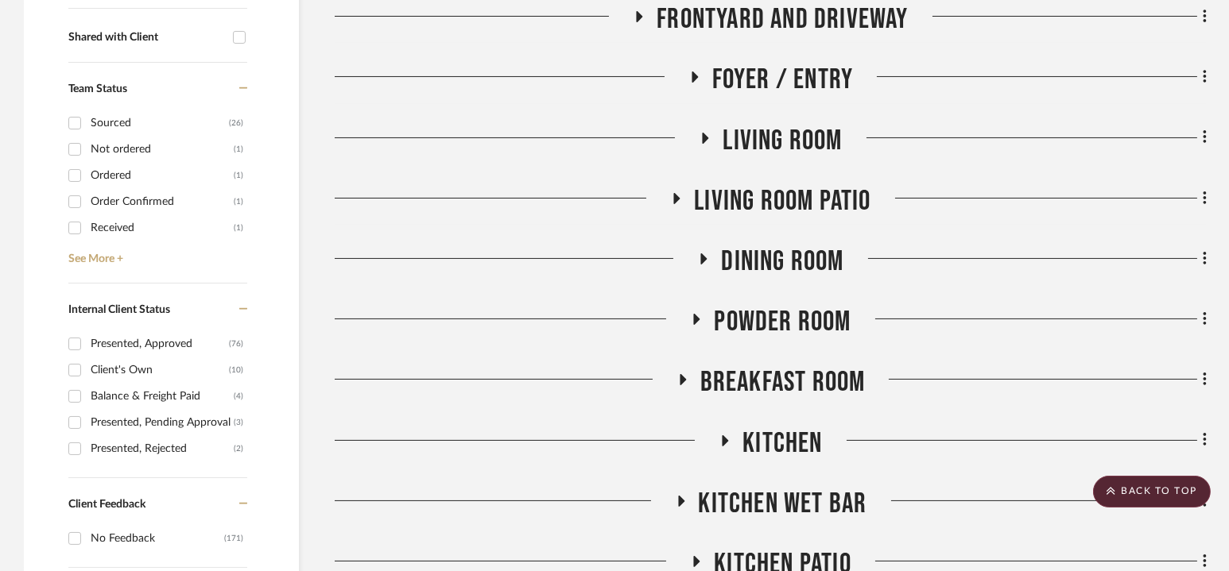
click at [776, 256] on span "Dining Room" at bounding box center [782, 262] width 122 height 34
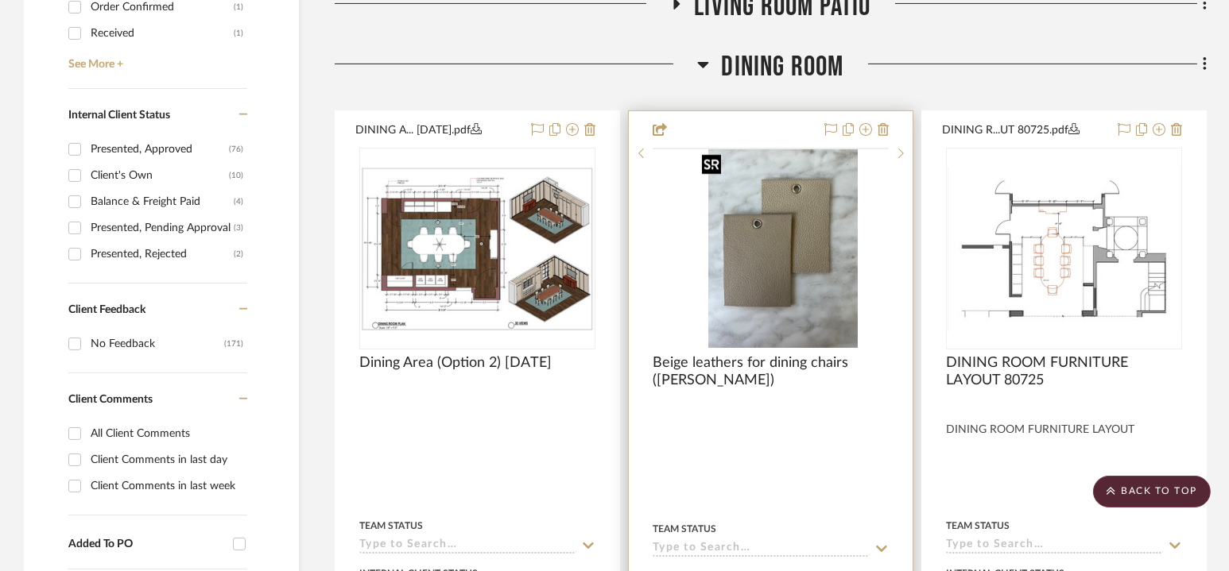
scroll to position [811, 0]
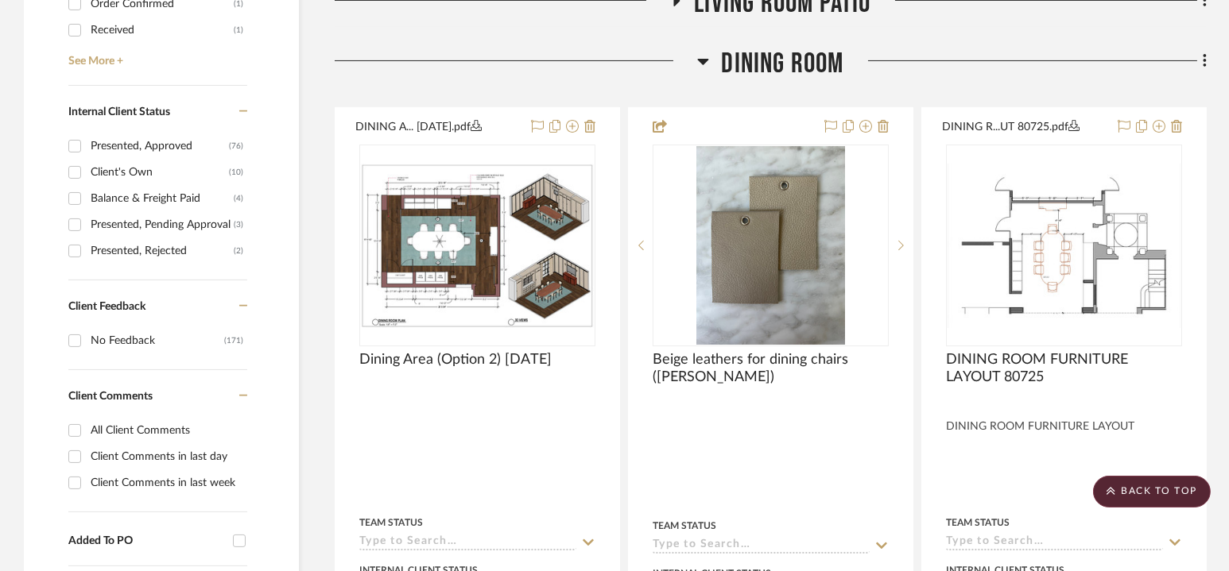
click at [776, 64] on span "Dining Room" at bounding box center [782, 64] width 122 height 34
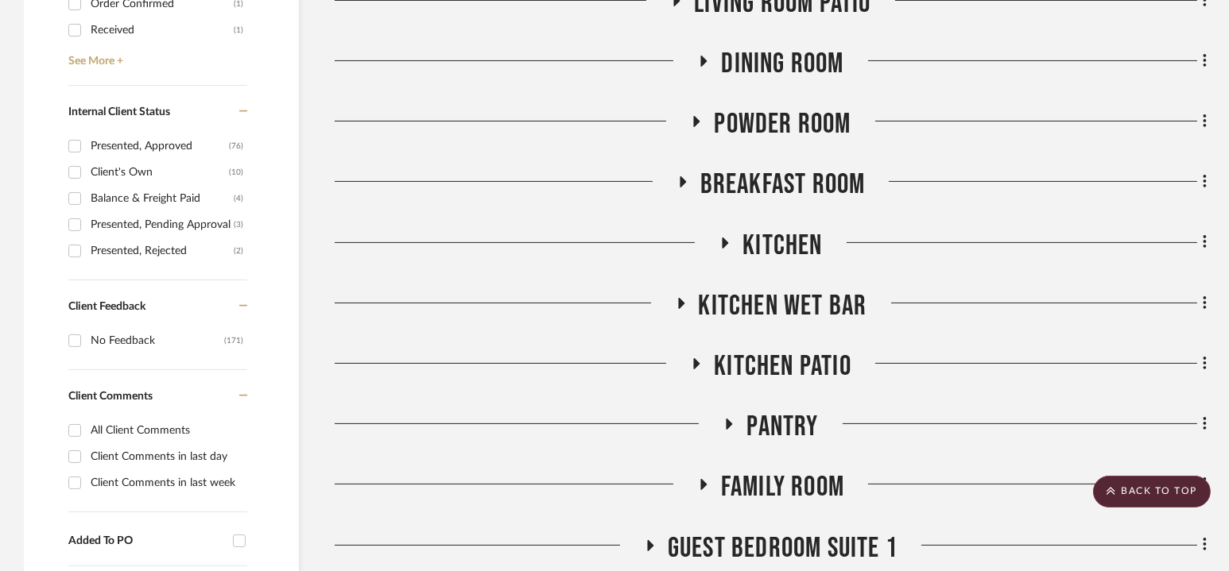
click at [776, 64] on span "Dining Room" at bounding box center [782, 64] width 122 height 34
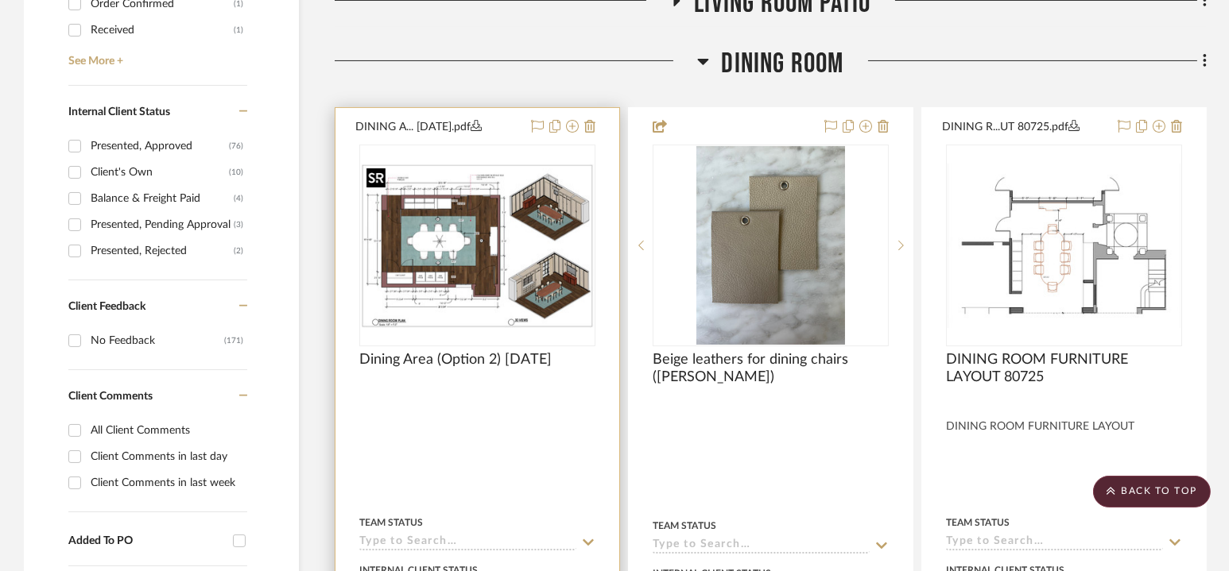
click at [0, 0] on img at bounding box center [0, 0] width 0 height 0
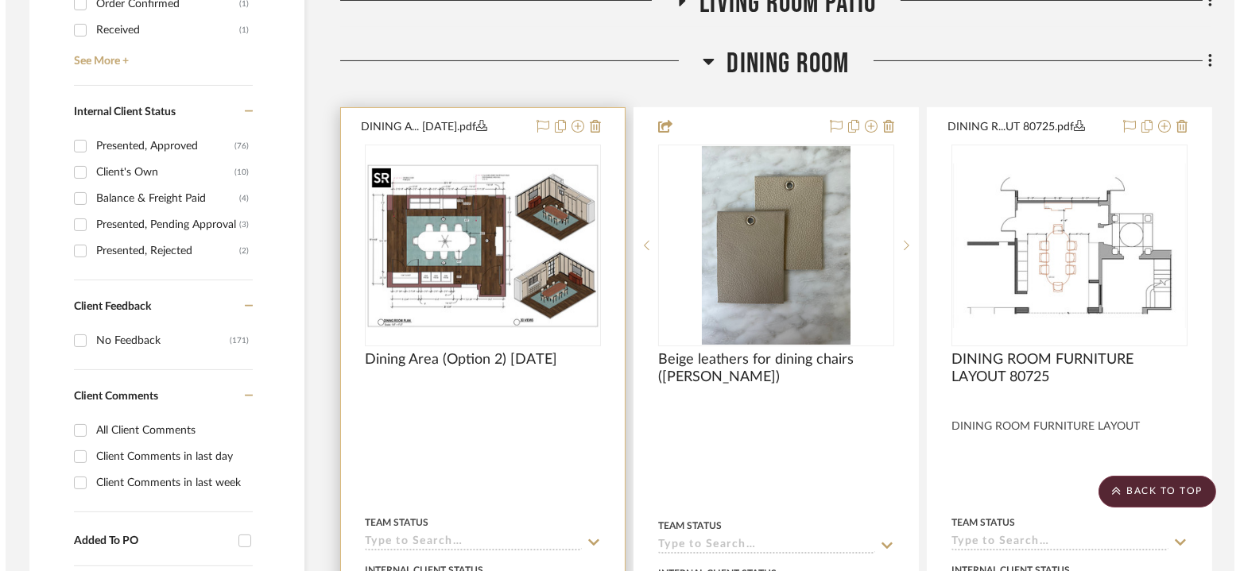
scroll to position [0, 0]
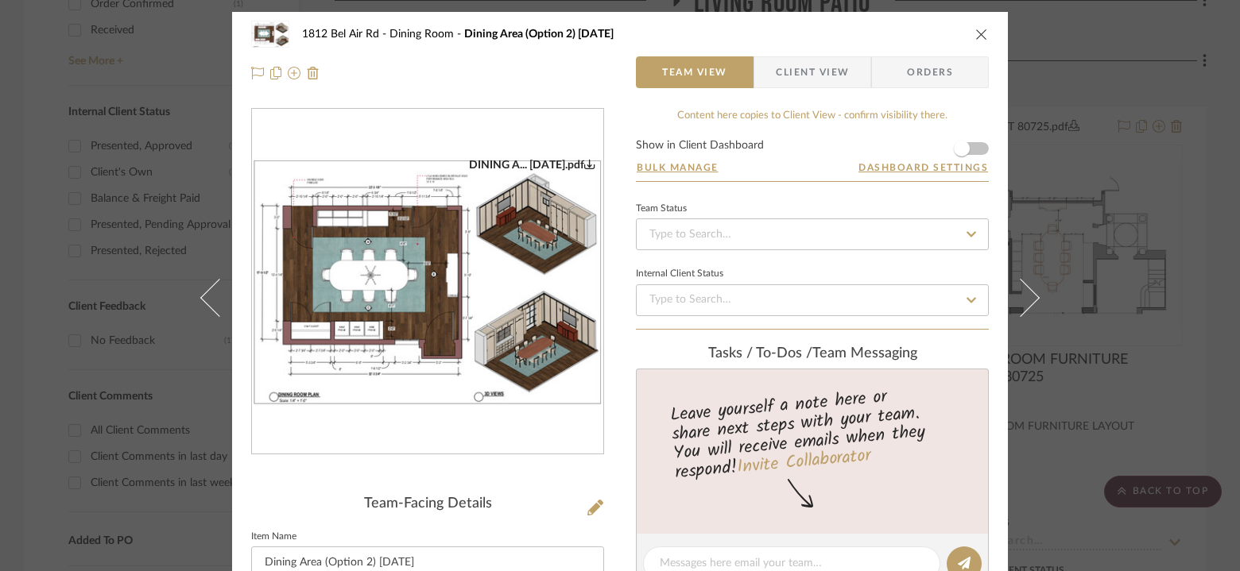
click at [485, 223] on img "0" at bounding box center [427, 282] width 351 height 248
click at [978, 33] on icon "close" at bounding box center [981, 34] width 13 height 13
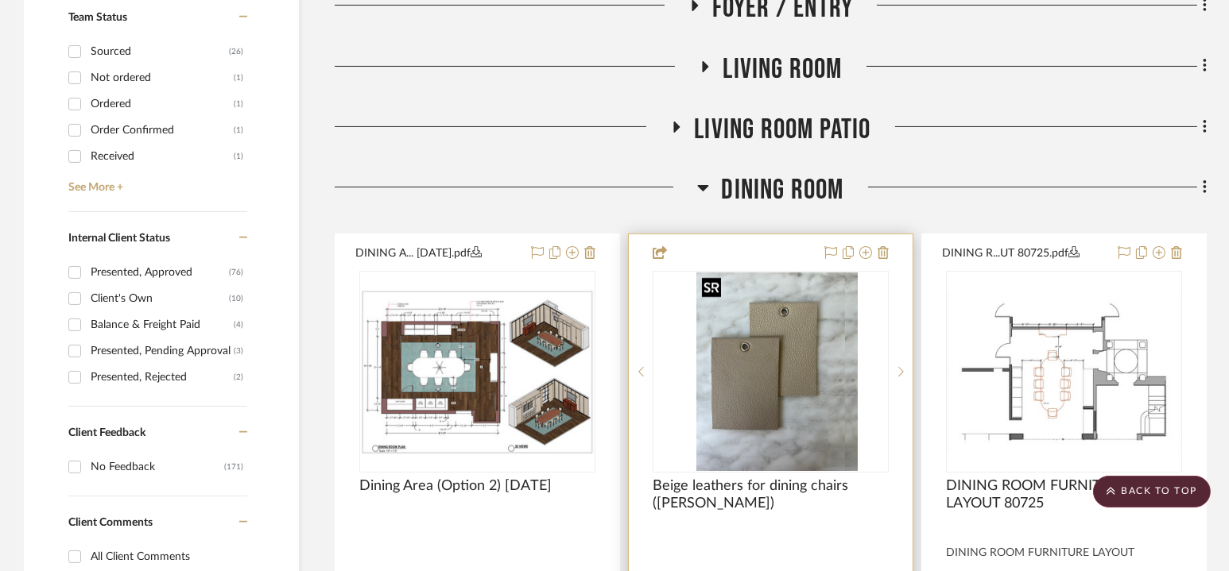
scroll to position [672, 0]
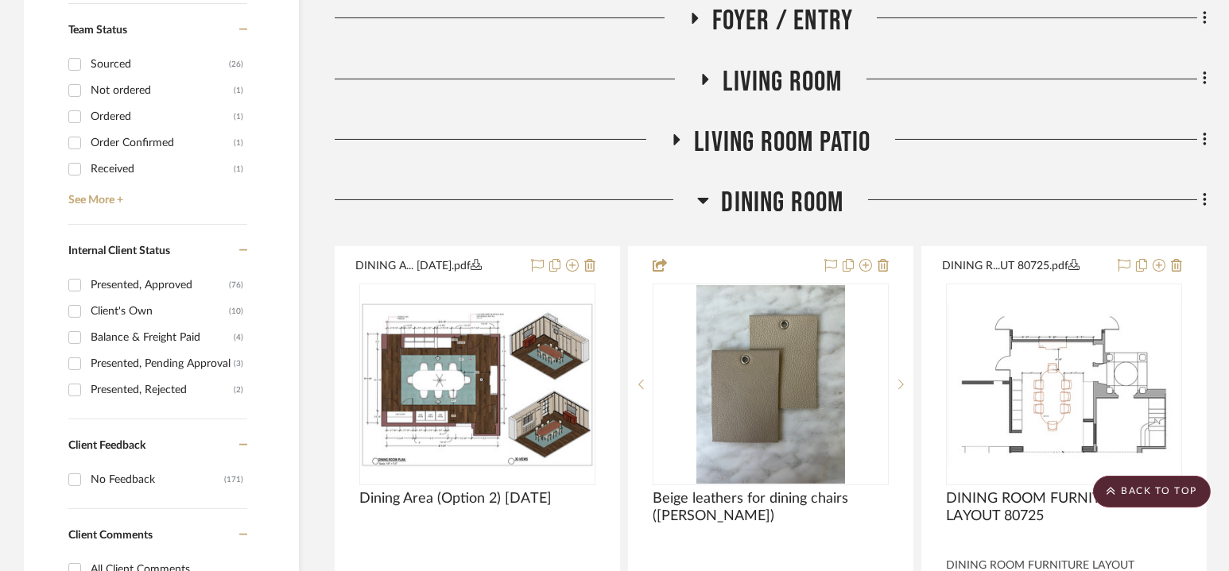
click at [772, 200] on span "Dining Room" at bounding box center [782, 203] width 122 height 34
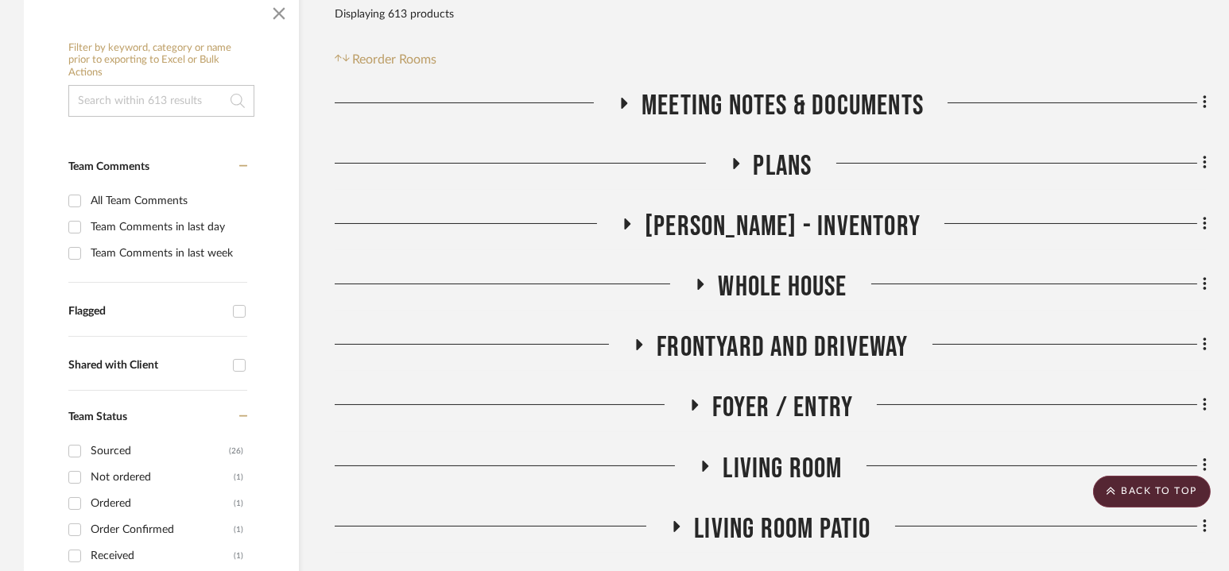
scroll to position [0, 0]
